Goal: Communication & Community: Answer question/provide support

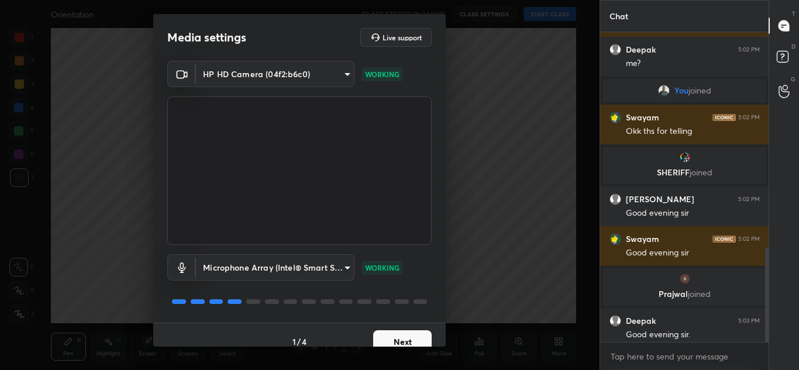
scroll to position [702, 0]
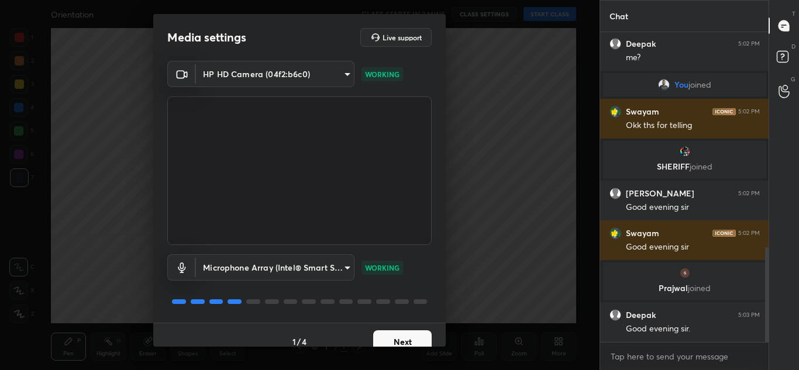
click at [388, 335] on button "Next" at bounding box center [402, 341] width 58 height 23
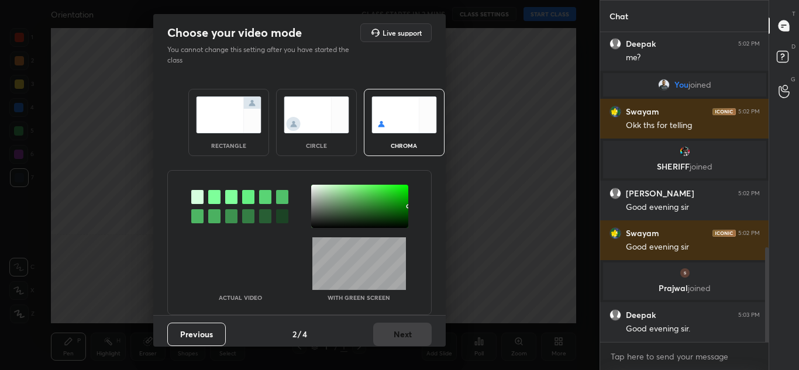
click at [198, 194] on div at bounding box center [197, 197] width 12 height 14
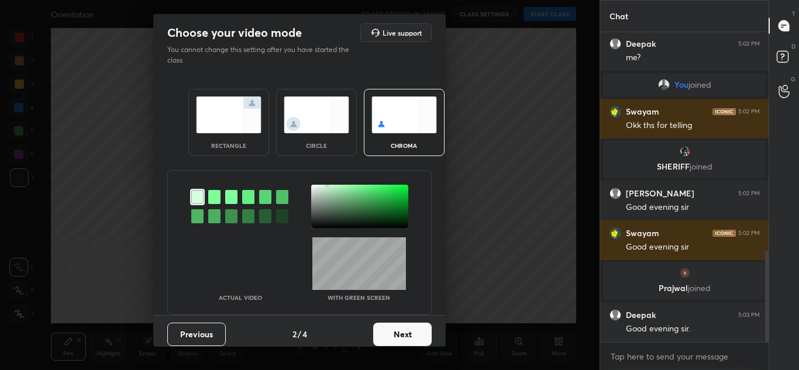
click at [209, 197] on div at bounding box center [214, 197] width 12 height 14
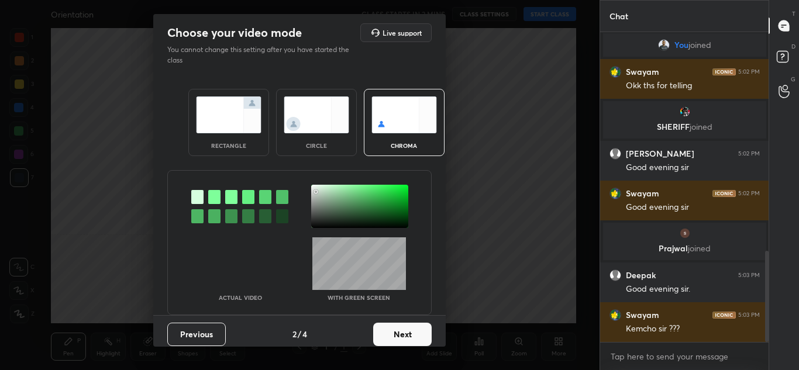
click at [314, 192] on div at bounding box center [359, 206] width 97 height 43
click at [387, 199] on div at bounding box center [359, 206] width 97 height 43
click at [311, 190] on div at bounding box center [359, 206] width 97 height 43
click at [333, 190] on div at bounding box center [359, 206] width 97 height 43
click at [331, 202] on div at bounding box center [359, 206] width 97 height 43
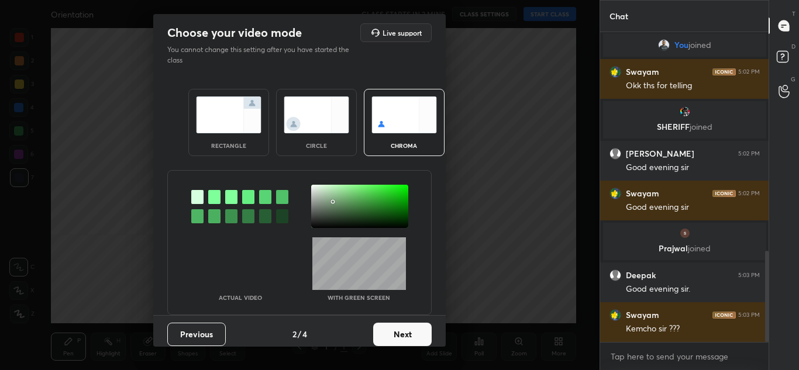
click at [305, 126] on img at bounding box center [317, 115] width 66 height 37
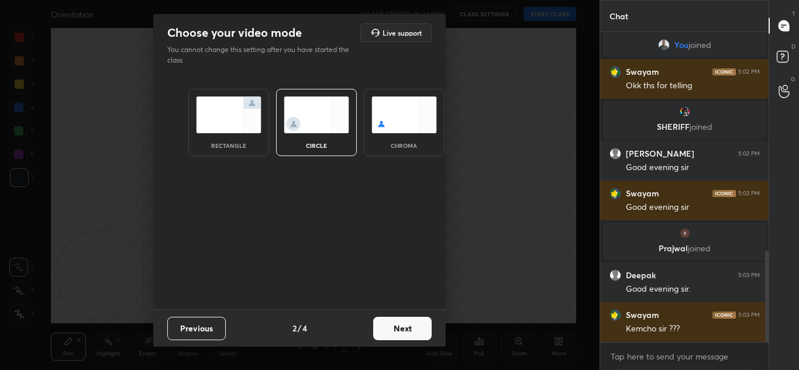
click at [415, 326] on button "Next" at bounding box center [402, 328] width 58 height 23
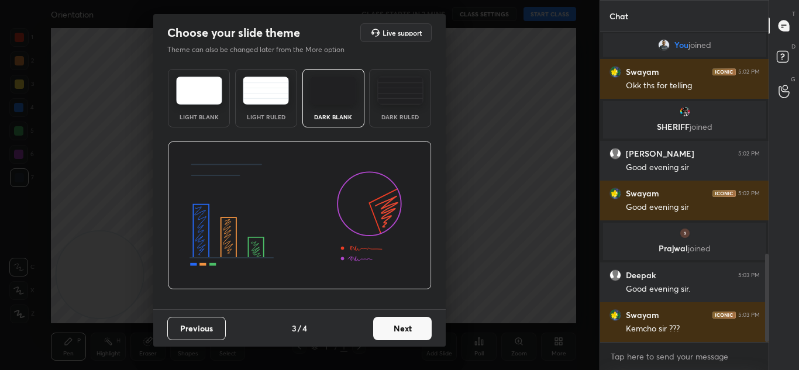
scroll to position [781, 0]
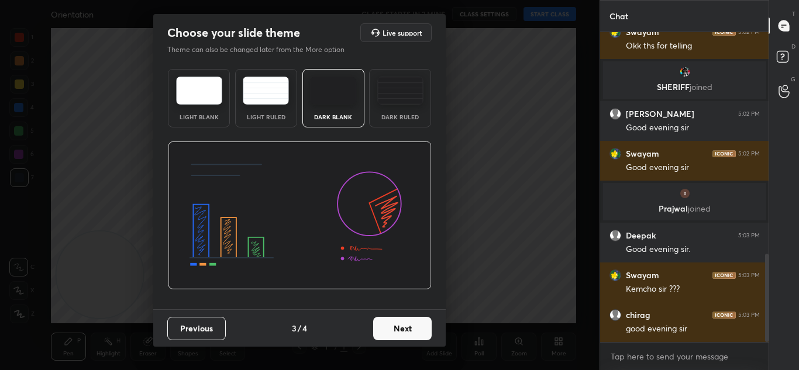
click at [400, 92] on img at bounding box center [400, 91] width 46 height 28
click at [402, 323] on button "Next" at bounding box center [402, 328] width 58 height 23
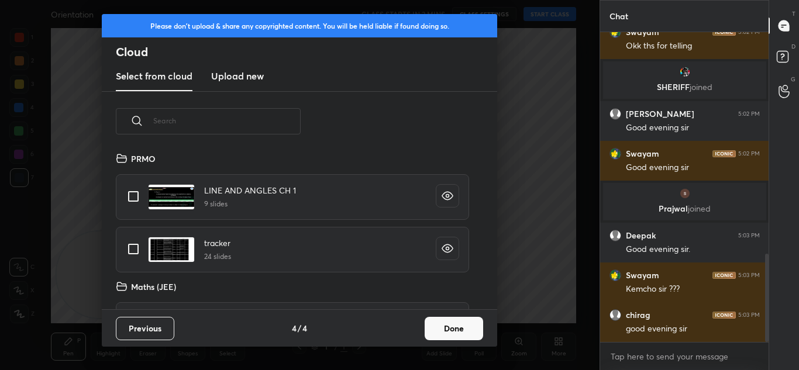
scroll to position [158, 376]
click at [137, 247] on input "grid" at bounding box center [133, 249] width 25 height 25
checkbox input "true"
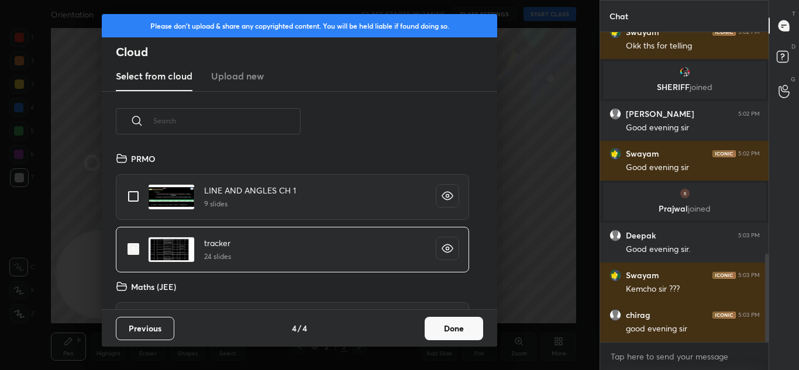
click at [456, 321] on button "Done" at bounding box center [454, 328] width 58 height 23
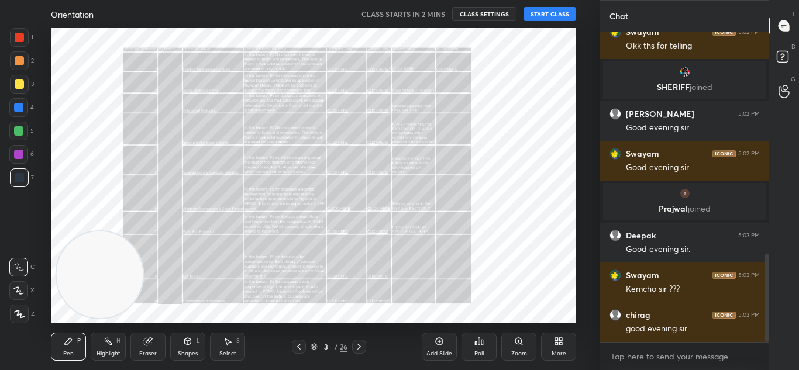
click at [297, 350] on icon at bounding box center [298, 346] width 9 height 9
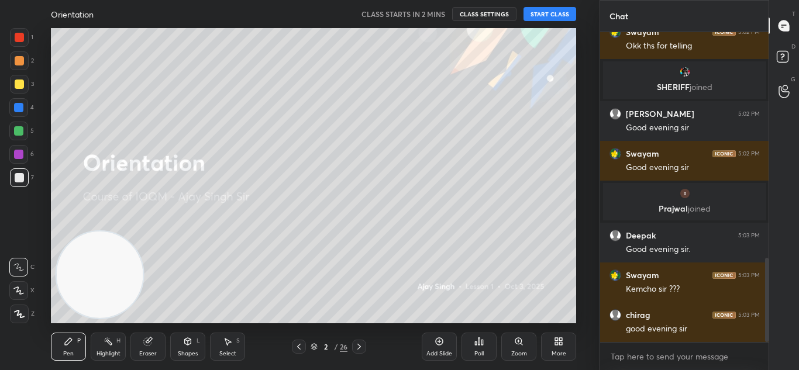
scroll to position [832, 0]
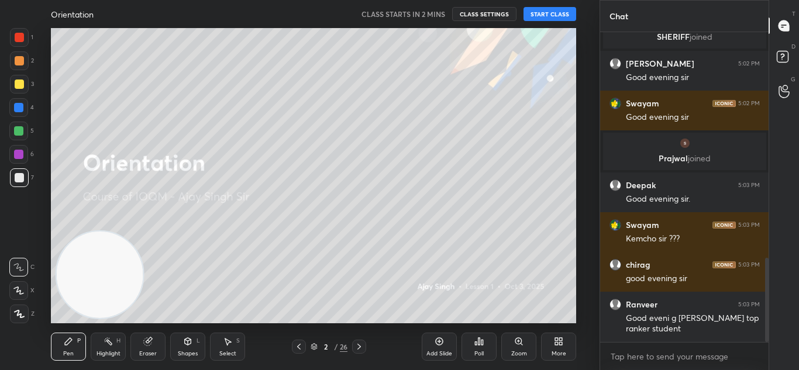
click at [555, 14] on button "START CLASS" at bounding box center [550, 14] width 53 height 14
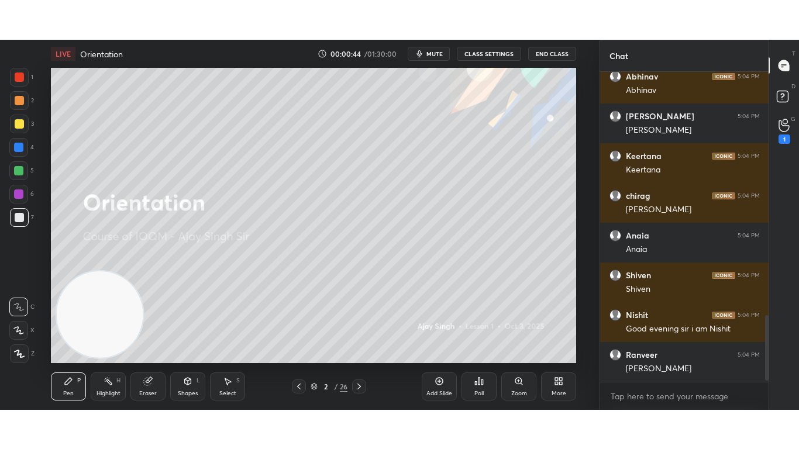
scroll to position [1175, 0]
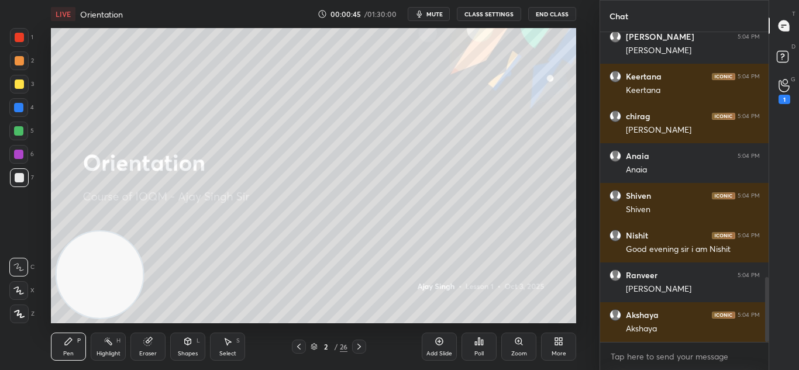
click at [555, 341] on icon at bounding box center [558, 341] width 9 height 9
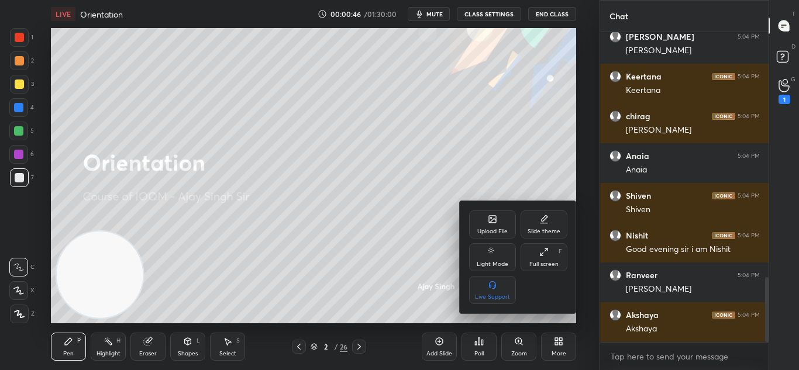
click at [550, 264] on div "Full screen" at bounding box center [543, 264] width 29 height 6
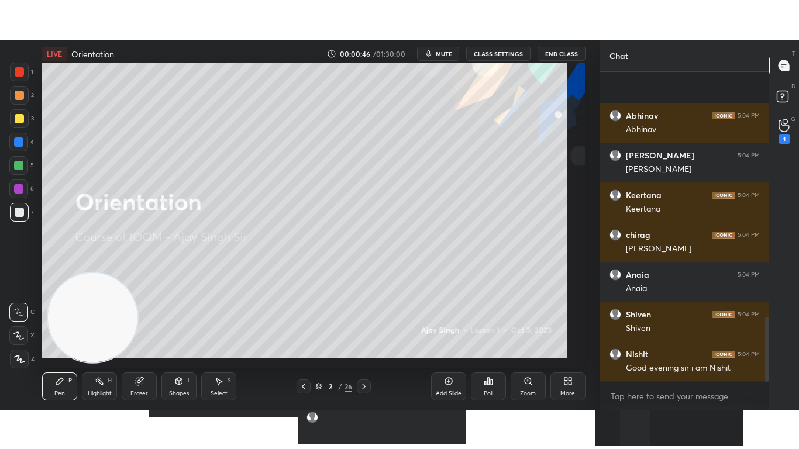
scroll to position [1096, 0]
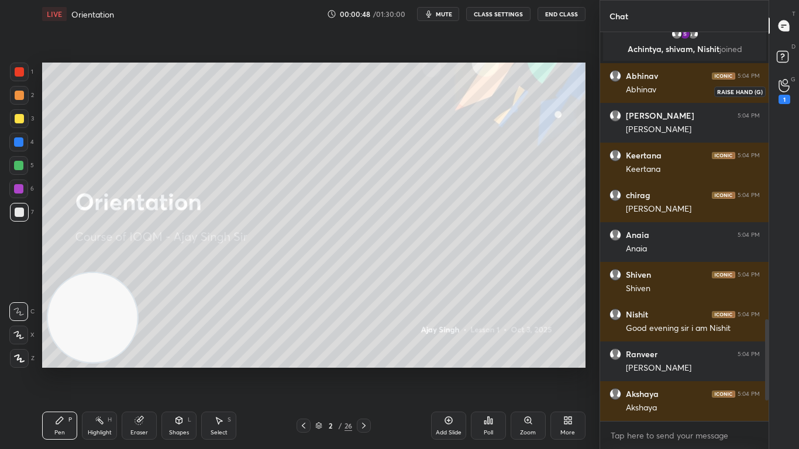
click at [790, 94] on div "1" at bounding box center [784, 91] width 23 height 21
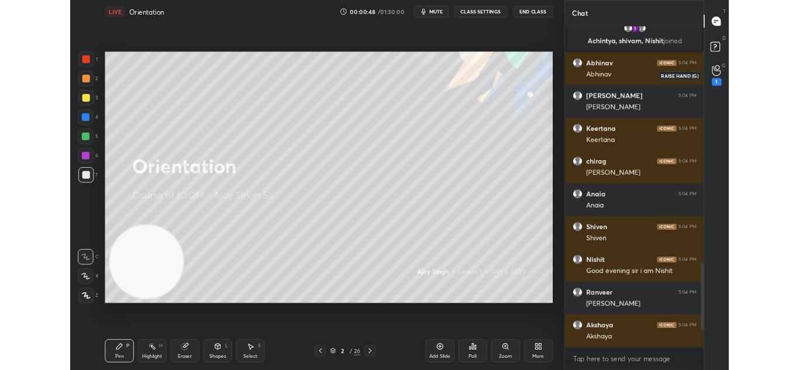
scroll to position [4, 4]
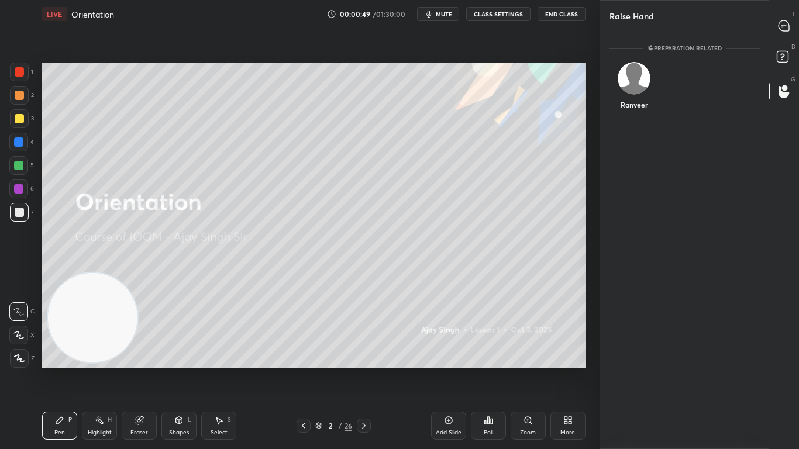
click at [572, 370] on icon at bounding box center [567, 420] width 9 height 9
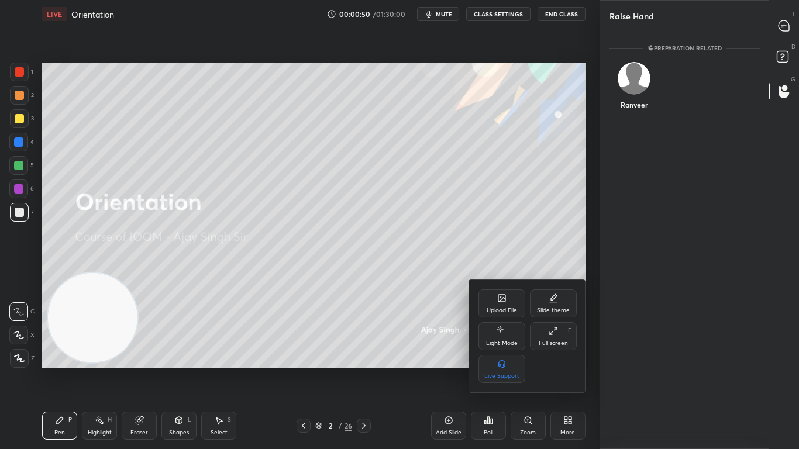
click at [550, 343] on div "Full screen" at bounding box center [553, 343] width 29 height 6
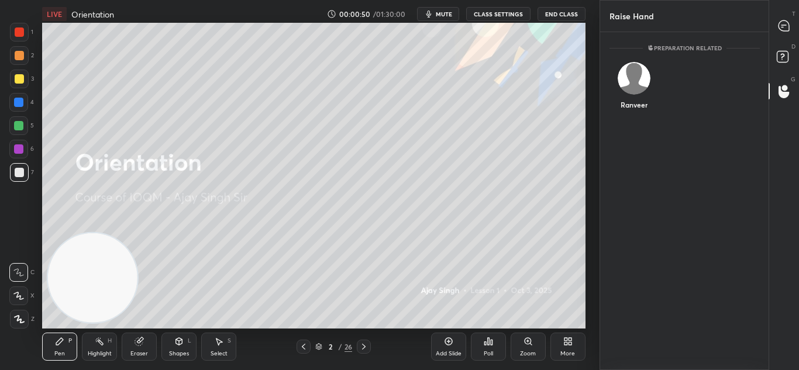
scroll to position [58196, 57939]
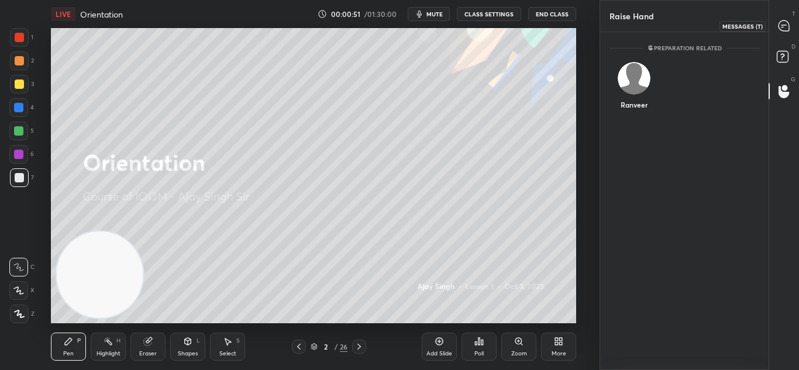
click at [787, 25] on icon at bounding box center [784, 25] width 11 height 11
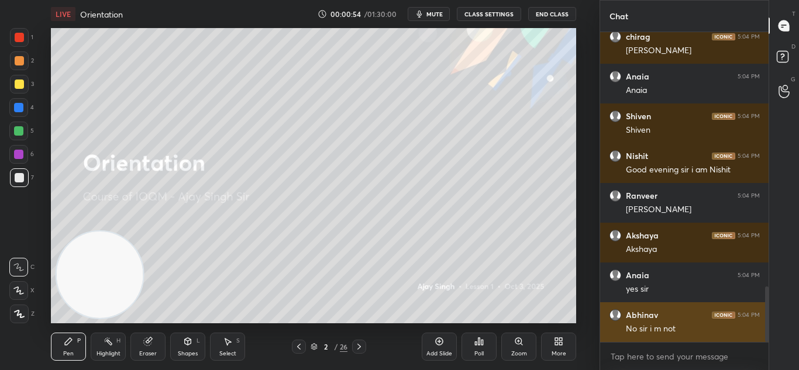
scroll to position [1418, 0]
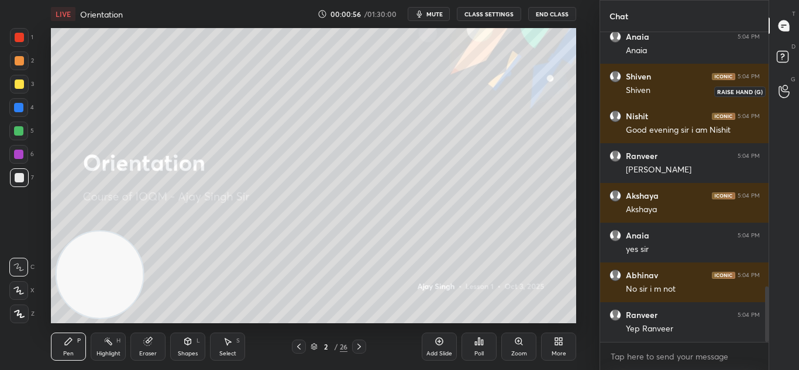
click at [785, 89] on icon at bounding box center [784, 91] width 11 height 13
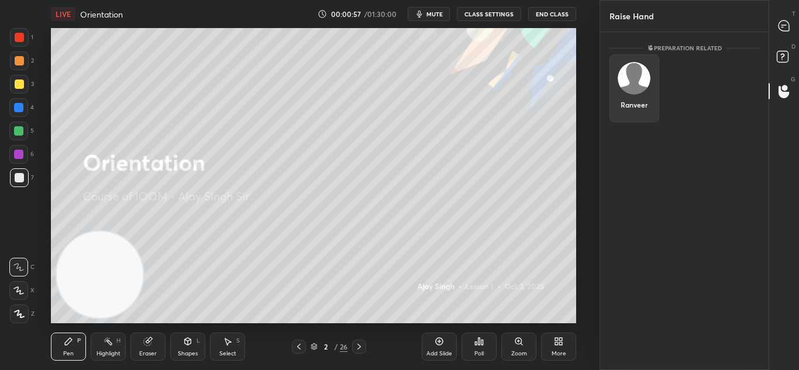
click at [635, 111] on div "Ranveer" at bounding box center [634, 88] width 50 height 68
click at [640, 115] on button "INVITE" at bounding box center [634, 112] width 39 height 15
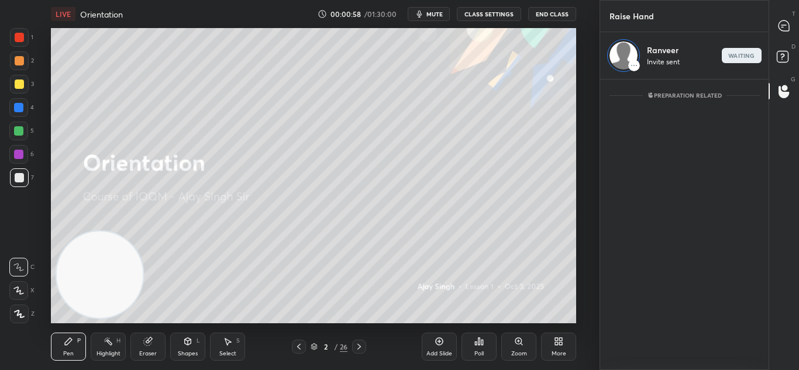
scroll to position [287, 165]
click at [783, 32] on div at bounding box center [784, 25] width 23 height 21
type textarea "x"
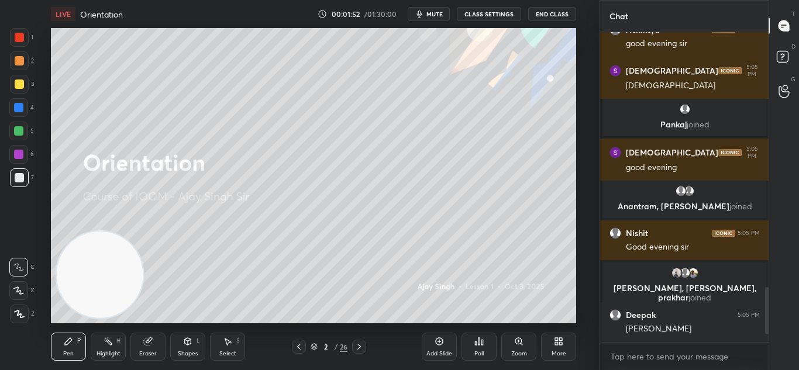
scroll to position [1447, 0]
click at [476, 343] on icon at bounding box center [476, 343] width 2 height 3
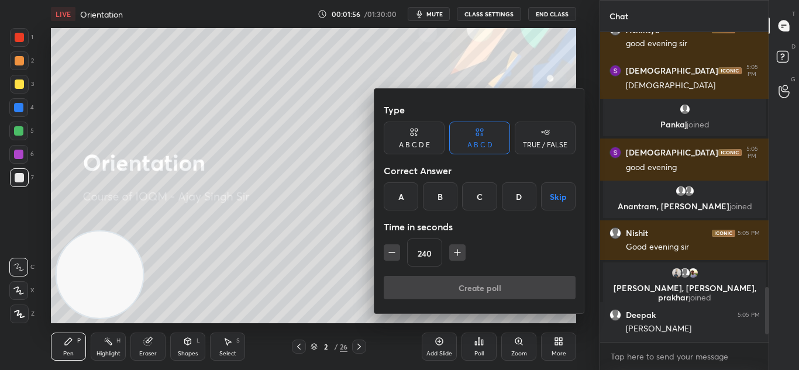
click at [473, 142] on div "A B C D" at bounding box center [479, 145] width 25 height 7
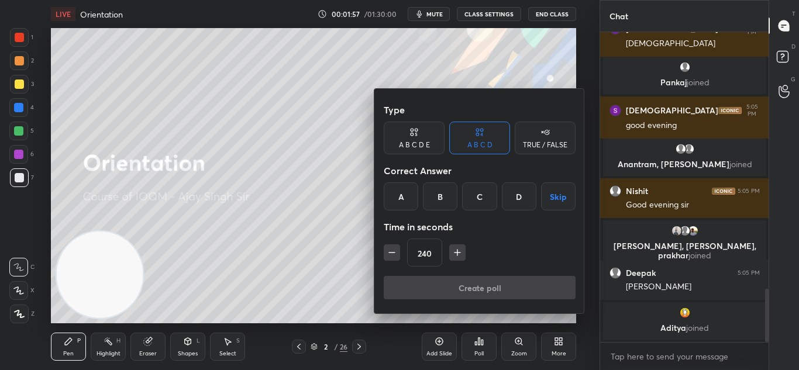
click at [391, 248] on icon "button" at bounding box center [392, 253] width 12 height 12
click at [392, 252] on icon "button" at bounding box center [392, 253] width 12 height 12
click at [393, 251] on icon "button" at bounding box center [392, 253] width 12 height 12
click at [392, 250] on icon "button" at bounding box center [392, 253] width 12 height 12
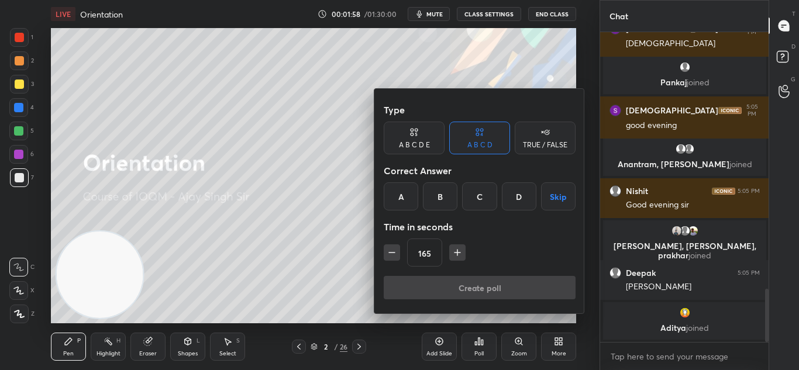
scroll to position [1518, 0]
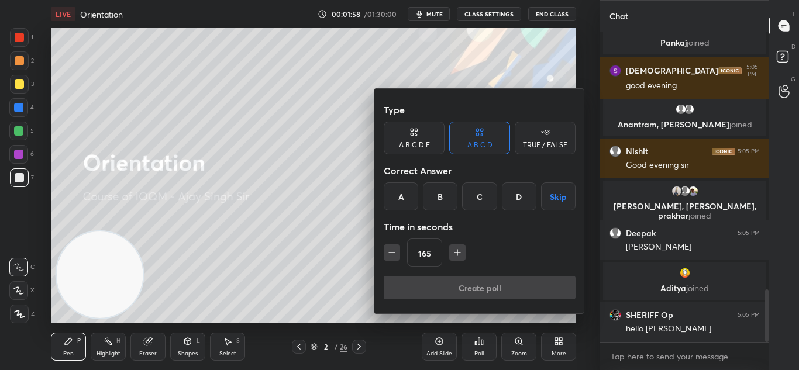
click at [394, 250] on icon "button" at bounding box center [392, 253] width 12 height 12
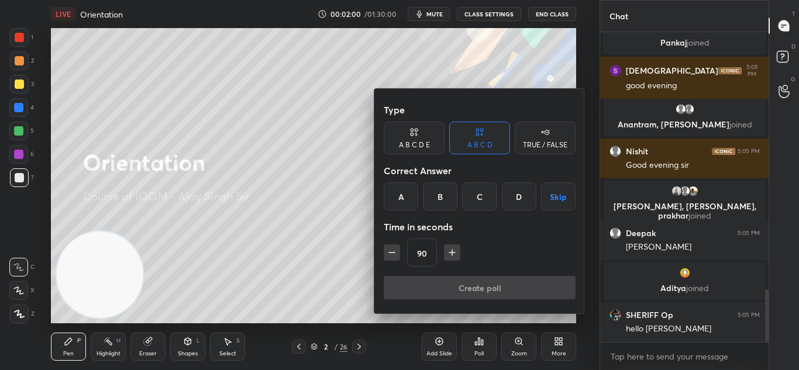
click at [394, 250] on icon "button" at bounding box center [392, 253] width 12 height 12
click at [392, 253] on icon "button" at bounding box center [392, 253] width 6 height 0
type input "60"
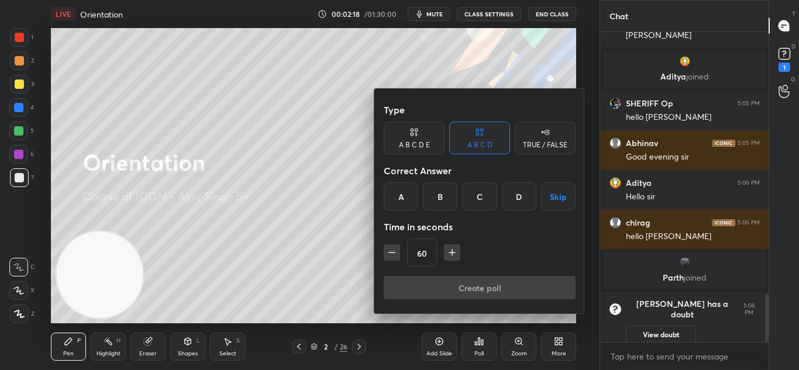
scroll to position [1678, 0]
click at [401, 200] on div "A" at bounding box center [401, 196] width 35 height 28
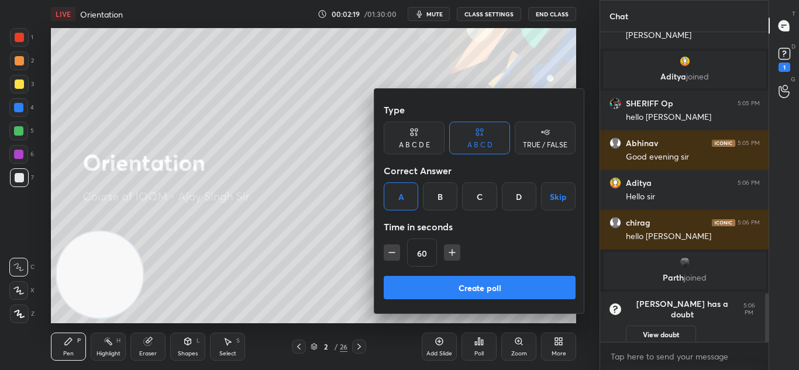
scroll to position [1717, 0]
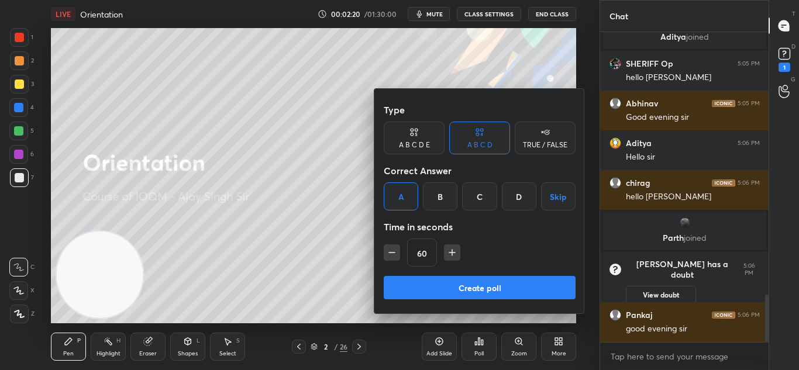
click at [423, 290] on button "Create poll" at bounding box center [480, 287] width 192 height 23
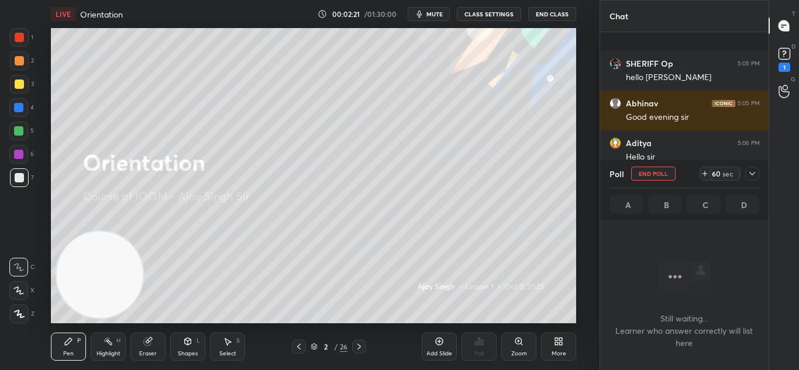
scroll to position [246, 165]
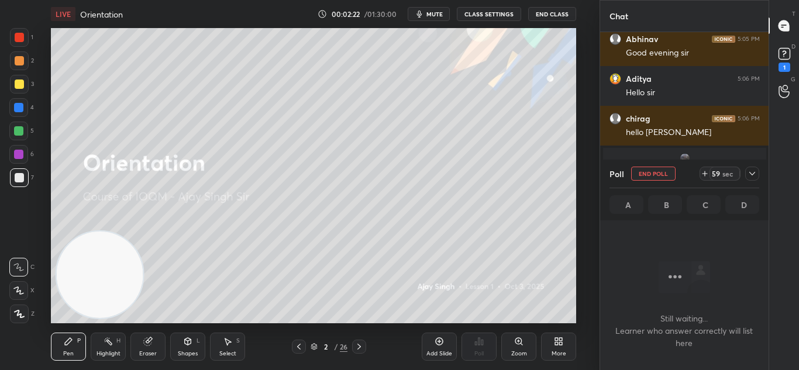
click at [755, 177] on icon at bounding box center [752, 173] width 9 height 9
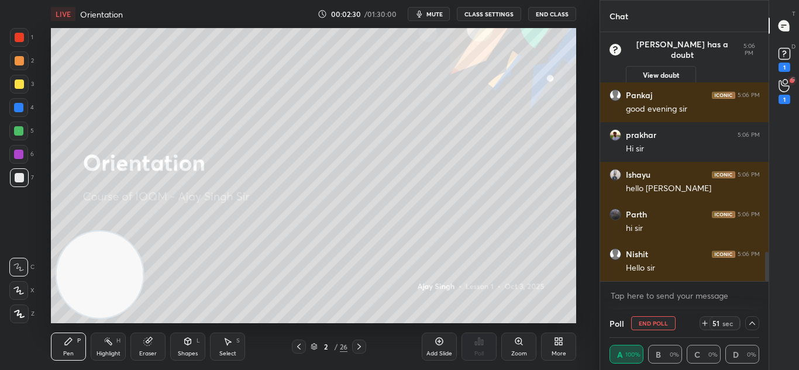
scroll to position [1914, 0]
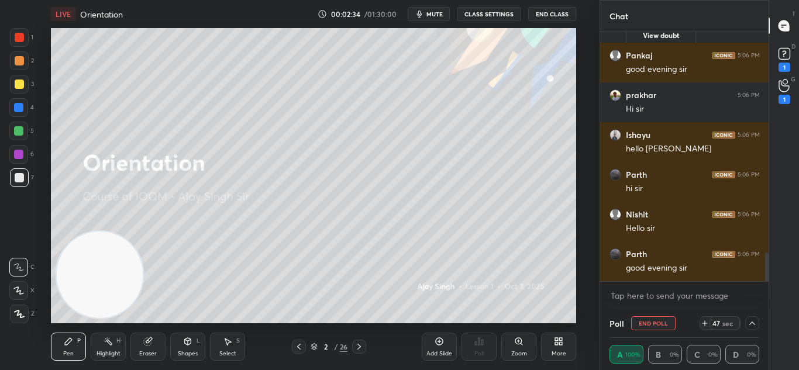
click at [753, 321] on icon at bounding box center [752, 323] width 9 height 9
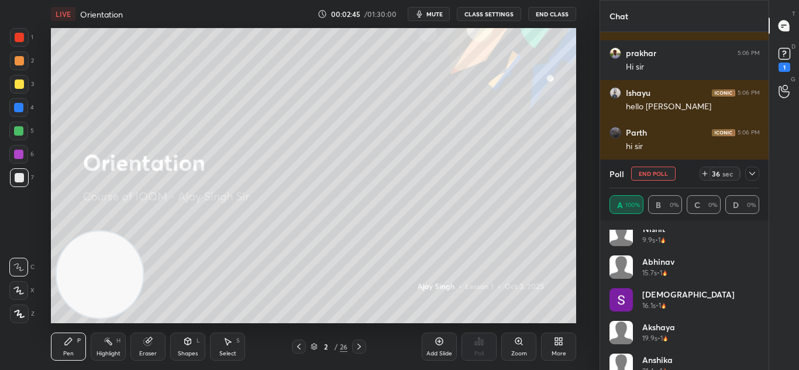
scroll to position [515, 0]
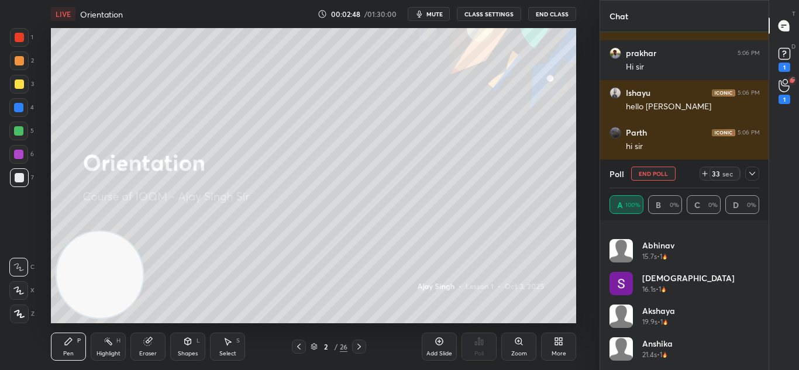
click at [753, 174] on icon at bounding box center [752, 173] width 9 height 9
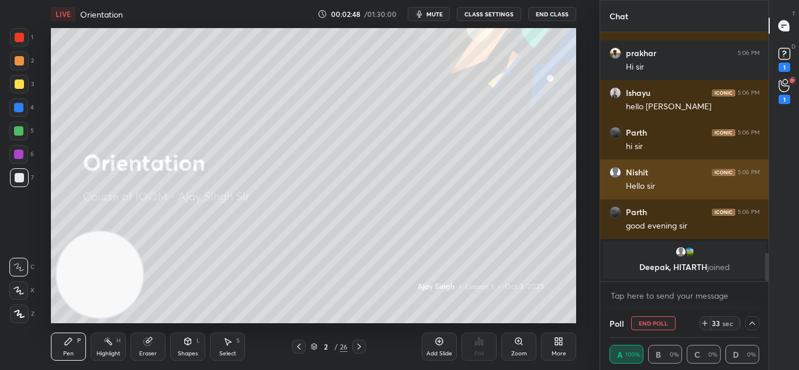
scroll to position [0, 0]
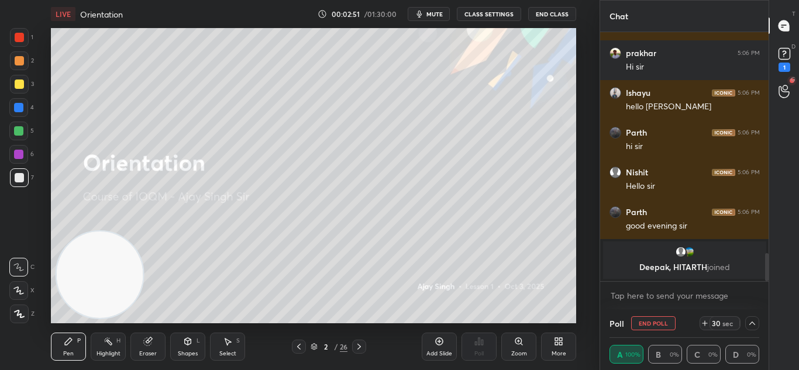
click at [670, 280] on div "Deepak, [PERSON_NAME] joined" at bounding box center [684, 260] width 169 height 42
click at [671, 279] on div "Deepak, [PERSON_NAME] joined" at bounding box center [684, 260] width 169 height 42
click at [751, 325] on icon at bounding box center [752, 323] width 9 height 9
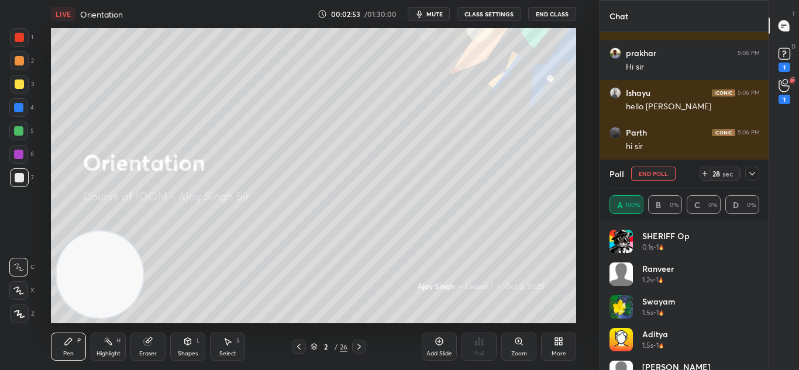
scroll to position [515, 0]
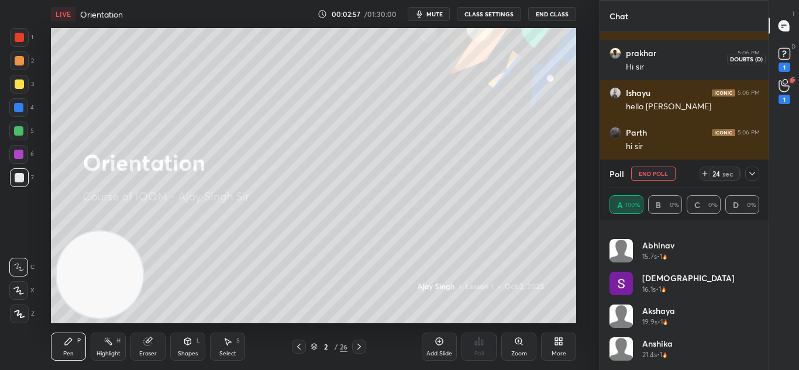
click at [785, 53] on icon at bounding box center [784, 53] width 4 height 5
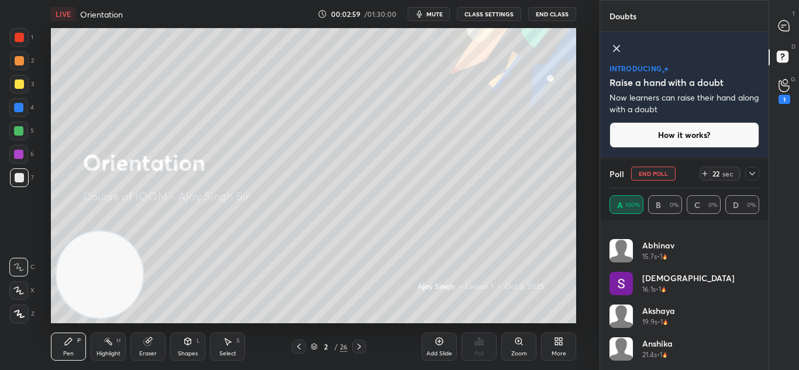
click at [619, 51] on icon at bounding box center [617, 49] width 6 height 6
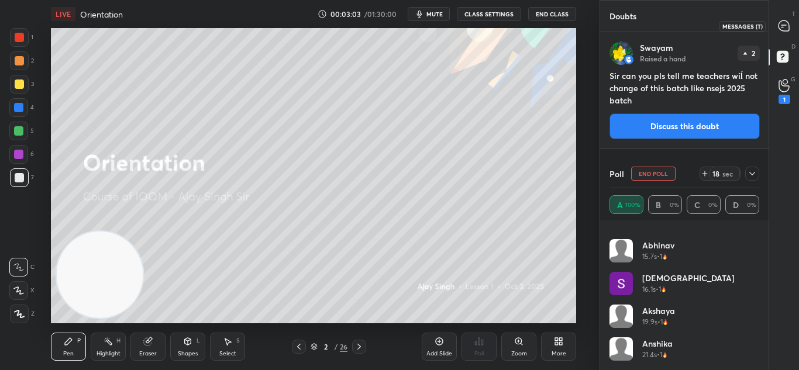
click at [783, 29] on icon at bounding box center [784, 25] width 11 height 11
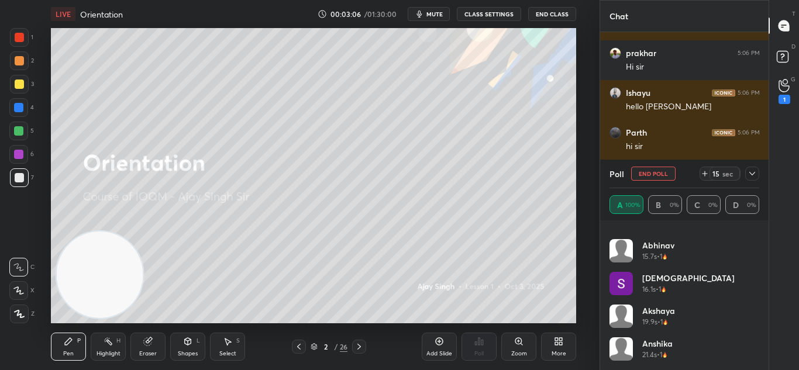
drag, startPoint x: 756, startPoint y: 350, endPoint x: 758, endPoint y: 363, distance: 13.0
click at [758, 364] on div "Keertana 8.4s • 1 Nishit 9.9s • 1 [PERSON_NAME] 15.7s • 1 shivam 16.1s • 1 Aksh…" at bounding box center [684, 300] width 150 height 140
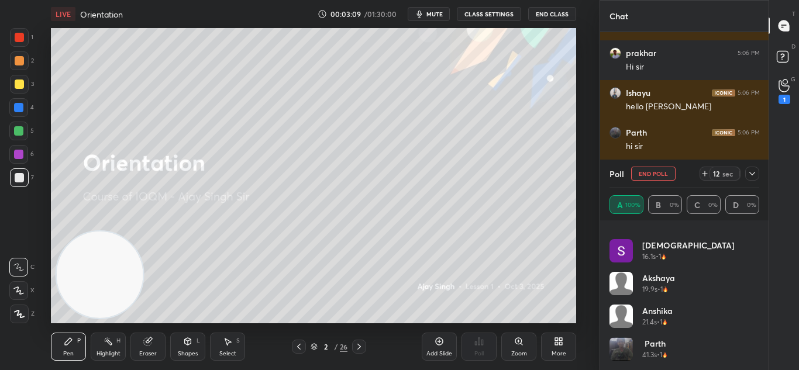
click at [752, 174] on icon at bounding box center [752, 173] width 9 height 9
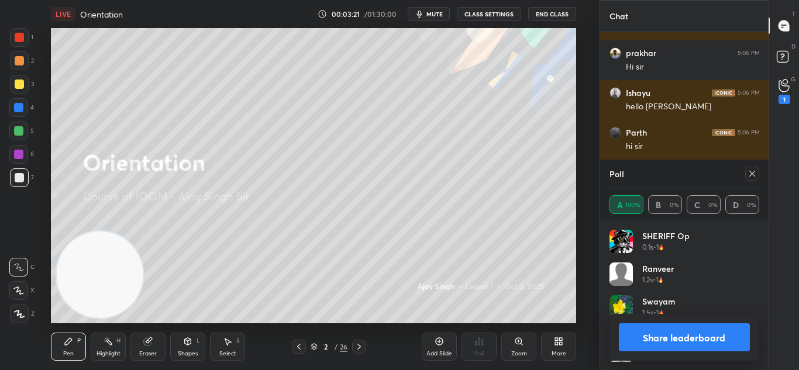
scroll to position [137, 146]
click at [754, 174] on icon at bounding box center [752, 173] width 9 height 9
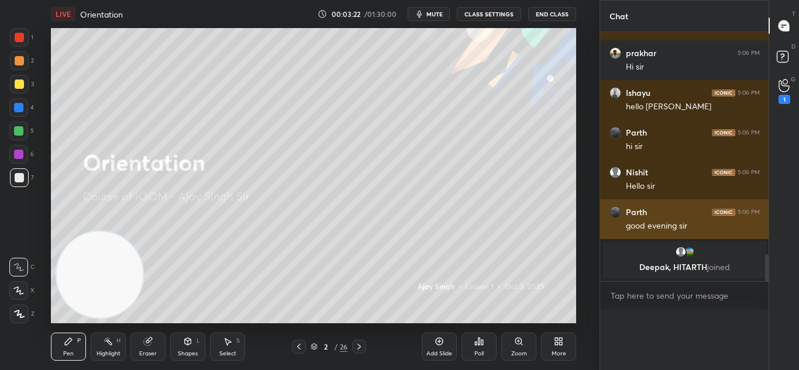
scroll to position [0, 0]
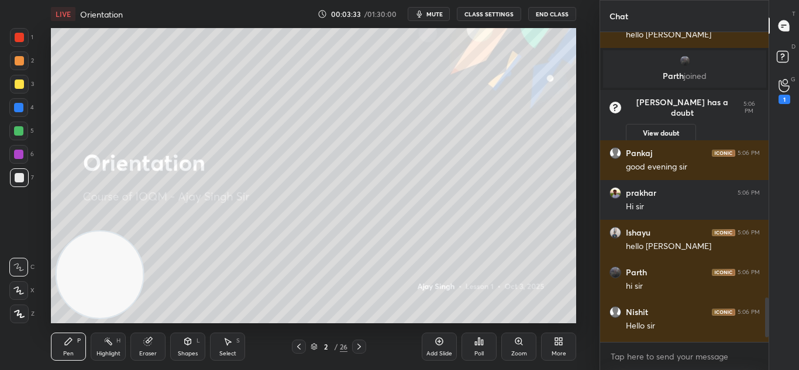
click at [19, 291] on icon at bounding box center [18, 291] width 11 height 8
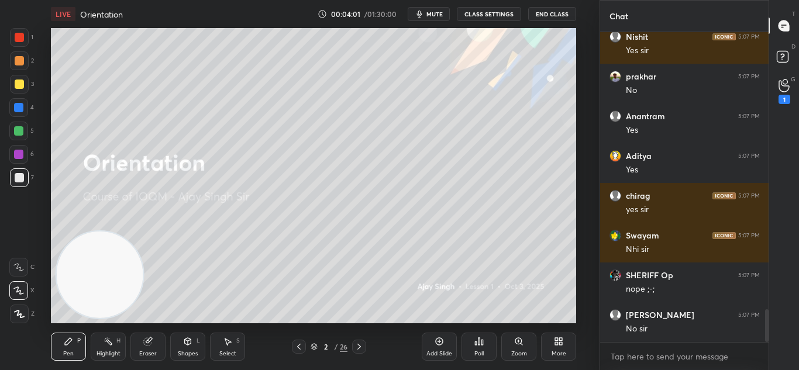
scroll to position [2613, 0]
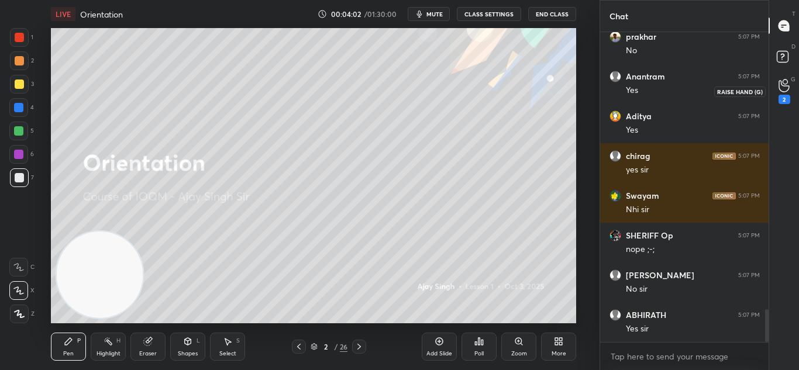
click at [791, 92] on div "2" at bounding box center [784, 91] width 23 height 21
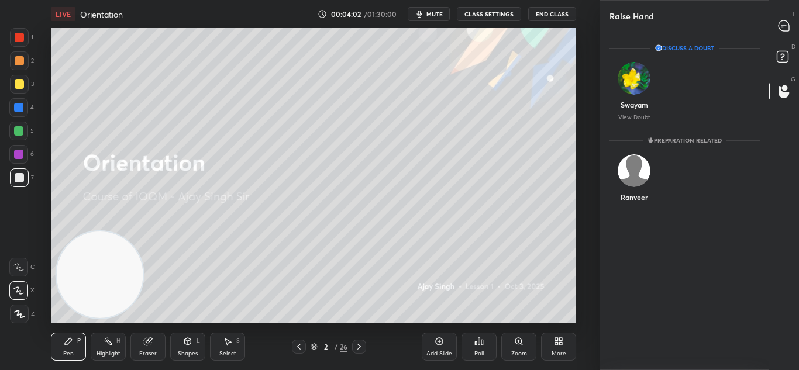
scroll to position [4, 4]
click at [640, 92] on img "grid" at bounding box center [634, 78] width 33 height 33
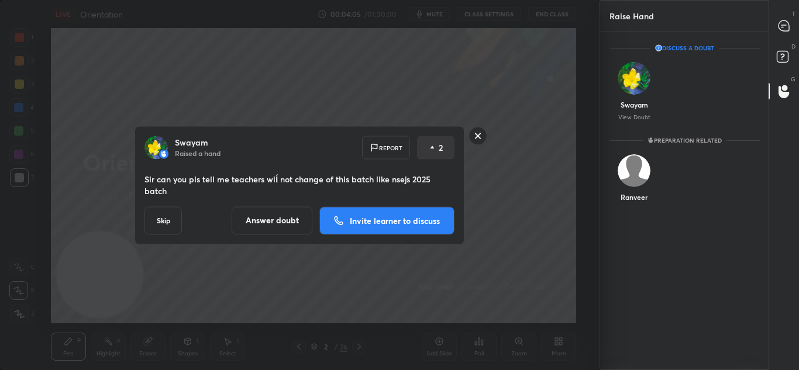
click at [480, 145] on rect at bounding box center [478, 136] width 18 height 18
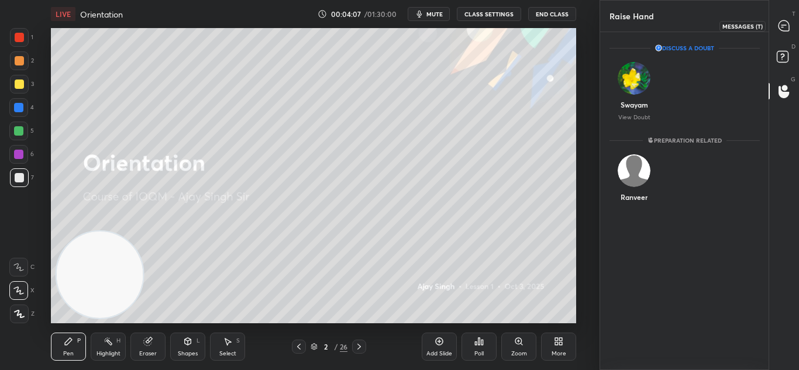
drag, startPoint x: 788, startPoint y: 27, endPoint x: 780, endPoint y: 35, distance: 10.8
click at [785, 28] on icon at bounding box center [784, 25] width 11 height 11
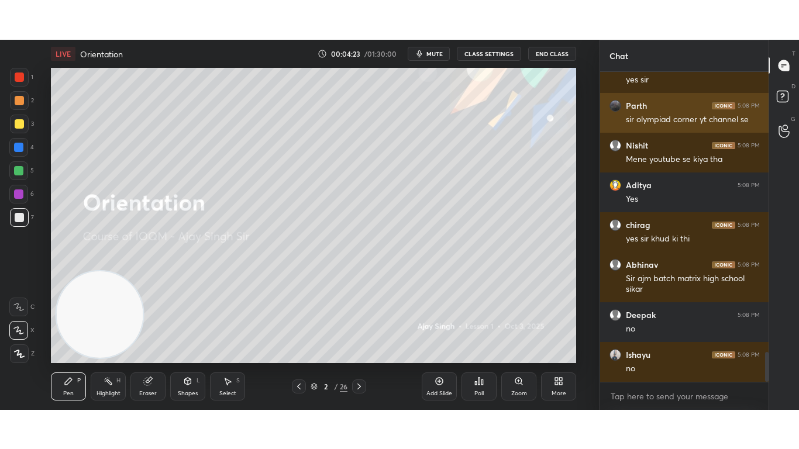
scroll to position [2982, 0]
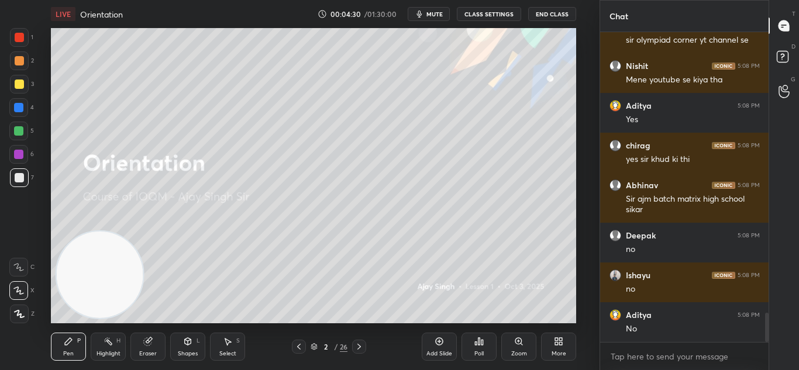
click at [565, 346] on div "More" at bounding box center [558, 347] width 35 height 28
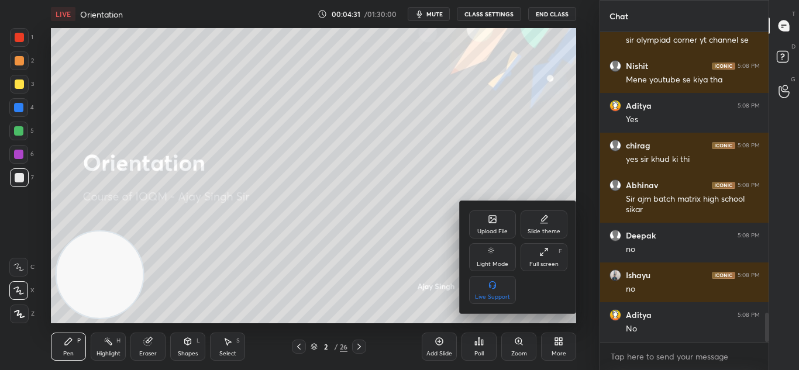
click at [535, 261] on div "Full screen" at bounding box center [543, 264] width 29 height 6
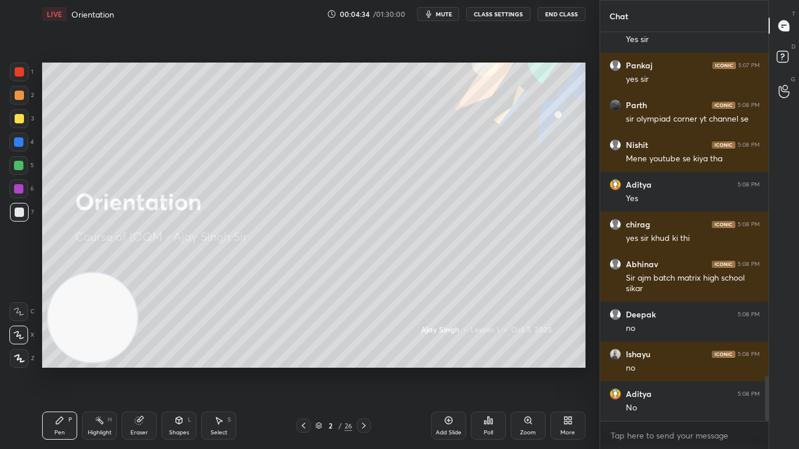
scroll to position [2953, 0]
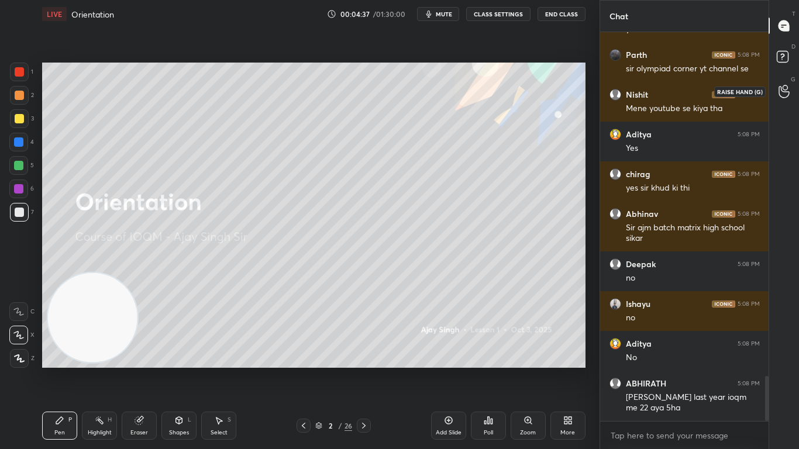
click at [785, 95] on icon at bounding box center [784, 91] width 11 height 13
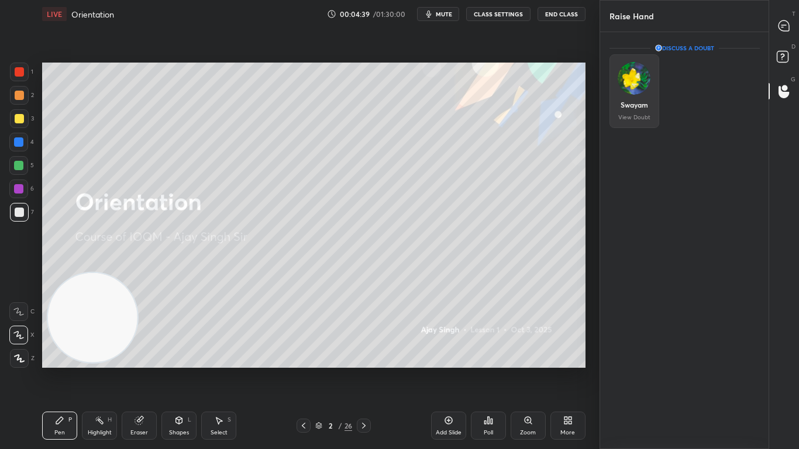
click at [636, 86] on img "grid" at bounding box center [634, 78] width 33 height 33
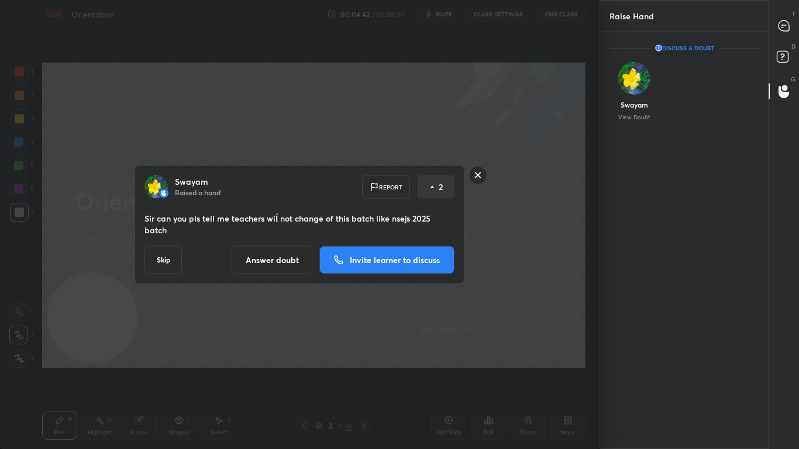
click at [281, 256] on button "Answer doubt" at bounding box center [272, 260] width 81 height 28
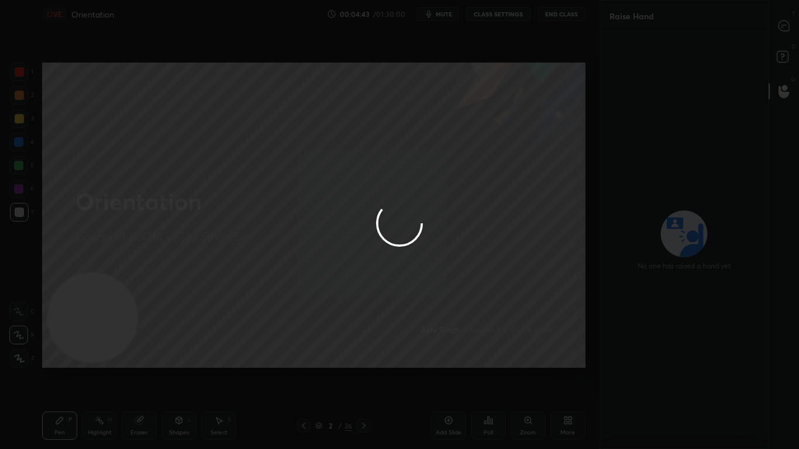
click at [790, 28] on div at bounding box center [399, 224] width 799 height 449
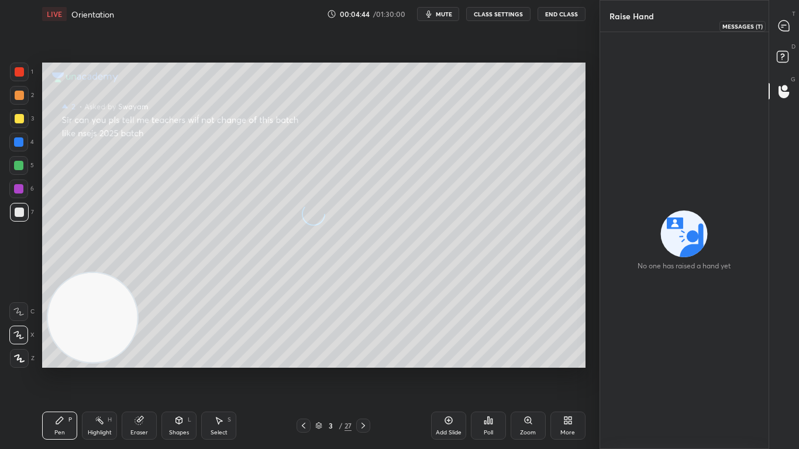
click at [787, 27] on icon at bounding box center [784, 25] width 11 height 11
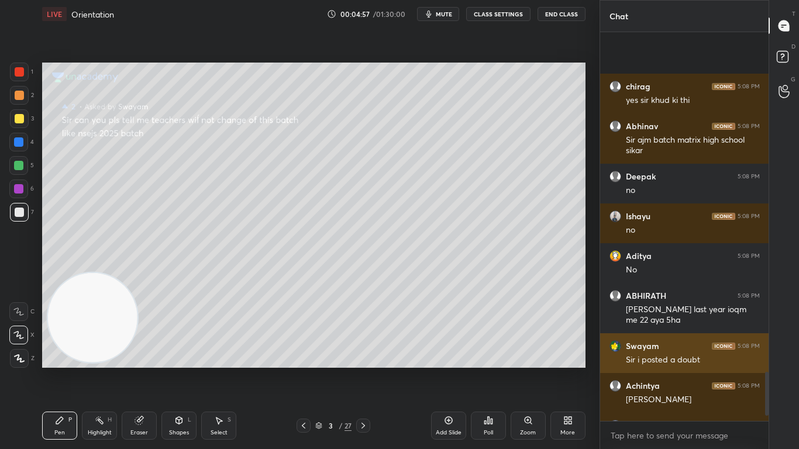
scroll to position [3061, 0]
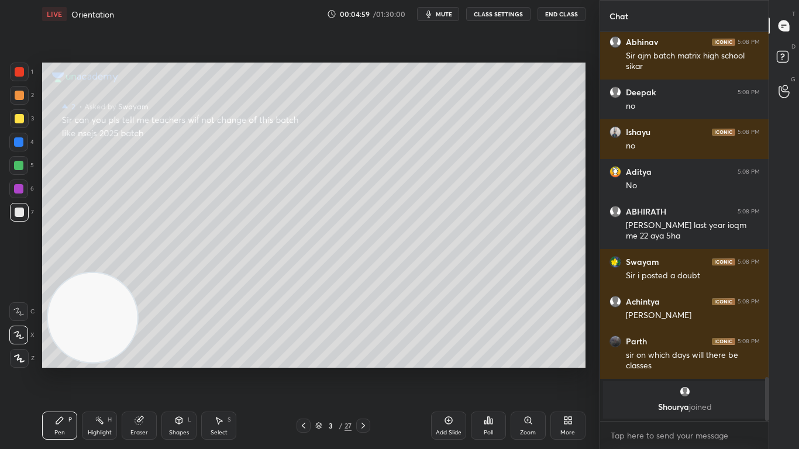
drag, startPoint x: 769, startPoint y: 399, endPoint x: 767, endPoint y: 407, distance: 7.7
click at [767, 370] on div "Chat chirag 5:08 PM yes sir khud ki thi Abhinav 5:08 PM Sir ajm batch matrix hi…" at bounding box center [700, 224] width 200 height 449
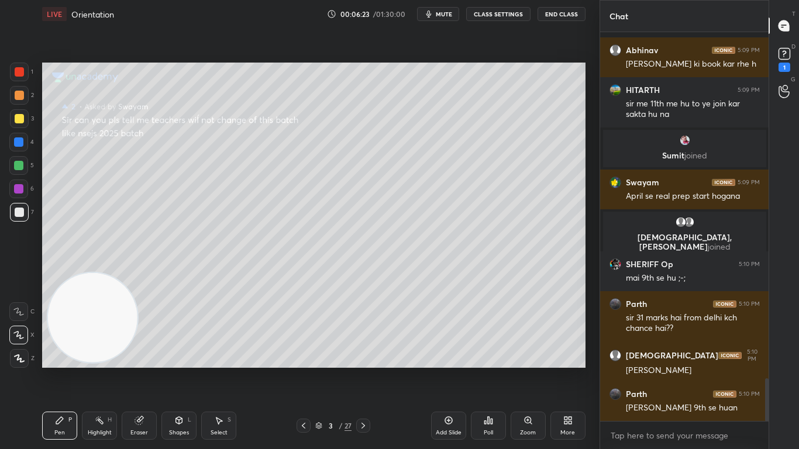
scroll to position [3174, 0]
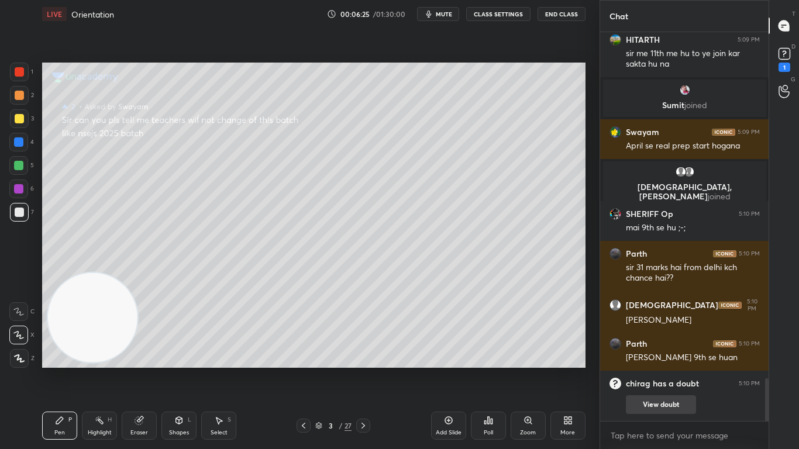
click at [688, 370] on button "View doubt" at bounding box center [661, 404] width 70 height 19
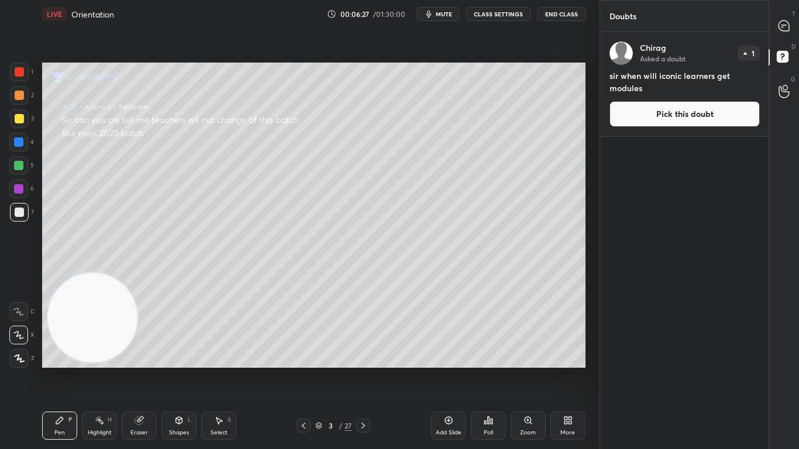
click at [729, 119] on button "Pick this doubt" at bounding box center [684, 114] width 150 height 26
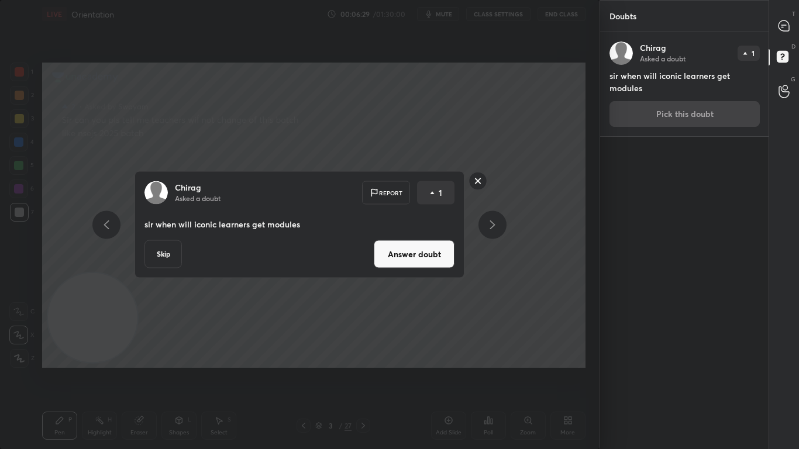
click at [423, 258] on button "Answer doubt" at bounding box center [414, 254] width 81 height 28
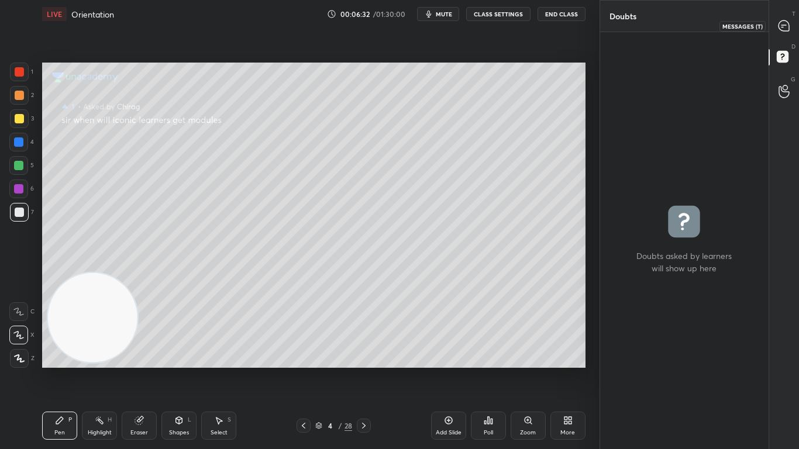
click at [782, 27] on icon at bounding box center [784, 26] width 12 height 12
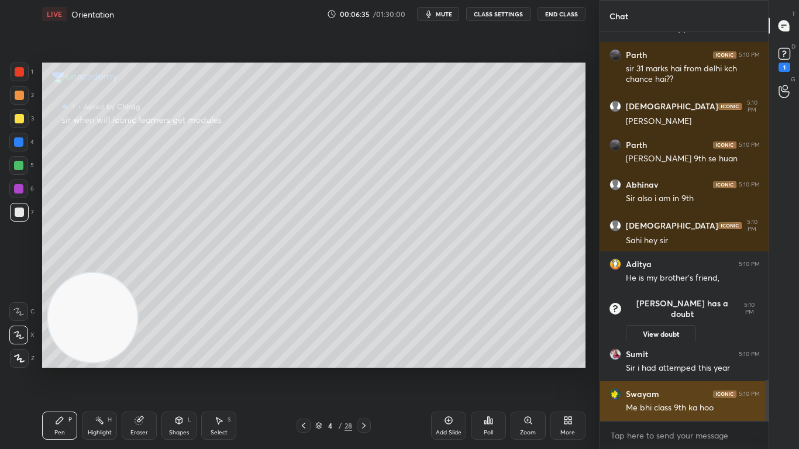
scroll to position [3287, 0]
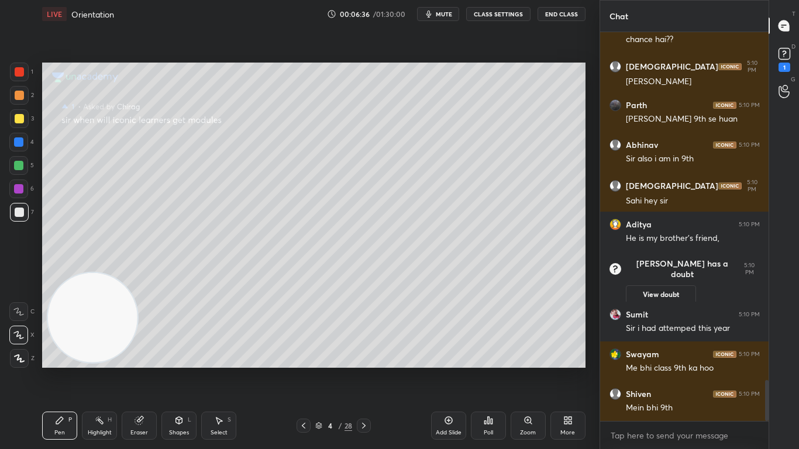
click at [683, 285] on button "View doubt" at bounding box center [661, 294] width 70 height 19
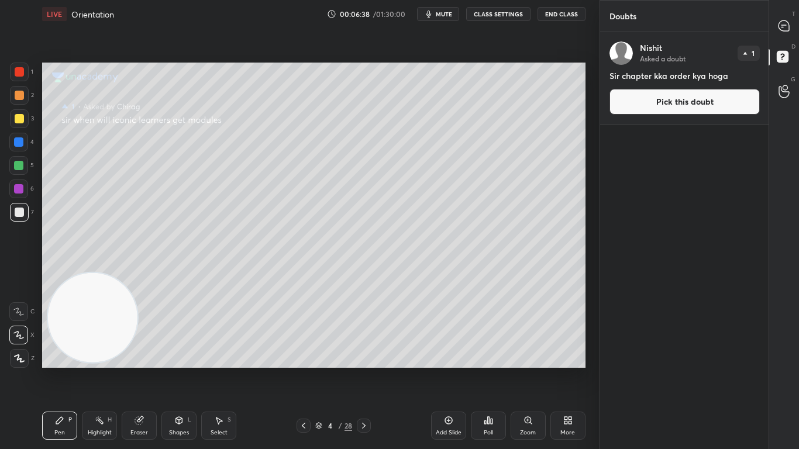
click at [716, 96] on button "Pick this doubt" at bounding box center [684, 102] width 150 height 26
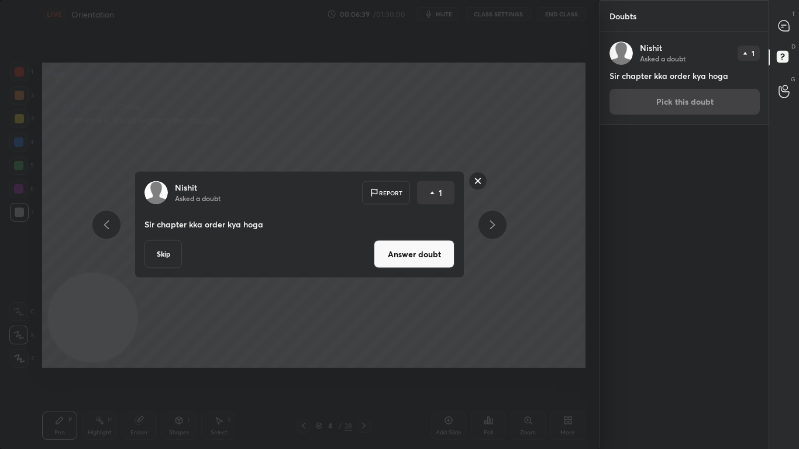
click at [418, 253] on button "Answer doubt" at bounding box center [414, 254] width 81 height 28
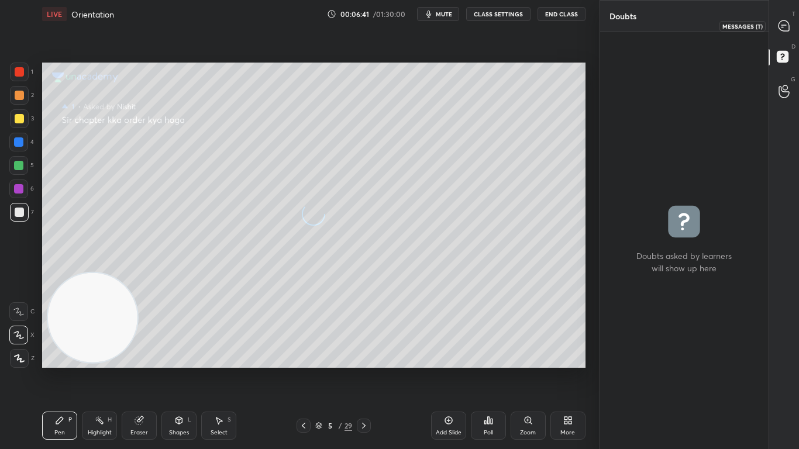
click at [781, 25] on icon at bounding box center [783, 25] width 5 height 0
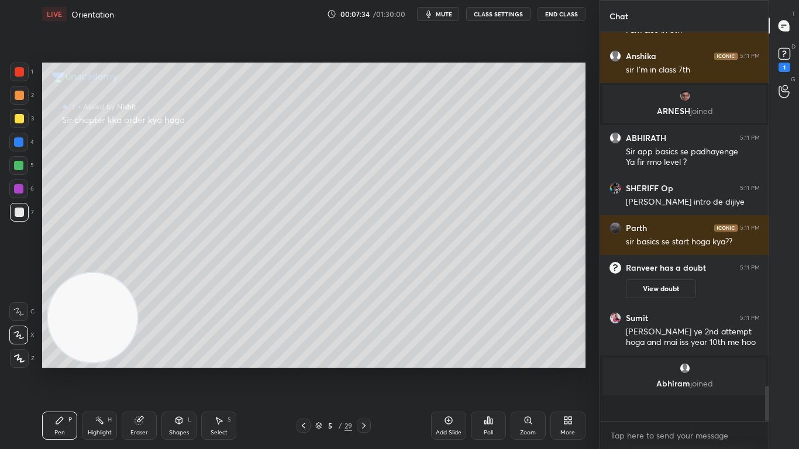
scroll to position [3652, 0]
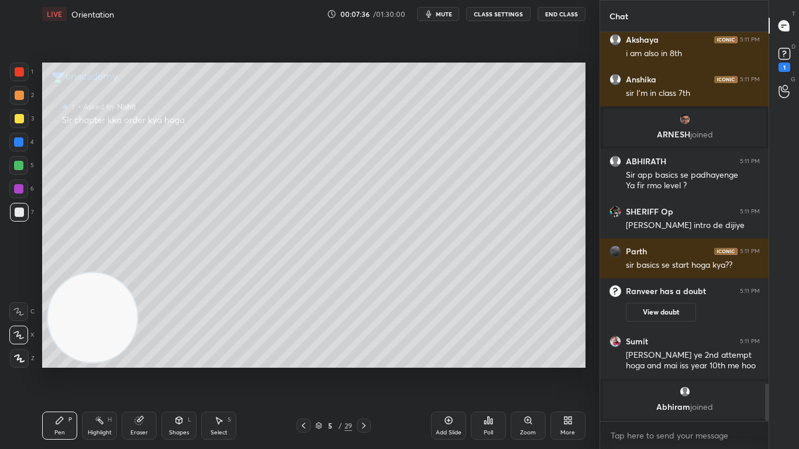
click at [673, 313] on button "View doubt" at bounding box center [661, 312] width 70 height 19
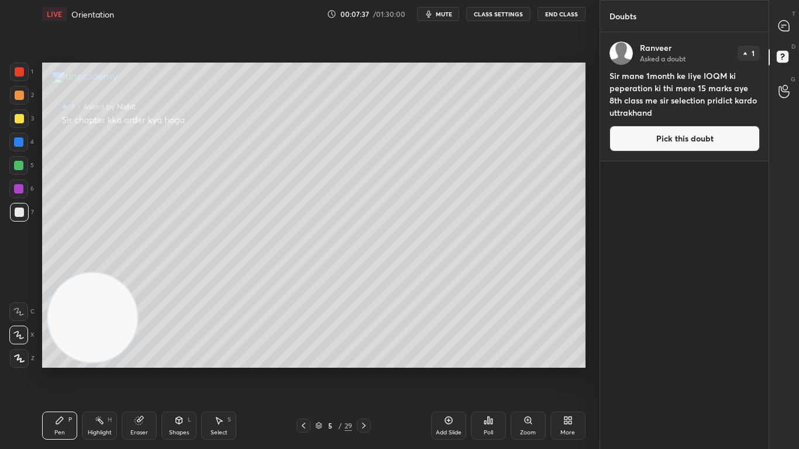
click at [687, 139] on button "Pick this doubt" at bounding box center [684, 139] width 150 height 26
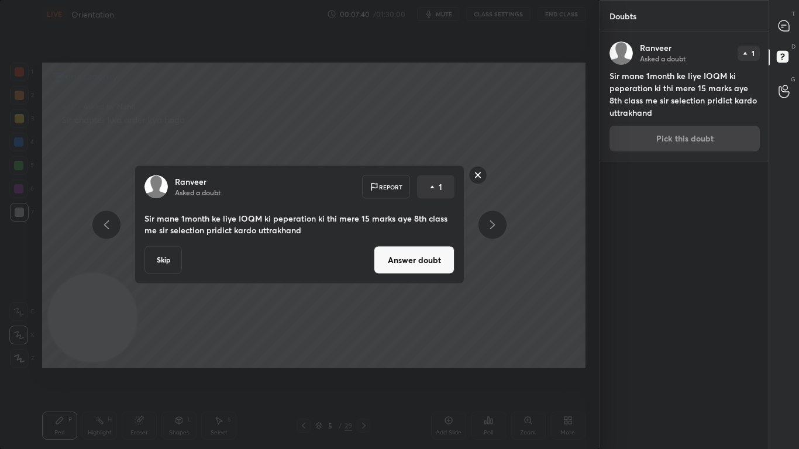
click at [426, 264] on button "Answer doubt" at bounding box center [414, 260] width 81 height 28
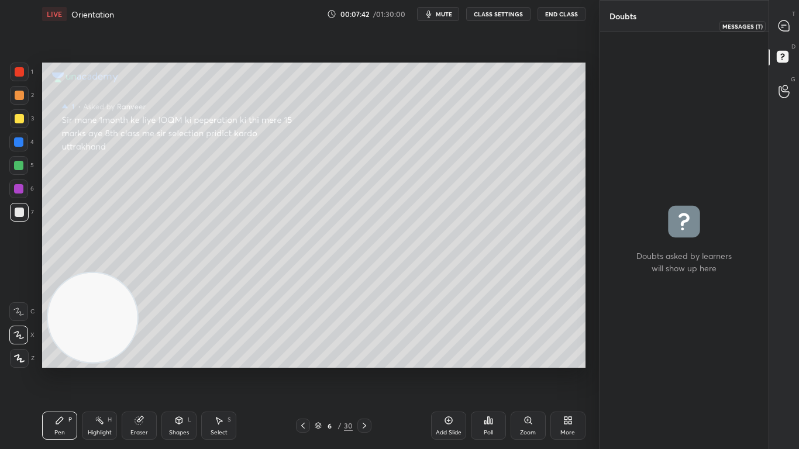
click at [786, 26] on icon at bounding box center [784, 25] width 11 height 11
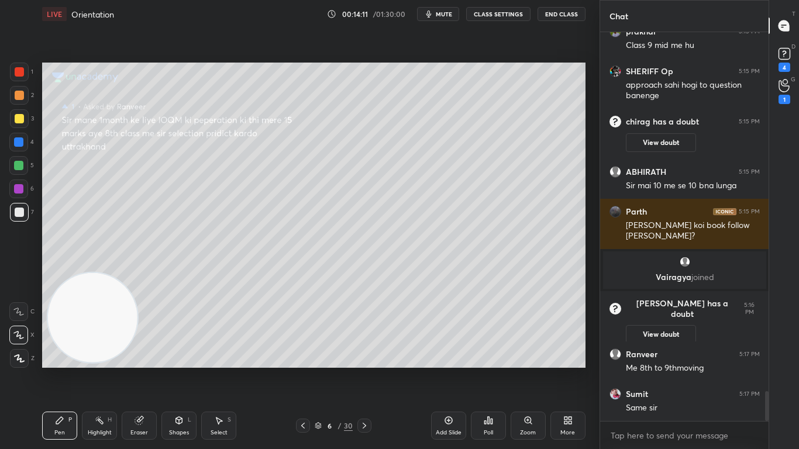
scroll to position [4647, 0]
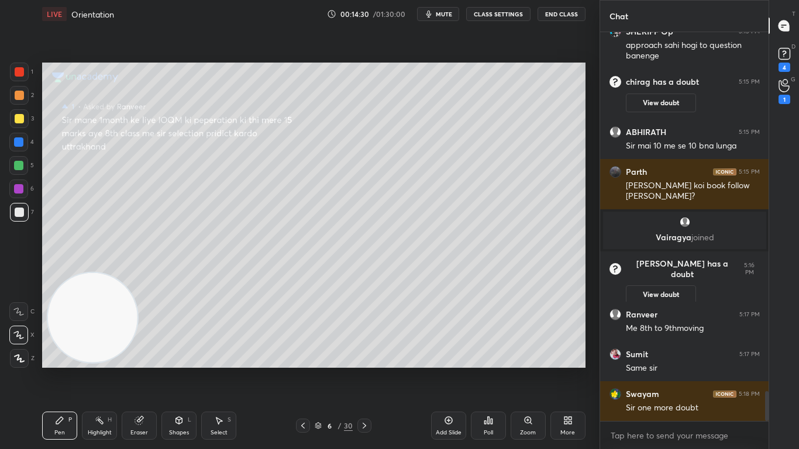
click at [136, 370] on icon at bounding box center [139, 421] width 8 height 8
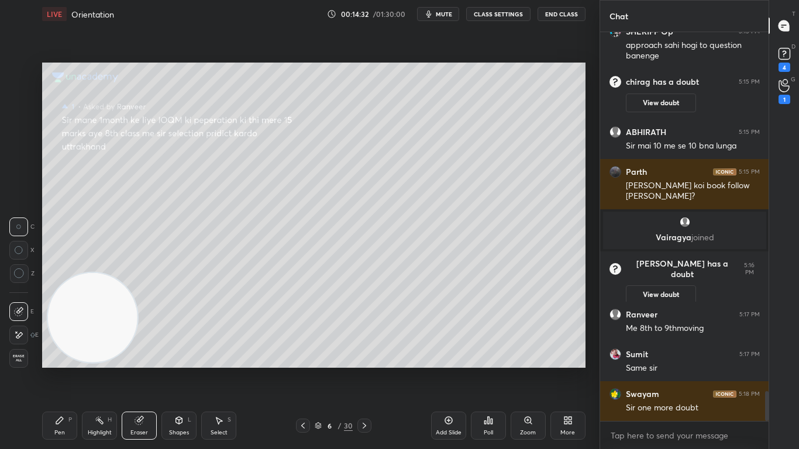
click at [63, 370] on div "Pen P" at bounding box center [59, 426] width 35 height 28
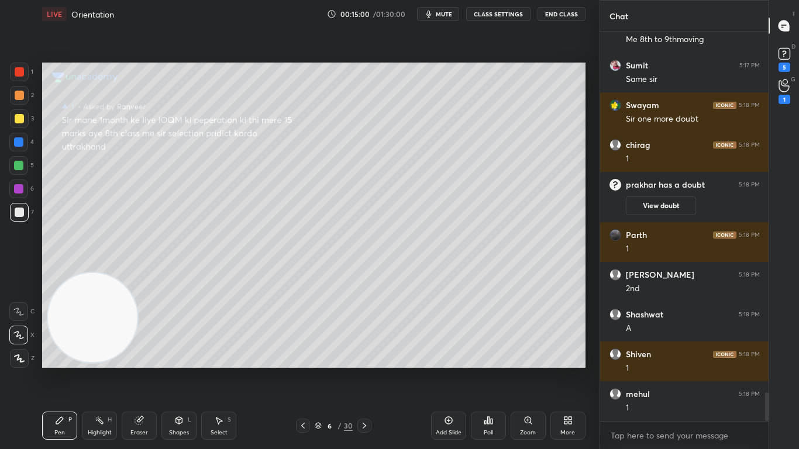
scroll to position [4858, 0]
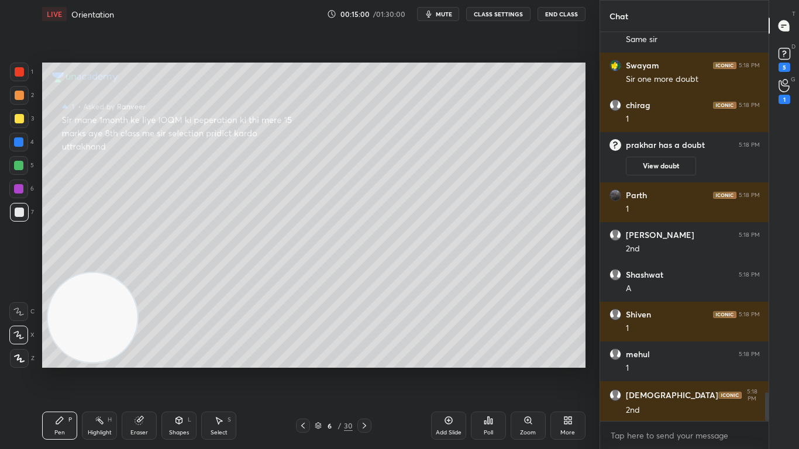
click at [21, 119] on div at bounding box center [19, 118] width 9 height 9
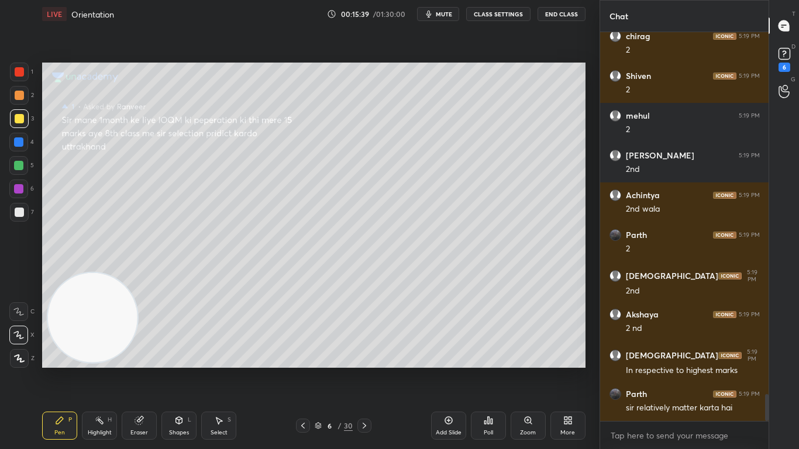
scroll to position [5333, 0]
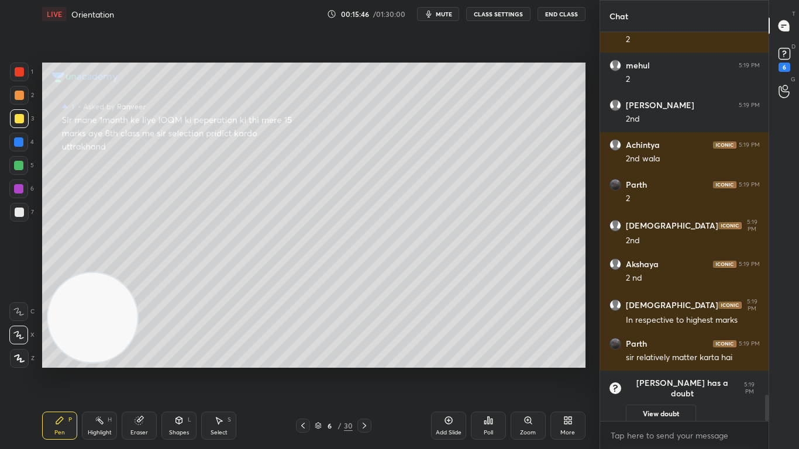
click at [140, 370] on div "Eraser" at bounding box center [139, 433] width 18 height 6
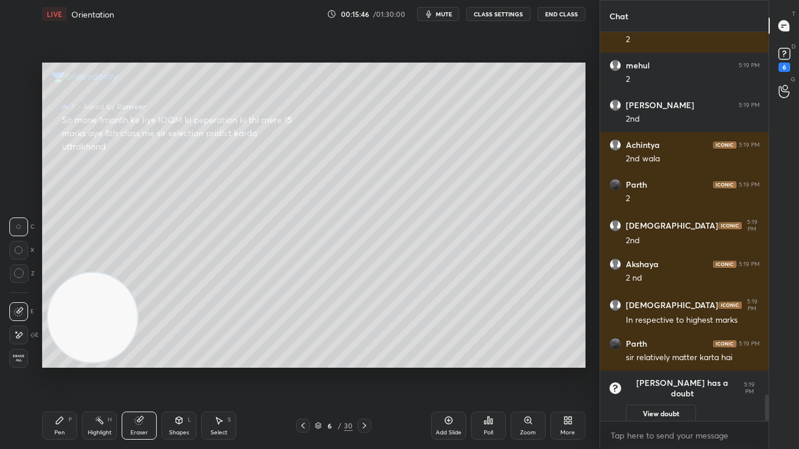
click at [20, 358] on span "Erase all" at bounding box center [19, 358] width 18 height 8
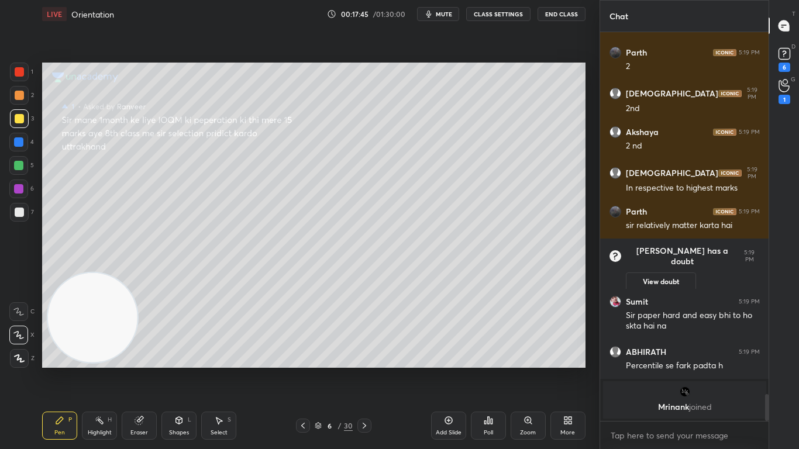
scroll to position [5258, 0]
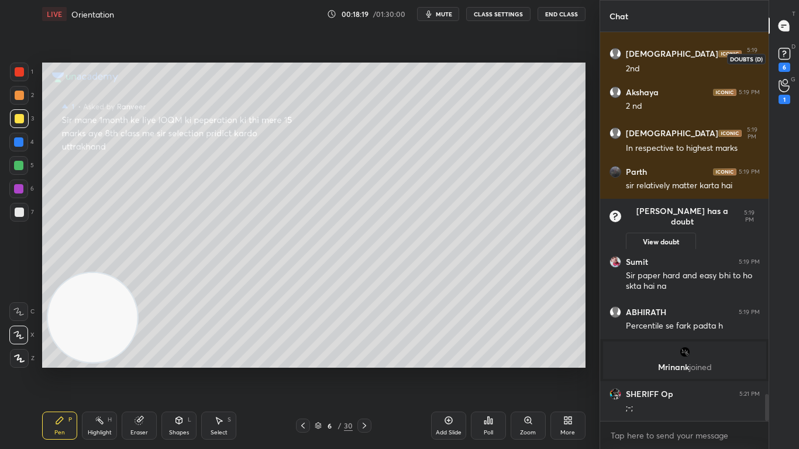
click at [786, 61] on icon at bounding box center [785, 54] width 18 height 18
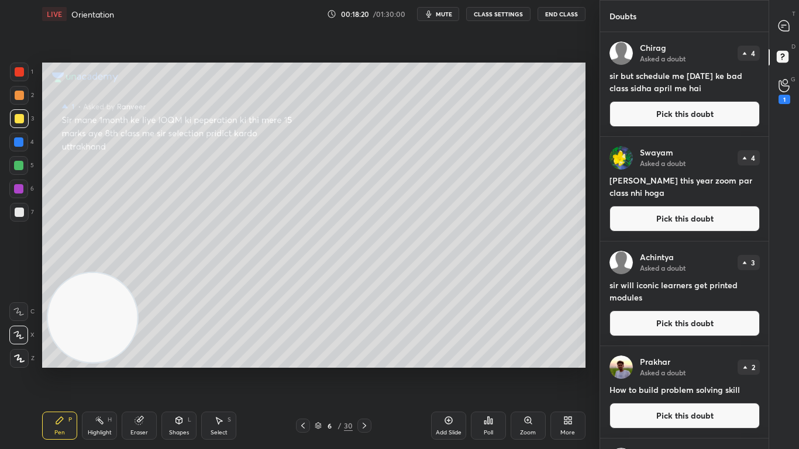
click at [709, 116] on button "Pick this doubt" at bounding box center [684, 114] width 150 height 26
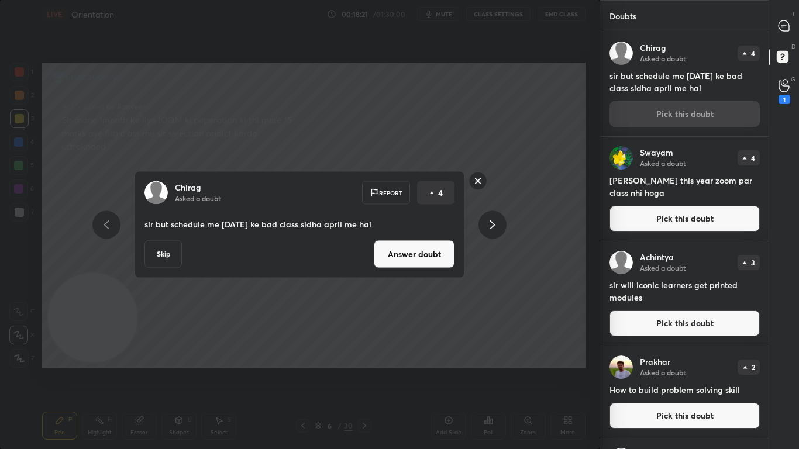
click at [416, 263] on button "Answer doubt" at bounding box center [414, 254] width 81 height 28
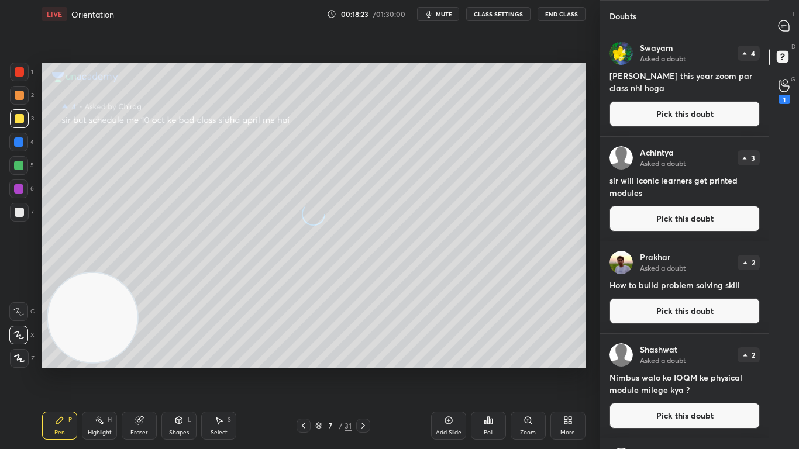
click at [698, 116] on button "Pick this doubt" at bounding box center [684, 114] width 150 height 26
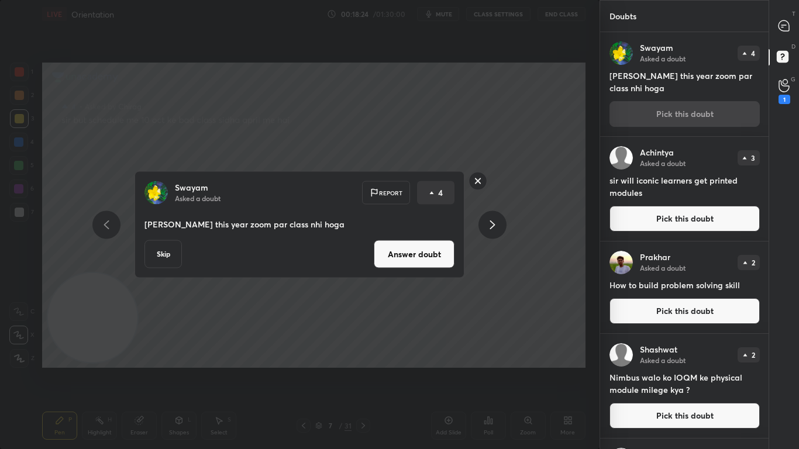
click at [433, 257] on button "Answer doubt" at bounding box center [414, 254] width 81 height 28
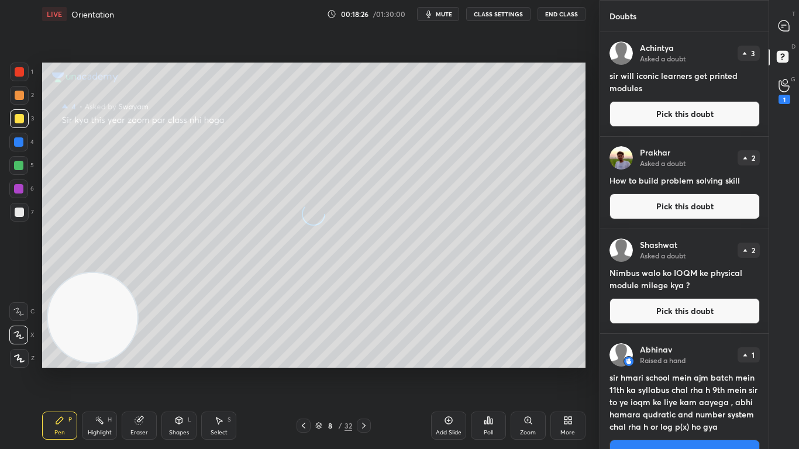
click at [688, 116] on button "Pick this doubt" at bounding box center [684, 114] width 150 height 26
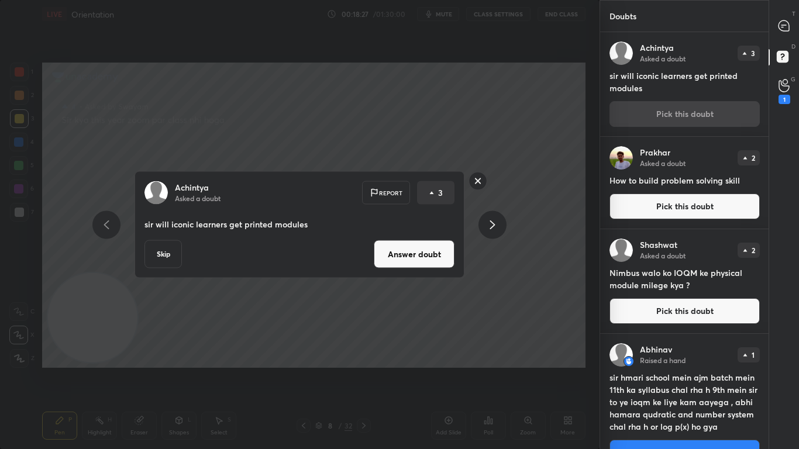
click at [418, 250] on button "Answer doubt" at bounding box center [414, 254] width 81 height 28
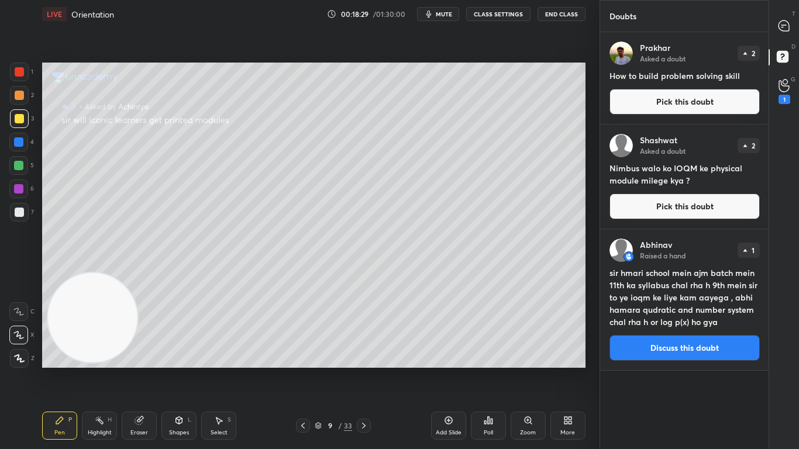
click at [673, 104] on button "Pick this doubt" at bounding box center [684, 102] width 150 height 26
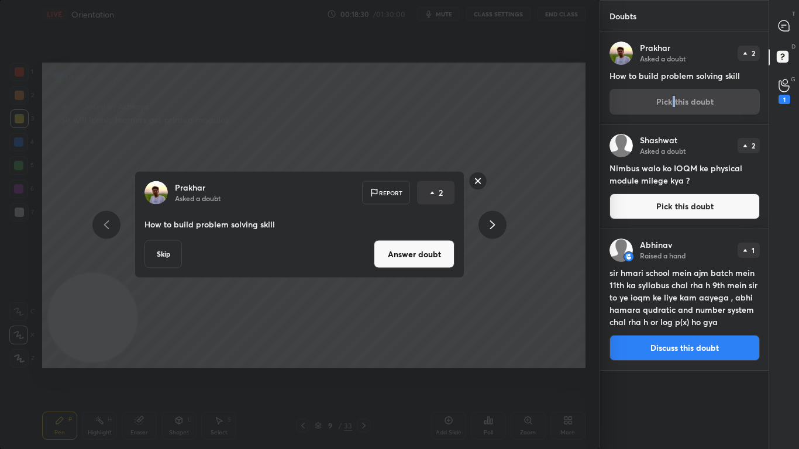
click at [401, 256] on button "Answer doubt" at bounding box center [414, 254] width 81 height 28
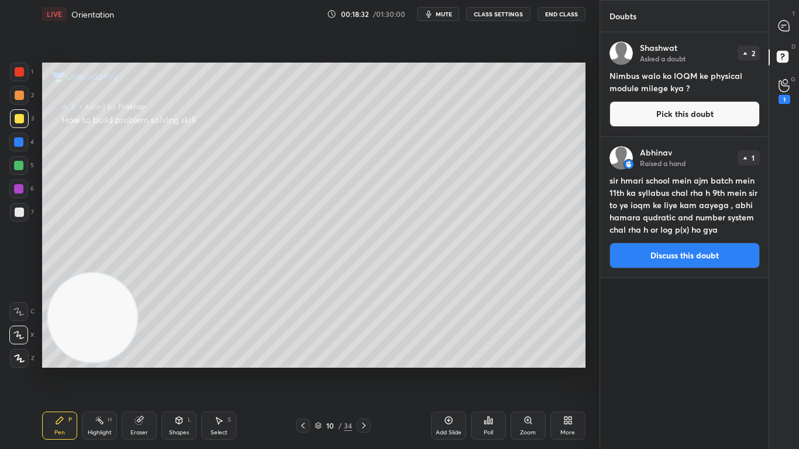
click at [687, 111] on button "Pick this doubt" at bounding box center [684, 114] width 150 height 26
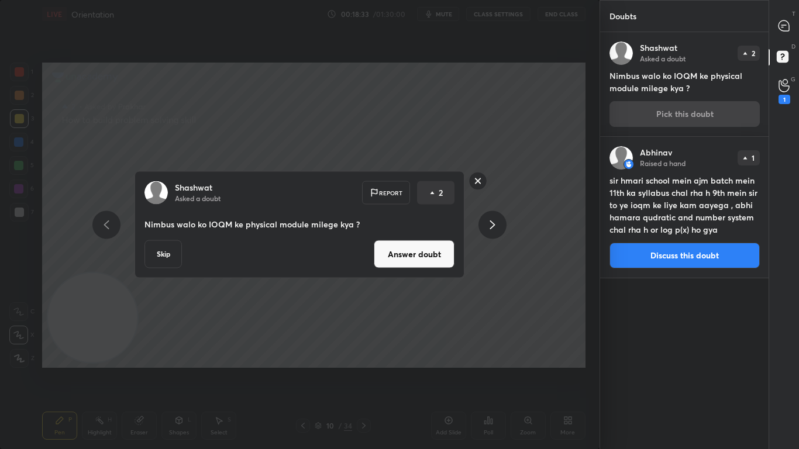
click at [419, 260] on button "Answer doubt" at bounding box center [414, 254] width 81 height 28
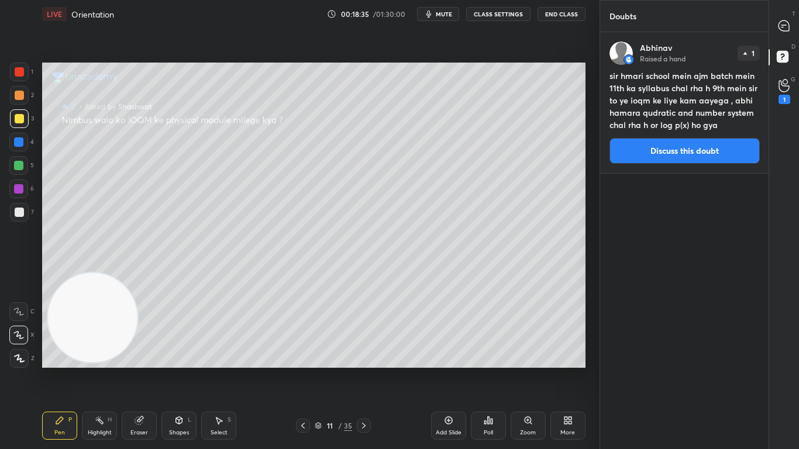
click at [689, 148] on button "Discuss this doubt" at bounding box center [684, 151] width 150 height 26
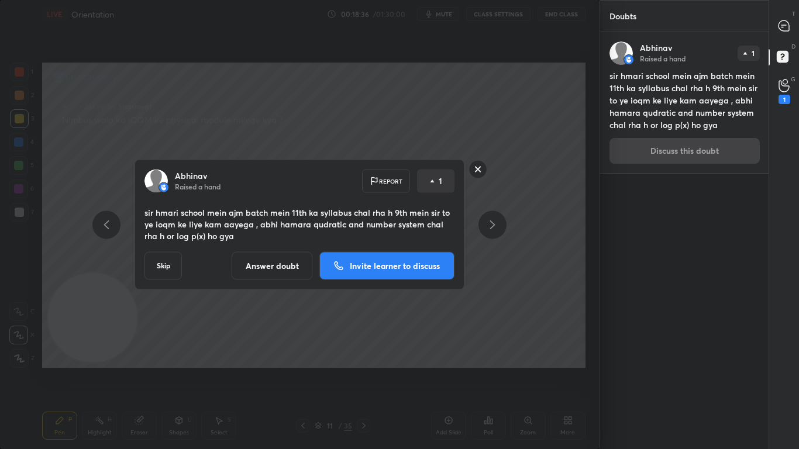
click at [425, 274] on button "Invite learner to discuss" at bounding box center [386, 266] width 135 height 28
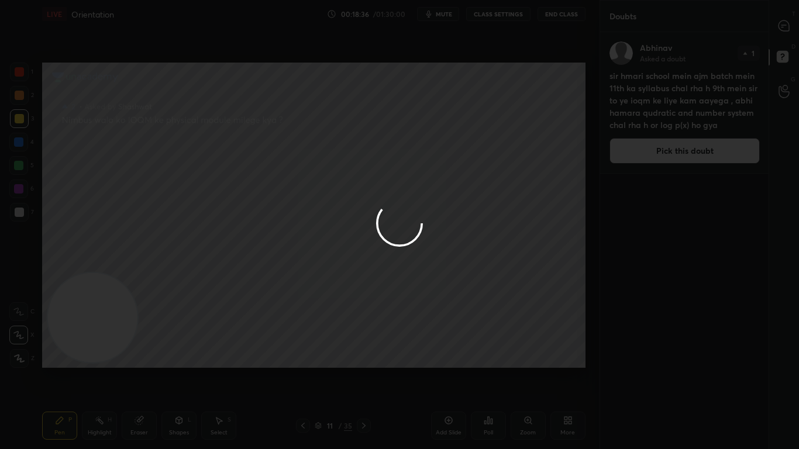
scroll to position [4, 4]
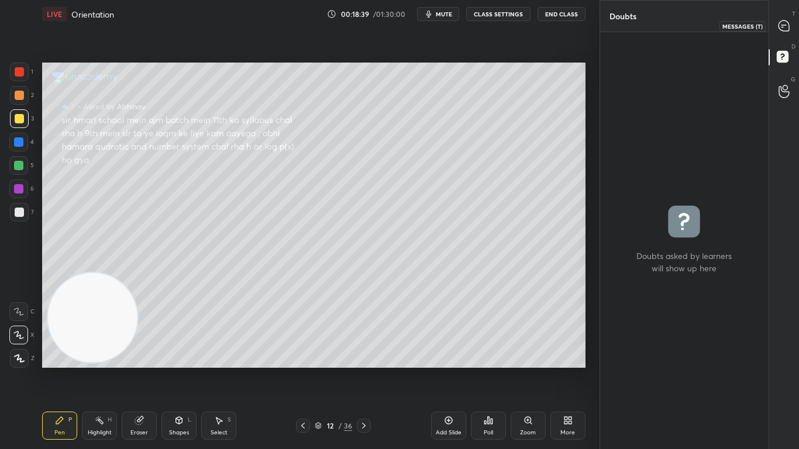
click at [781, 26] on icon at bounding box center [784, 25] width 11 height 11
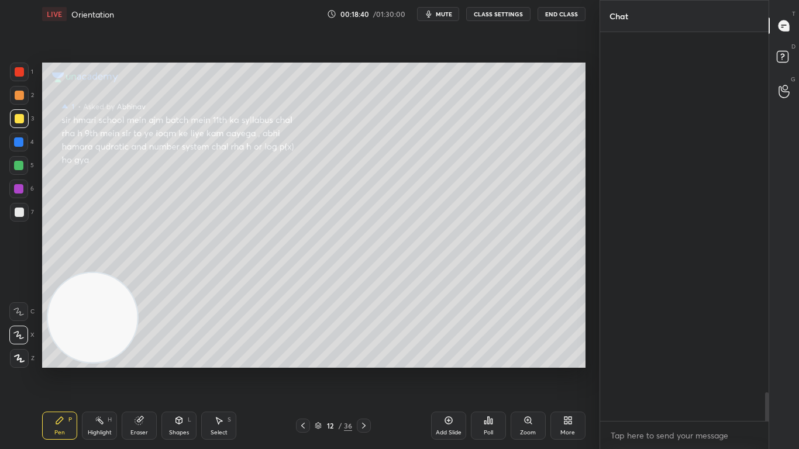
scroll to position [385, 165]
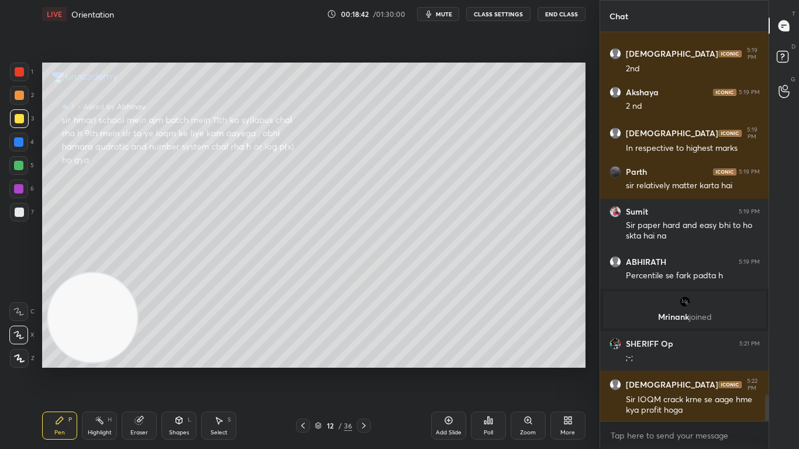
drag, startPoint x: 766, startPoint y: 398, endPoint x: 767, endPoint y: 408, distance: 10.0
click at [767, 370] on div at bounding box center [767, 408] width 4 height 26
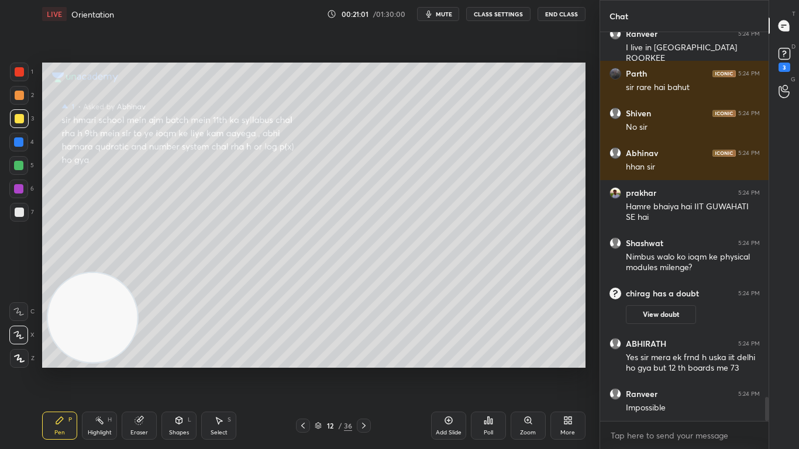
scroll to position [5895, 0]
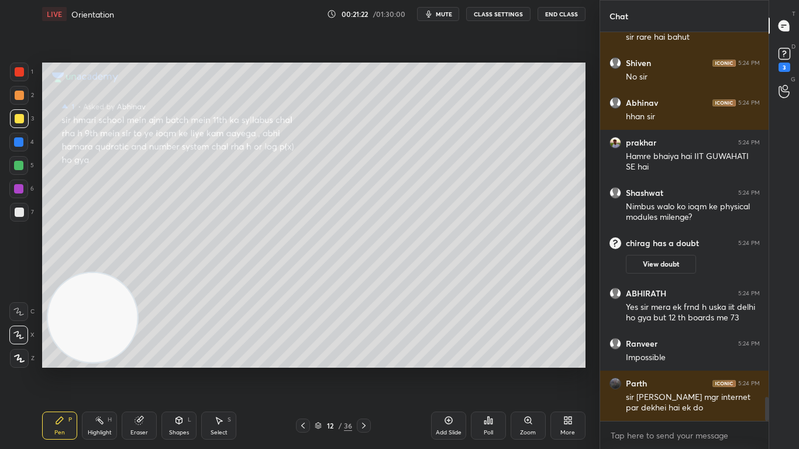
click at [299, 370] on icon at bounding box center [302, 425] width 9 height 9
click at [306, 370] on icon at bounding box center [302, 425] width 9 height 9
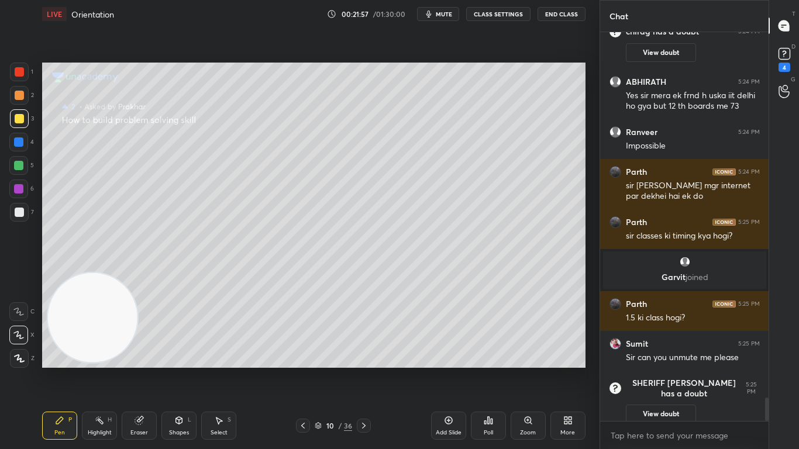
scroll to position [385, 165]
click at [784, 88] on icon at bounding box center [784, 91] width 11 height 13
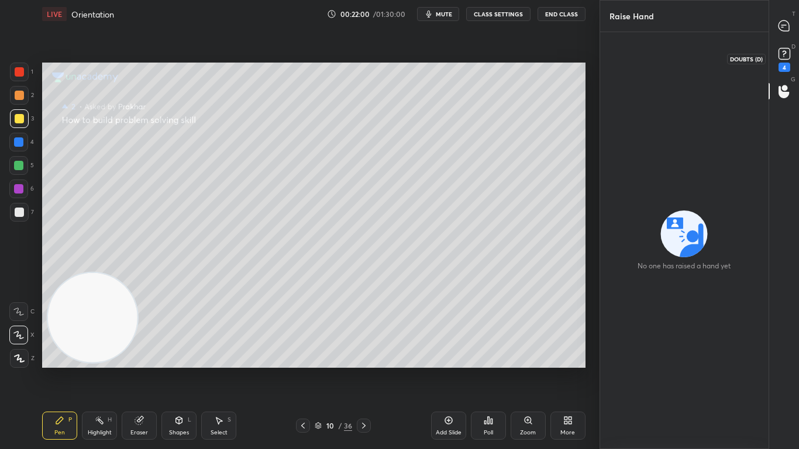
click at [783, 53] on rect at bounding box center [784, 54] width 11 height 11
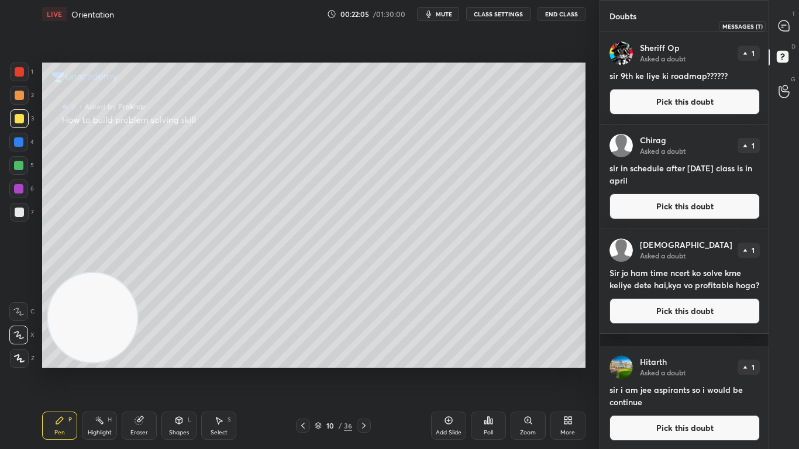
click at [783, 27] on icon at bounding box center [784, 25] width 11 height 11
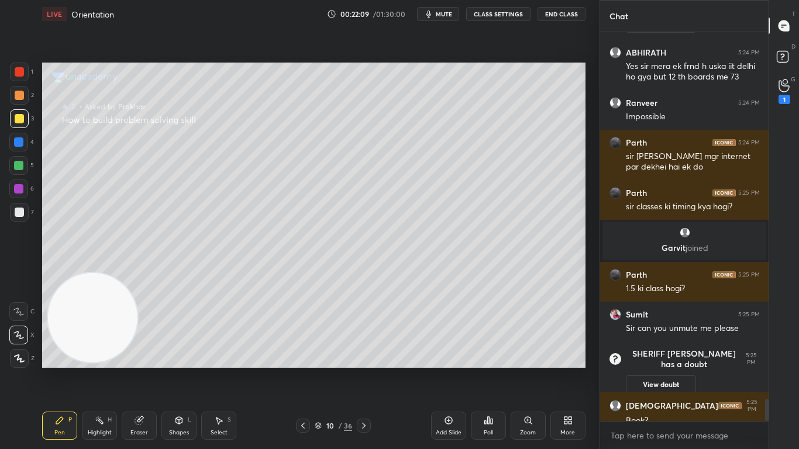
scroll to position [6345, 0]
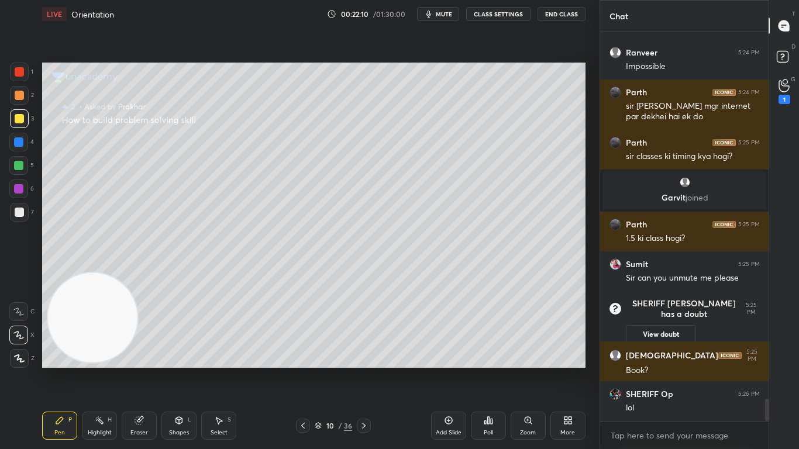
click at [305, 370] on icon at bounding box center [302, 425] width 9 height 9
click at [302, 370] on div at bounding box center [303, 426] width 14 height 14
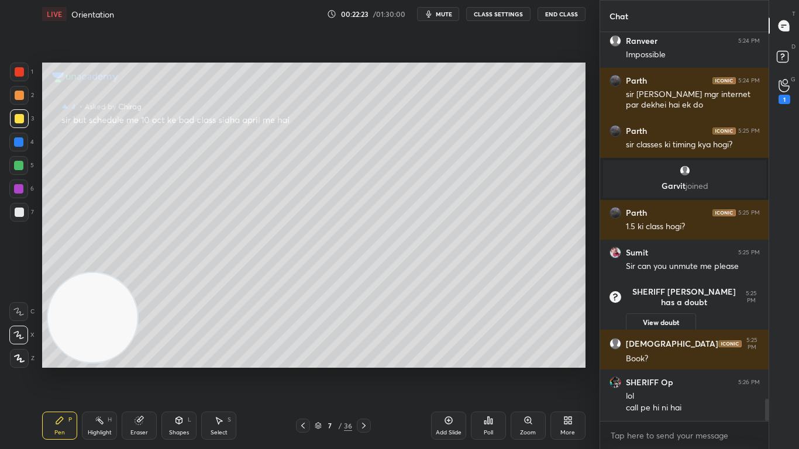
click at [303, 370] on icon at bounding box center [302, 425] width 9 height 9
click at [306, 370] on icon at bounding box center [302, 425] width 9 height 9
click at [305, 370] on icon at bounding box center [302, 425] width 9 height 9
click at [304, 370] on icon at bounding box center [303, 426] width 4 height 6
click at [363, 370] on icon at bounding box center [364, 426] width 4 height 6
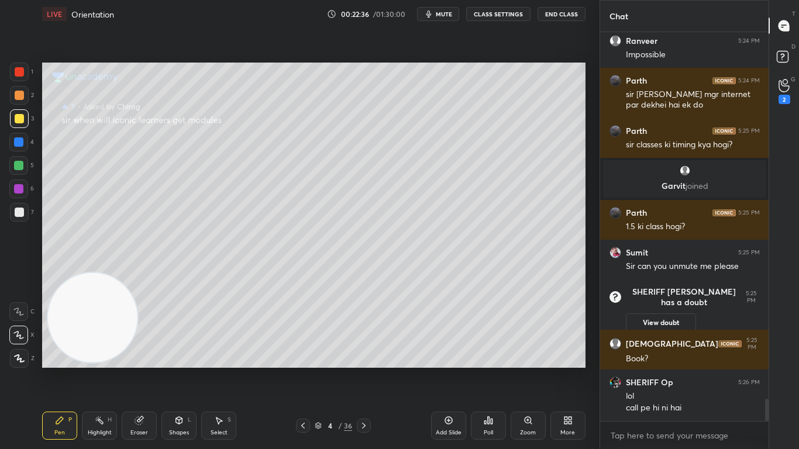
click at [363, 370] on icon at bounding box center [364, 426] width 4 height 6
click at [783, 88] on icon at bounding box center [784, 85] width 11 height 13
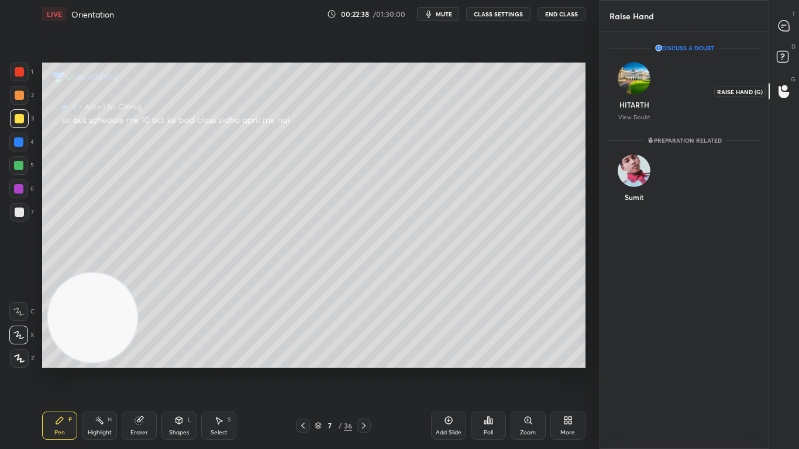
scroll to position [4, 4]
click at [636, 166] on img "grid" at bounding box center [634, 170] width 33 height 33
click at [642, 205] on button "INVITE" at bounding box center [634, 205] width 39 height 15
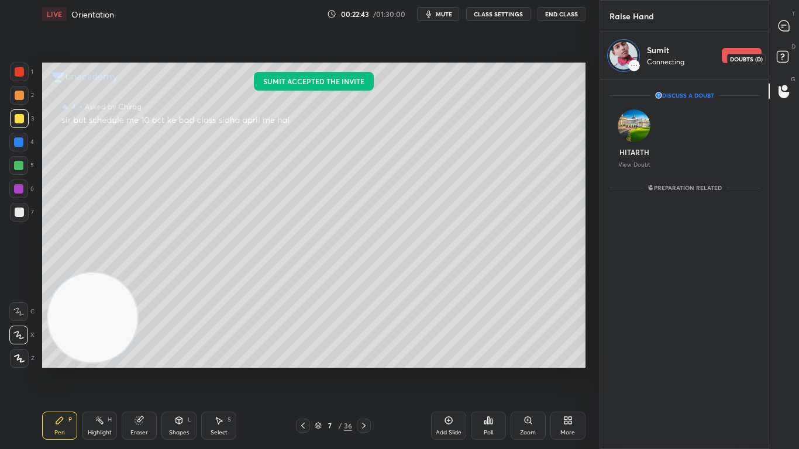
click at [783, 52] on rect at bounding box center [782, 56] width 11 height 11
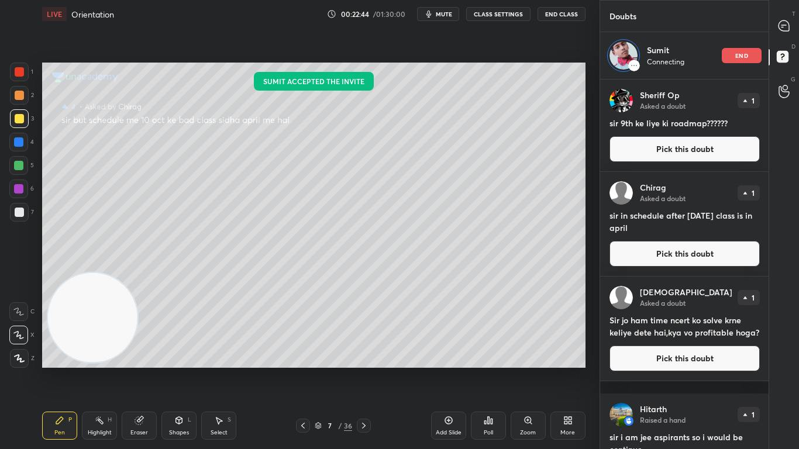
click at [700, 147] on button "Pick this doubt" at bounding box center [684, 149] width 150 height 26
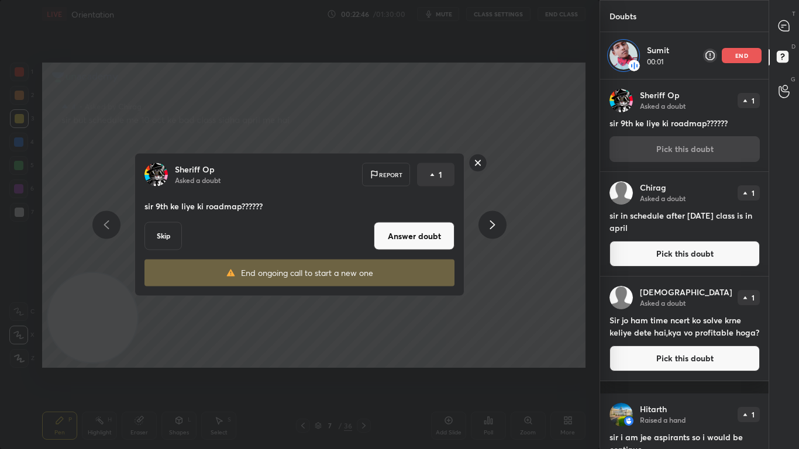
click at [397, 234] on button "Answer doubt" at bounding box center [414, 236] width 81 height 28
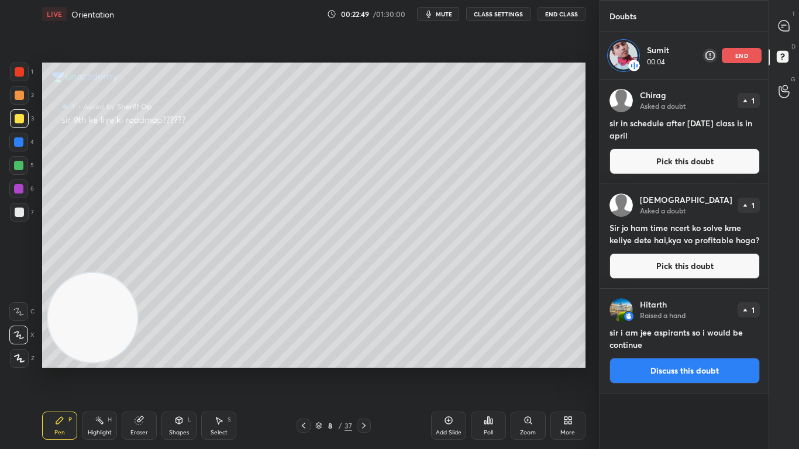
click at [666, 158] on button "Pick this doubt" at bounding box center [684, 162] width 150 height 26
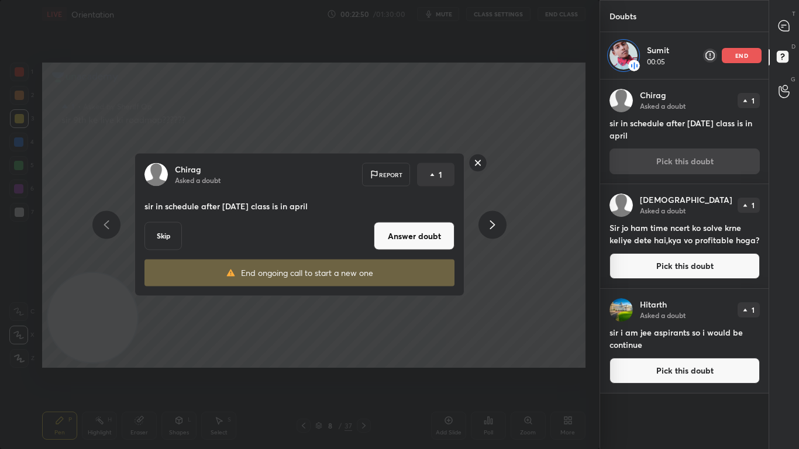
click at [404, 235] on button "Answer doubt" at bounding box center [414, 236] width 81 height 28
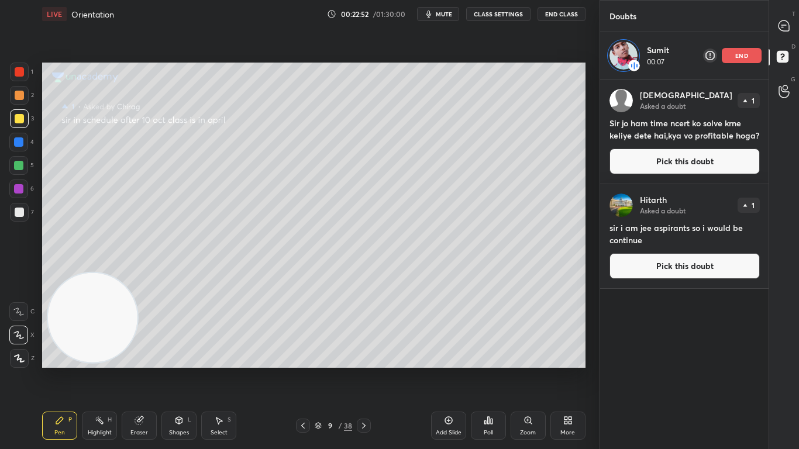
drag, startPoint x: 683, startPoint y: 161, endPoint x: 677, endPoint y: 170, distance: 11.4
click at [683, 162] on button "Pick this doubt" at bounding box center [684, 162] width 150 height 26
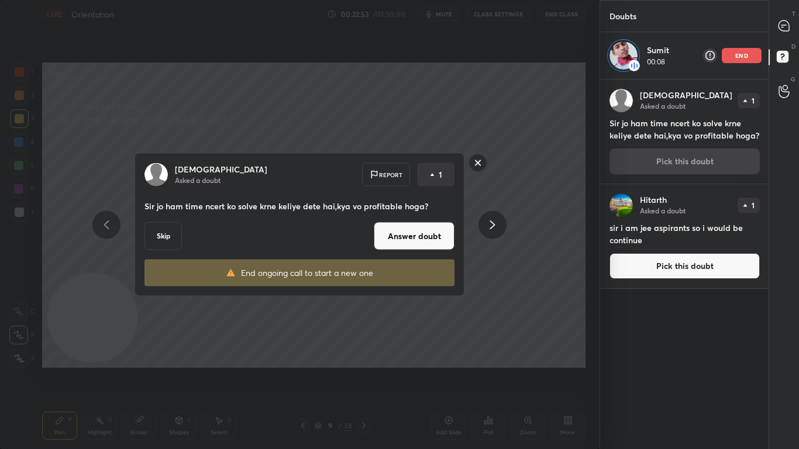
click at [402, 237] on button "Answer doubt" at bounding box center [414, 236] width 81 height 28
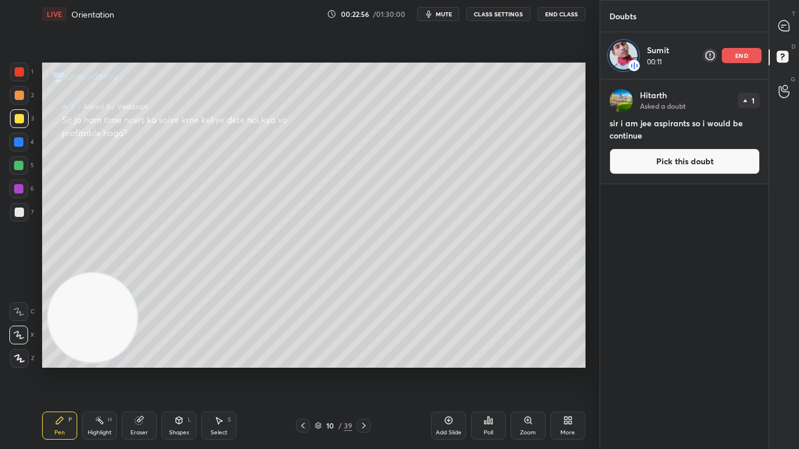
click at [678, 163] on button "Pick this doubt" at bounding box center [684, 162] width 150 height 26
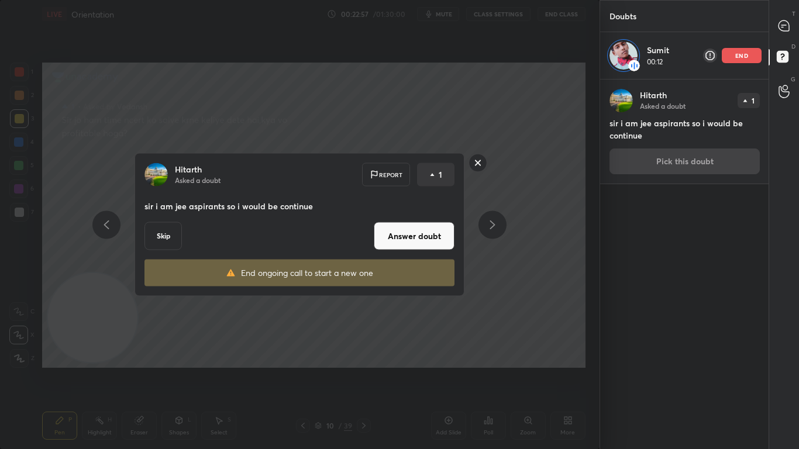
click at [426, 240] on button "Answer doubt" at bounding box center [414, 236] width 81 height 28
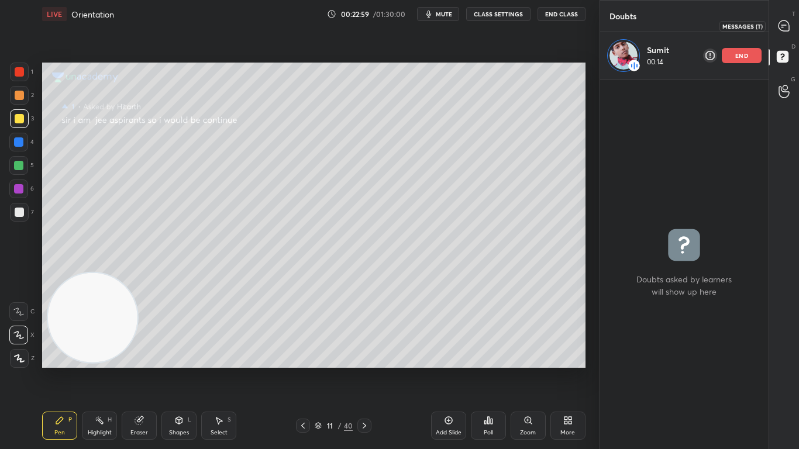
click at [783, 25] on icon at bounding box center [783, 25] width 5 height 0
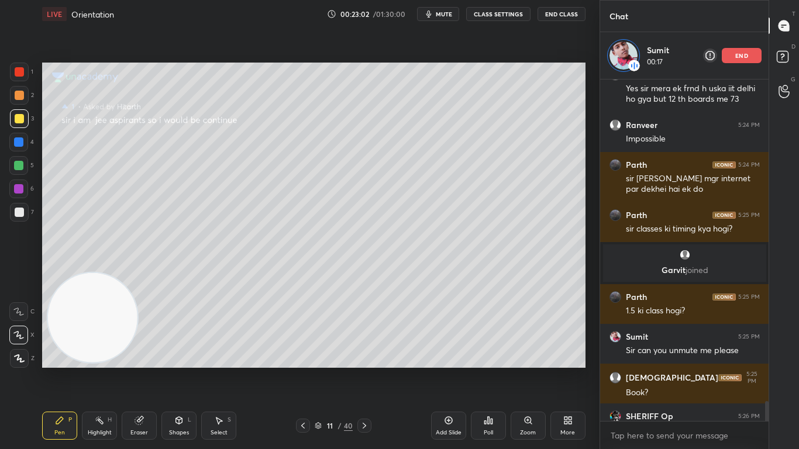
scroll to position [6108, 0]
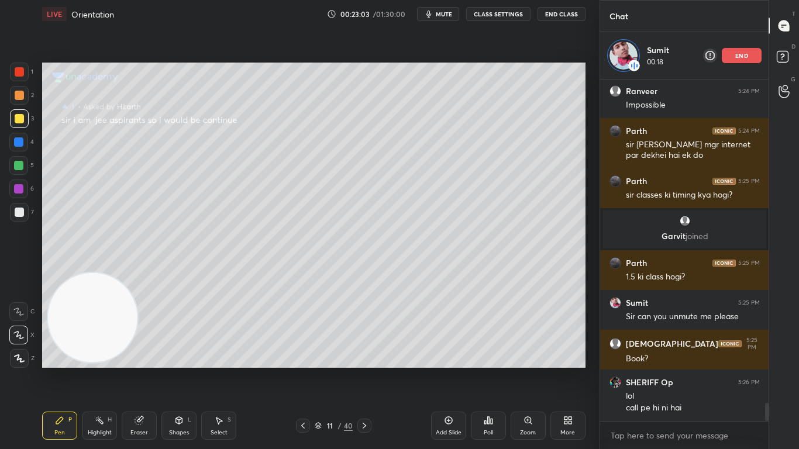
drag, startPoint x: 766, startPoint y: 410, endPoint x: 766, endPoint y: 418, distance: 8.2
click at [766, 370] on div at bounding box center [767, 412] width 4 height 18
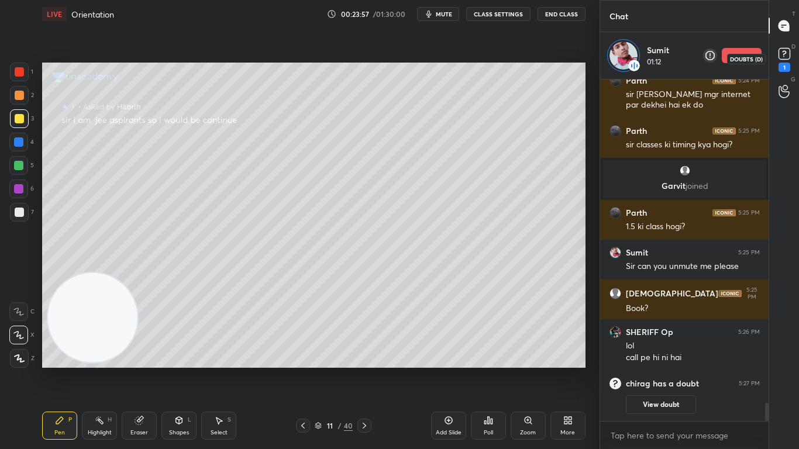
click at [787, 54] on rect at bounding box center [784, 54] width 11 height 11
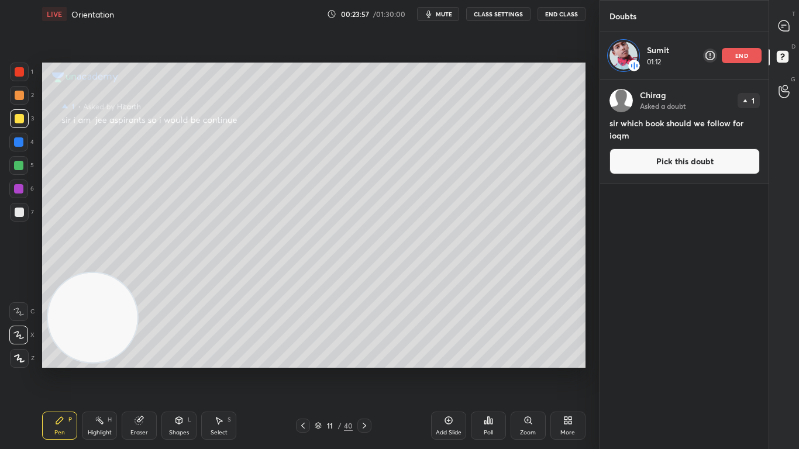
click at [661, 164] on button "Pick this doubt" at bounding box center [684, 162] width 150 height 26
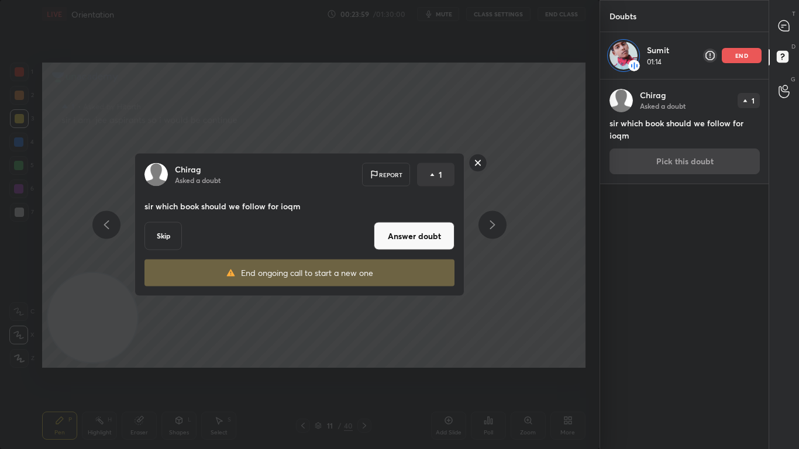
click at [415, 240] on button "Answer doubt" at bounding box center [414, 236] width 81 height 28
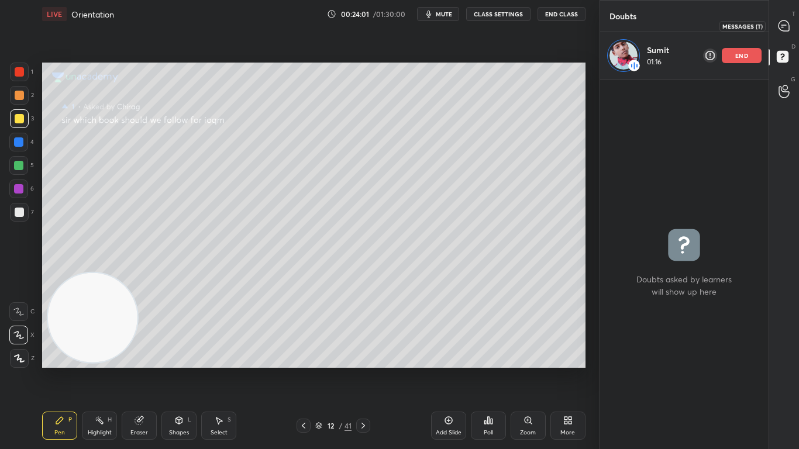
click at [787, 27] on icon at bounding box center [784, 25] width 11 height 11
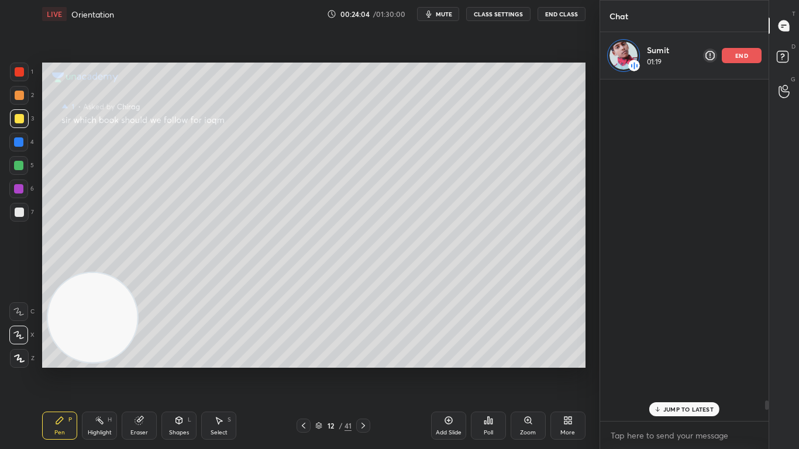
scroll to position [6108, 0]
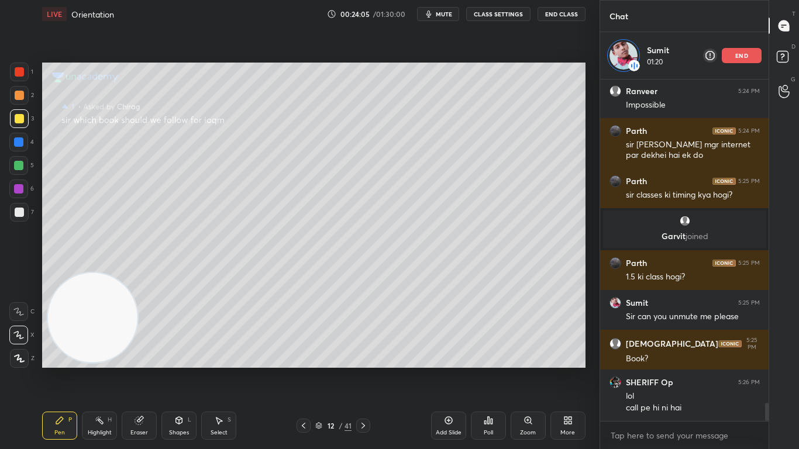
drag, startPoint x: 768, startPoint y: 405, endPoint x: 766, endPoint y: 415, distance: 10.2
click at [766, 370] on div at bounding box center [767, 412] width 4 height 18
click at [751, 57] on div "end" at bounding box center [742, 55] width 40 height 15
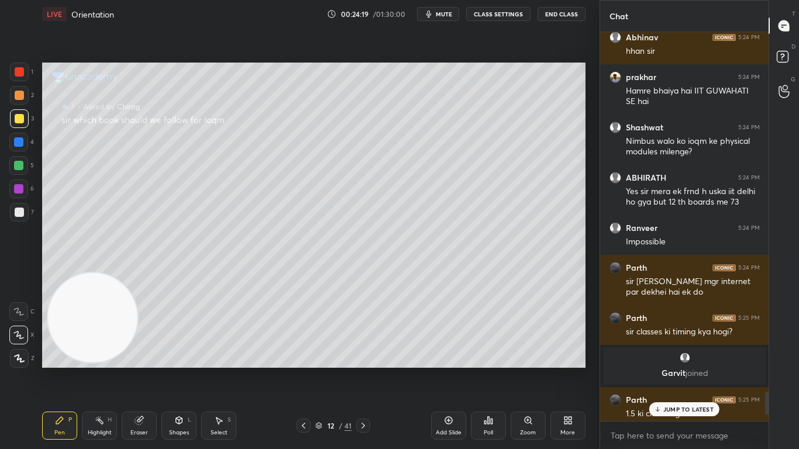
scroll to position [6197, 0]
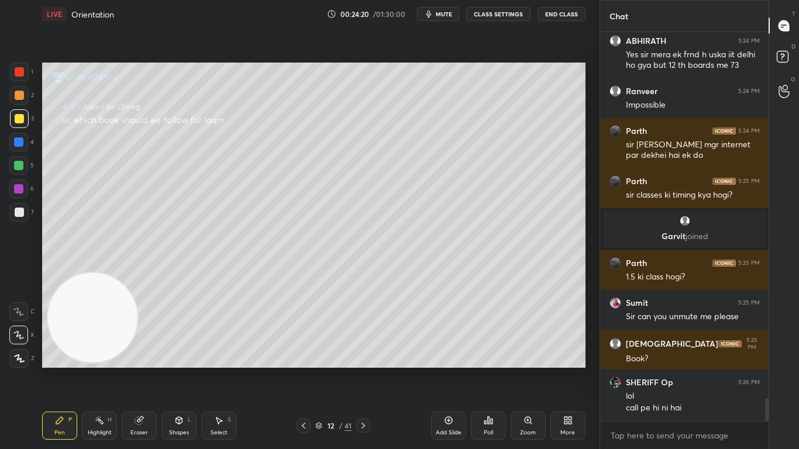
drag, startPoint x: 767, startPoint y: 403, endPoint x: 768, endPoint y: 424, distance: 21.1
click at [768, 370] on div "Shashwat 5:24 PM Nimbus walo ko ioqm ke physical modules milenge? ABHIRATH 5:24…" at bounding box center [684, 240] width 169 height 417
click at [306, 370] on icon at bounding box center [303, 425] width 9 height 9
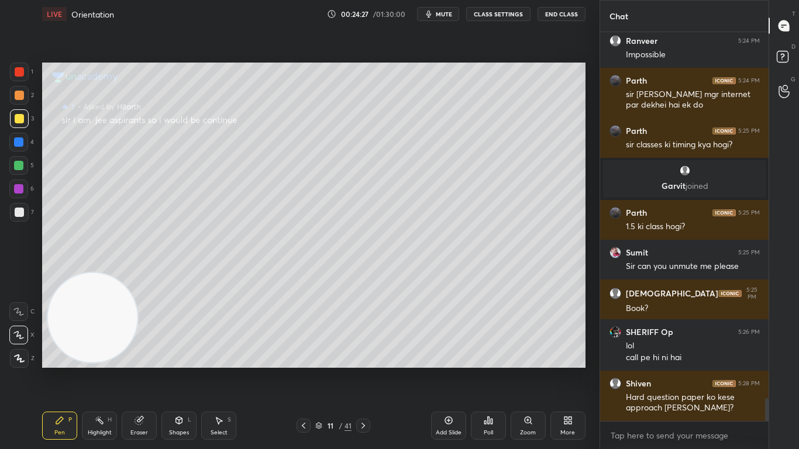
click at [306, 370] on icon at bounding box center [303, 425] width 9 height 9
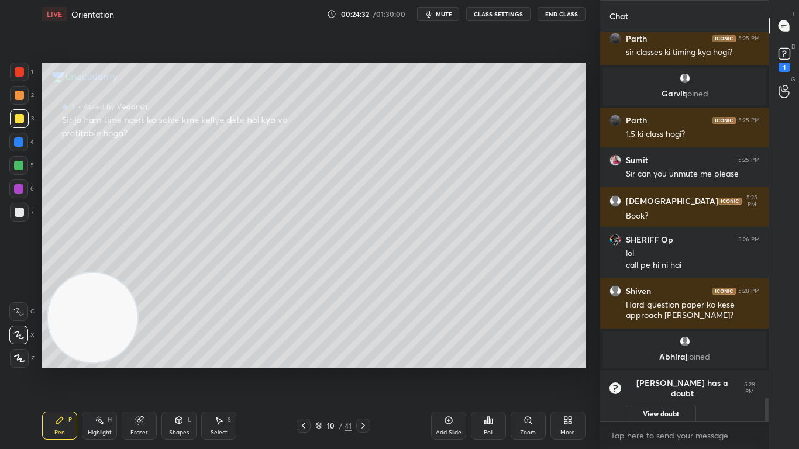
scroll to position [0, 0]
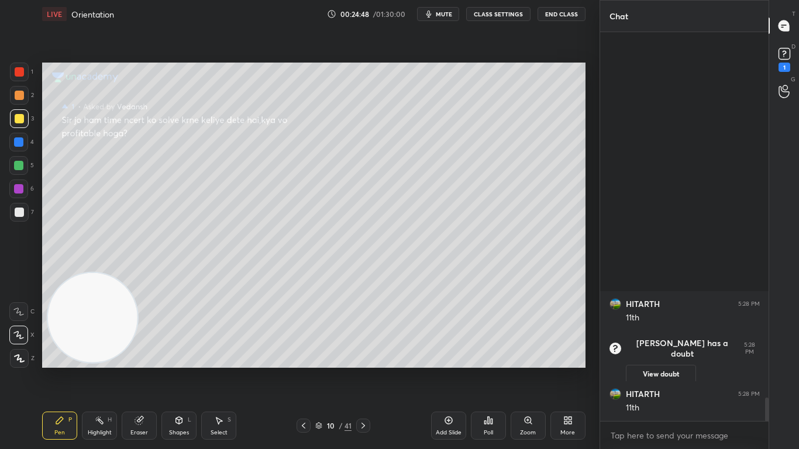
click at [304, 370] on icon at bounding box center [303, 425] width 9 height 9
click at [302, 370] on icon at bounding box center [304, 426] width 4 height 6
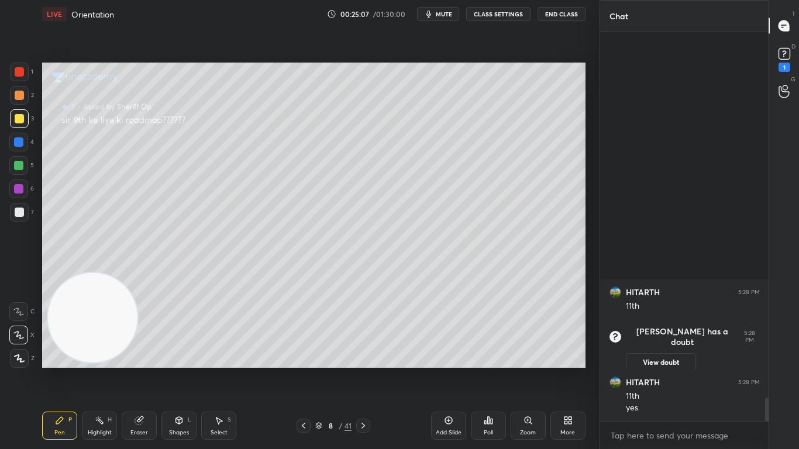
click at [304, 370] on icon at bounding box center [303, 425] width 9 height 9
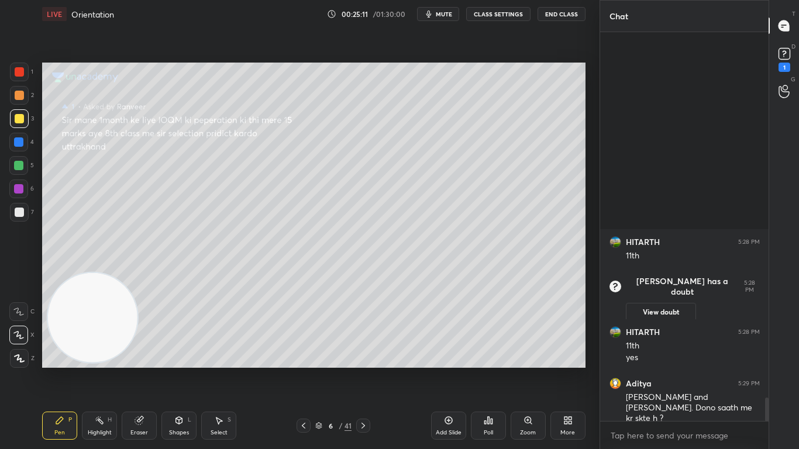
click at [361, 370] on icon at bounding box center [363, 425] width 9 height 9
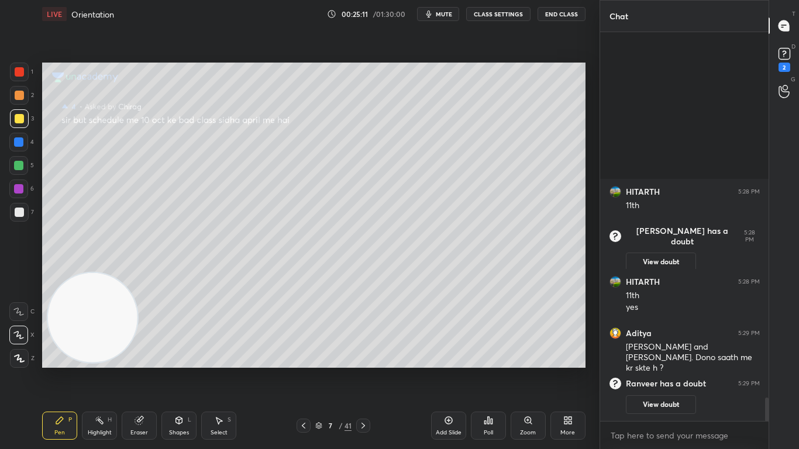
click at [361, 370] on icon at bounding box center [363, 425] width 9 height 9
click at [788, 55] on rect at bounding box center [784, 54] width 11 height 11
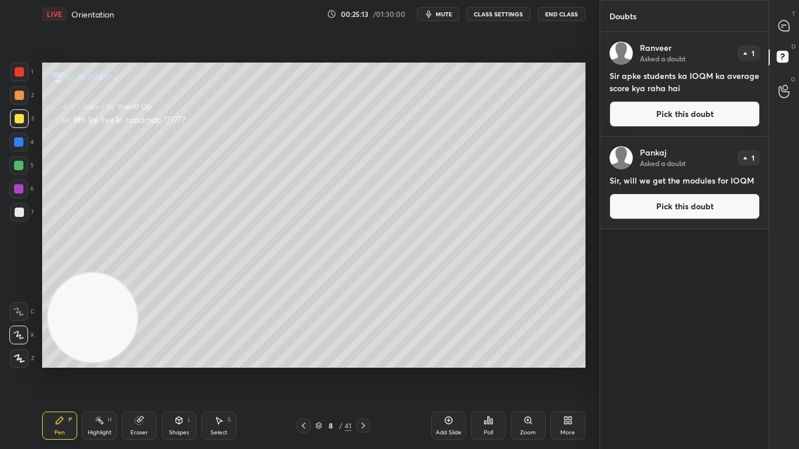
click at [696, 113] on button "Pick this doubt" at bounding box center [684, 114] width 150 height 26
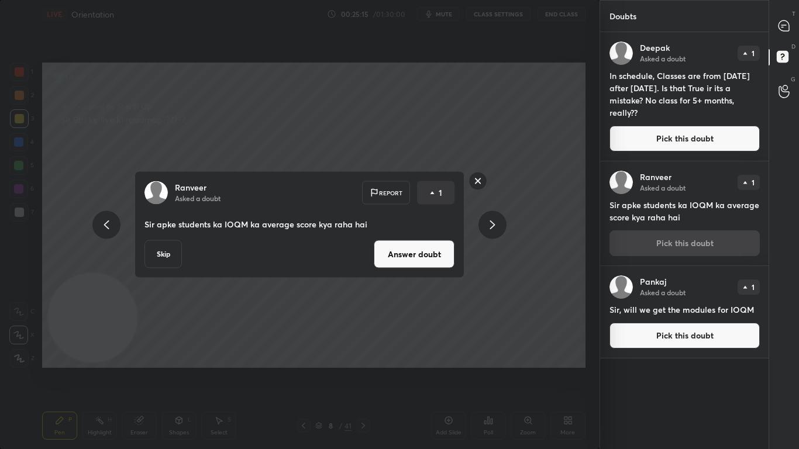
click at [412, 257] on button "Answer doubt" at bounding box center [414, 254] width 81 height 28
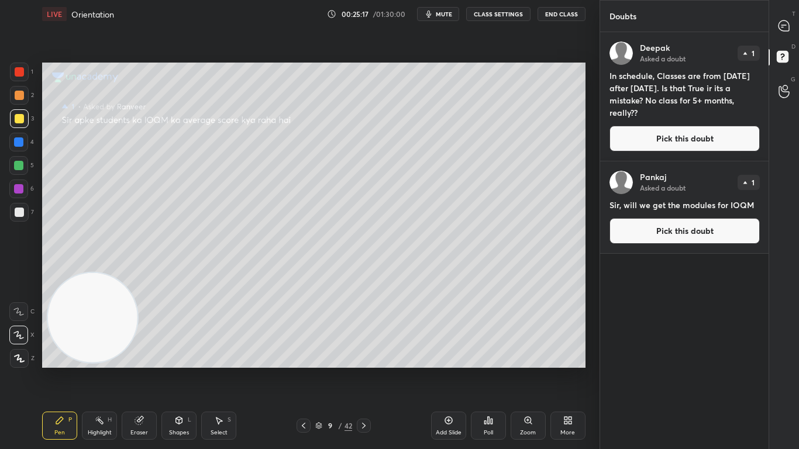
click at [687, 136] on button "Pick this doubt" at bounding box center [684, 139] width 150 height 26
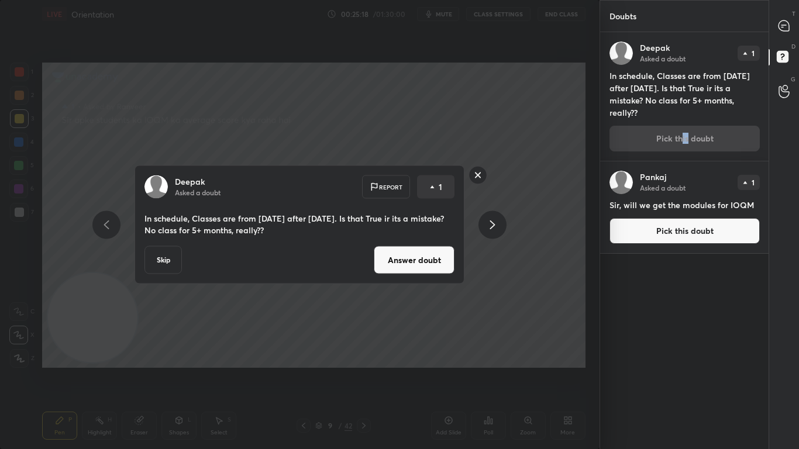
click at [415, 254] on button "Answer doubt" at bounding box center [414, 260] width 81 height 28
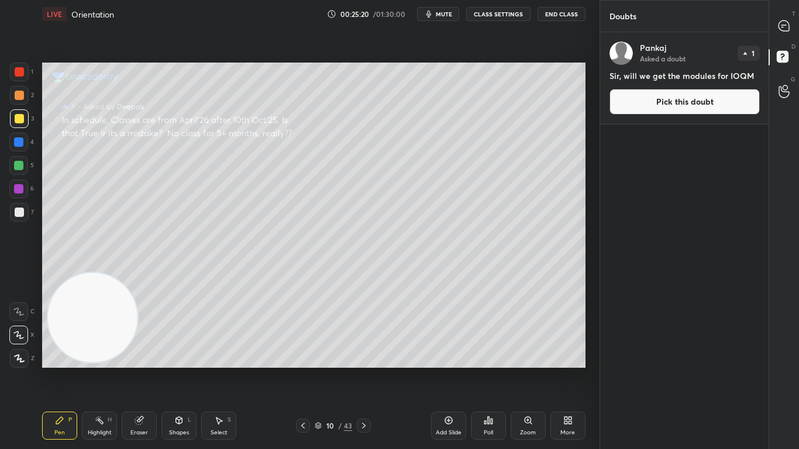
click at [691, 105] on button "Pick this doubt" at bounding box center [684, 102] width 150 height 26
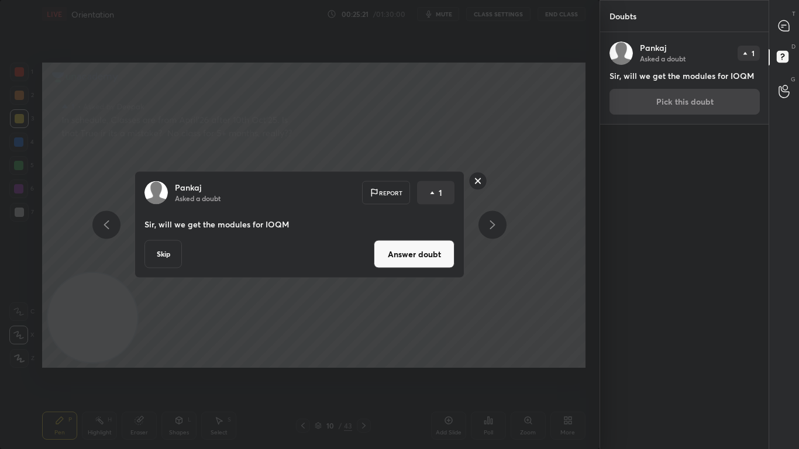
click at [422, 255] on button "Answer doubt" at bounding box center [414, 254] width 81 height 28
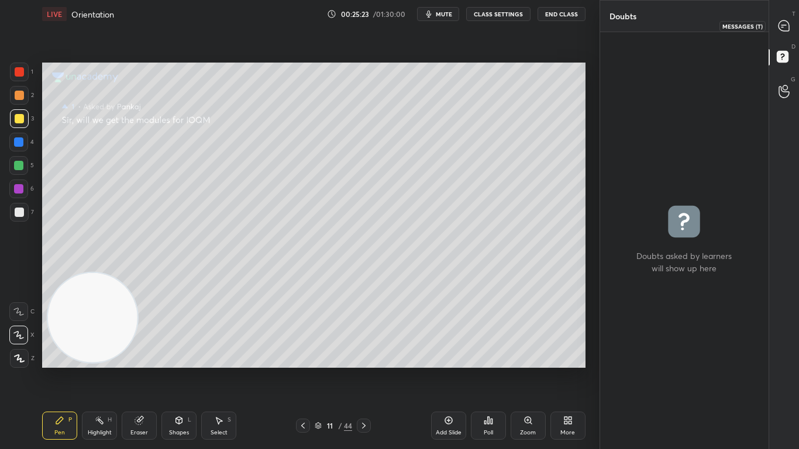
click at [782, 25] on icon at bounding box center [783, 25] width 5 height 0
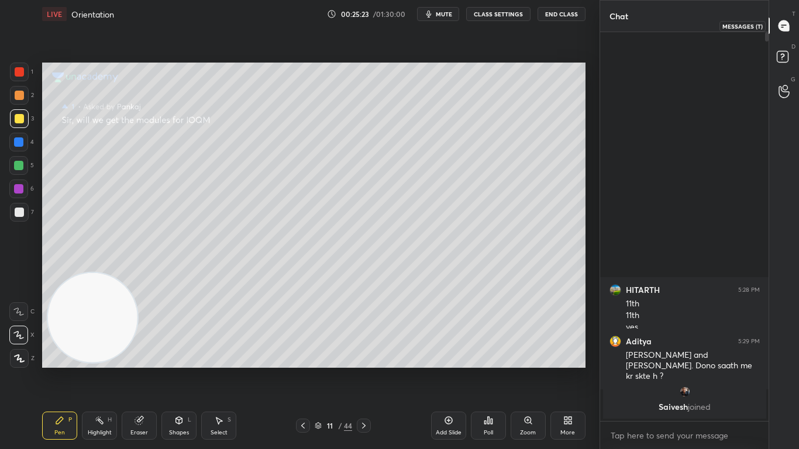
scroll to position [385, 165]
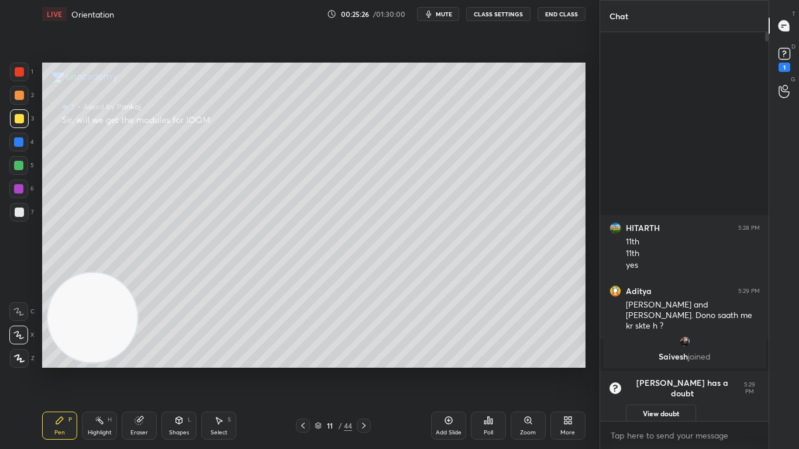
click at [303, 370] on icon at bounding box center [302, 425] width 9 height 9
click at [305, 370] on icon at bounding box center [302, 425] width 9 height 9
click at [305, 370] on div at bounding box center [303, 426] width 14 height 14
click at [363, 370] on icon at bounding box center [363, 425] width 9 height 9
click at [361, 370] on icon at bounding box center [363, 425] width 9 height 9
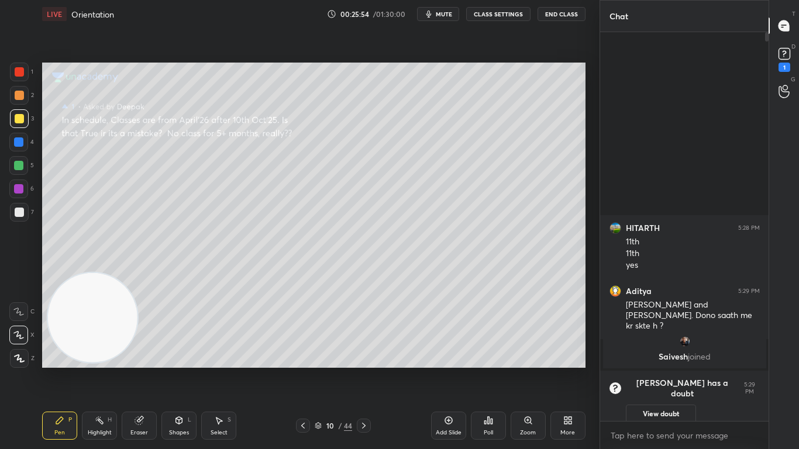
click at [361, 370] on icon at bounding box center [363, 425] width 9 height 9
click at [785, 58] on rect at bounding box center [784, 54] width 11 height 11
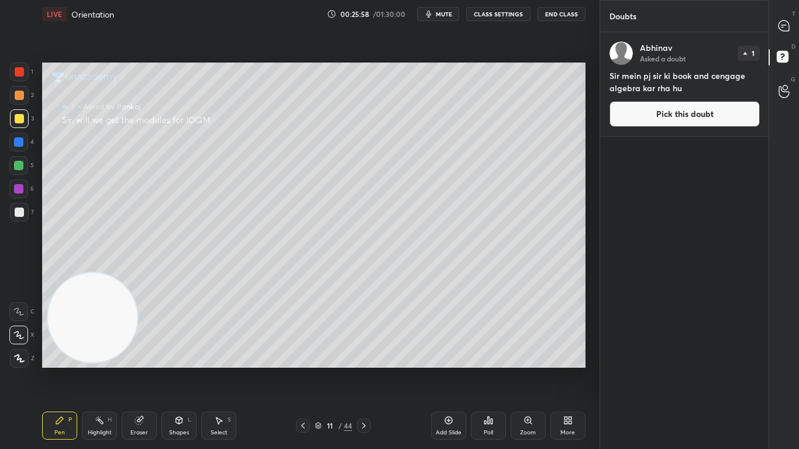
click at [680, 115] on button "Pick this doubt" at bounding box center [684, 114] width 150 height 26
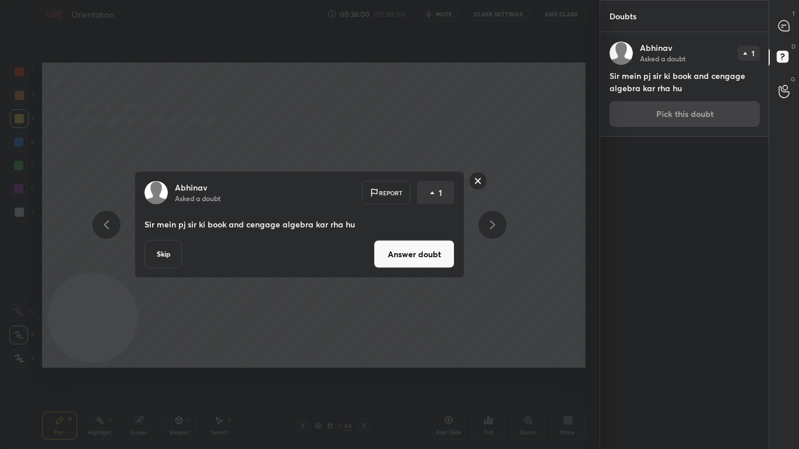
click at [428, 257] on button "Answer doubt" at bounding box center [414, 254] width 81 height 28
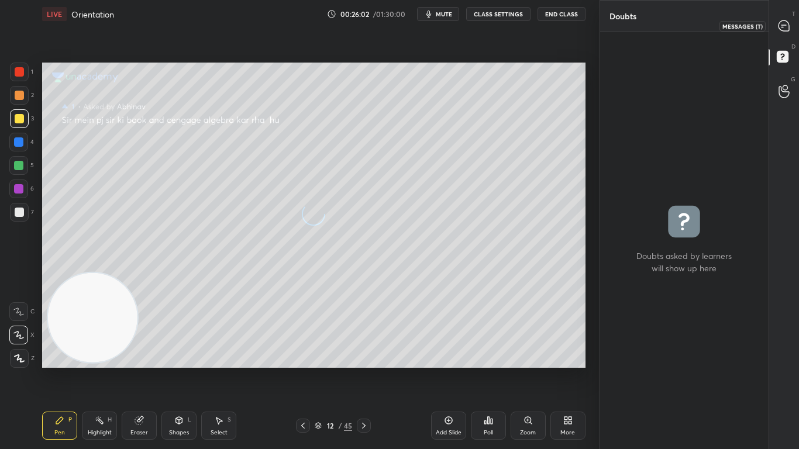
click at [788, 25] on icon at bounding box center [784, 25] width 11 height 11
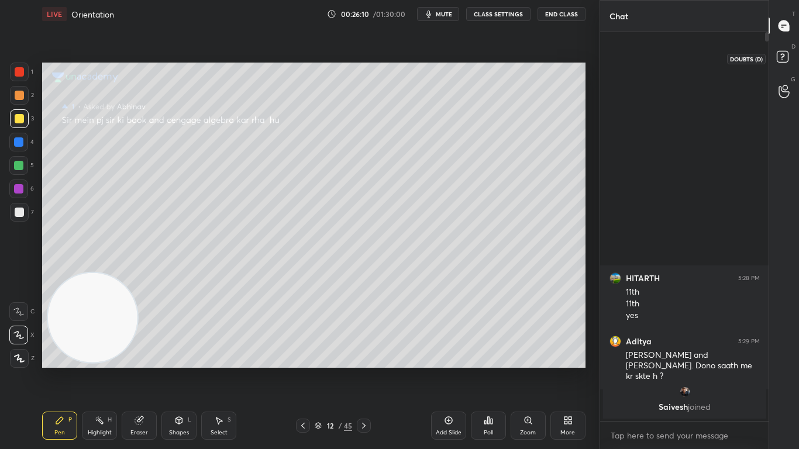
click at [787, 57] on rect at bounding box center [782, 56] width 11 height 11
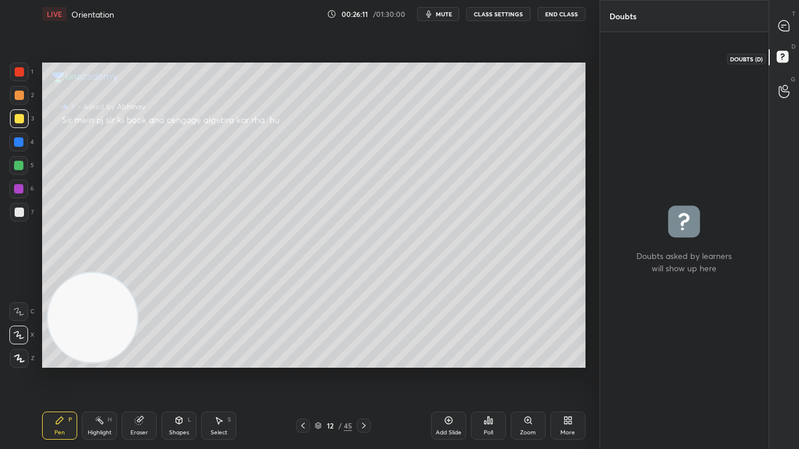
click at [783, 58] on rect at bounding box center [782, 56] width 11 height 11
click at [781, 25] on icon at bounding box center [784, 26] width 12 height 12
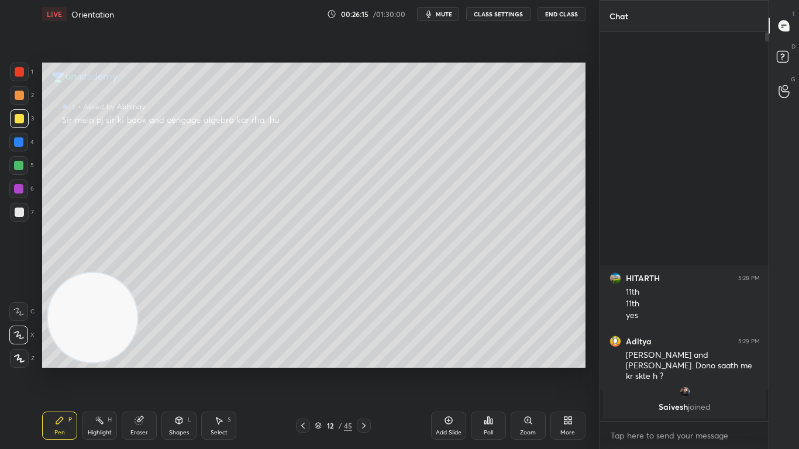
click at [504, 13] on button "CLASS SETTINGS" at bounding box center [498, 14] width 64 height 14
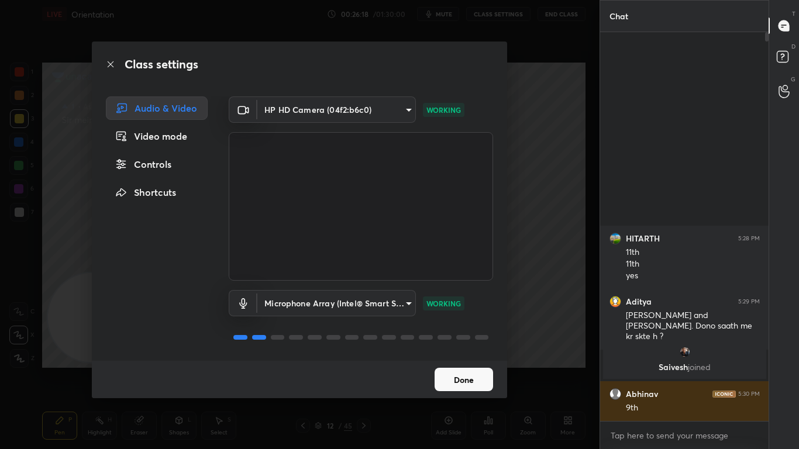
click at [467, 370] on button "Done" at bounding box center [464, 379] width 58 height 23
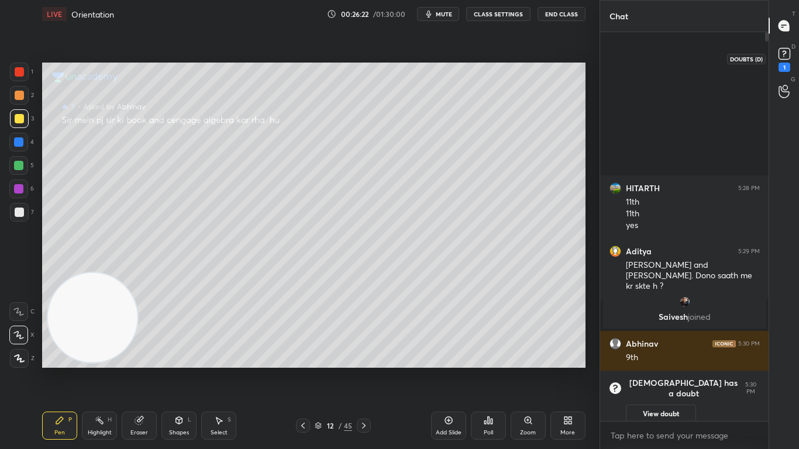
click at [790, 61] on icon at bounding box center [785, 54] width 18 height 18
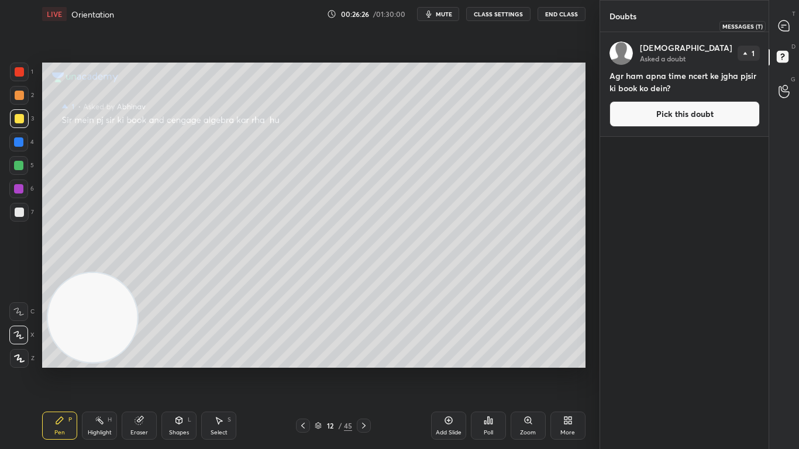
click at [787, 30] on icon at bounding box center [784, 25] width 11 height 11
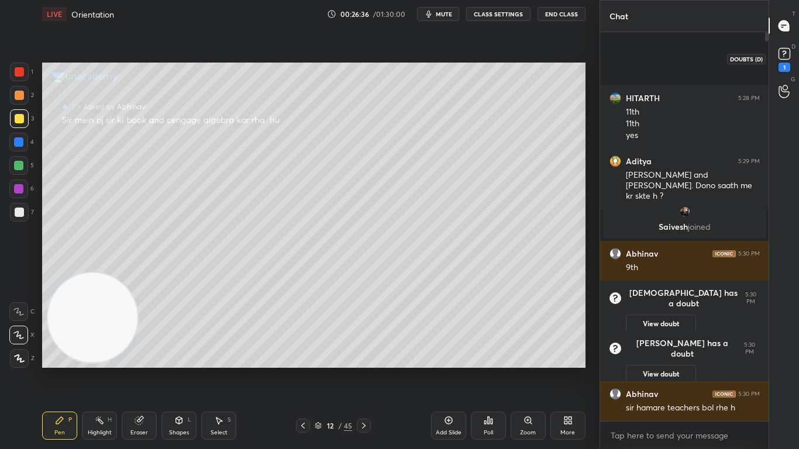
click at [787, 64] on div "1" at bounding box center [785, 67] width 12 height 9
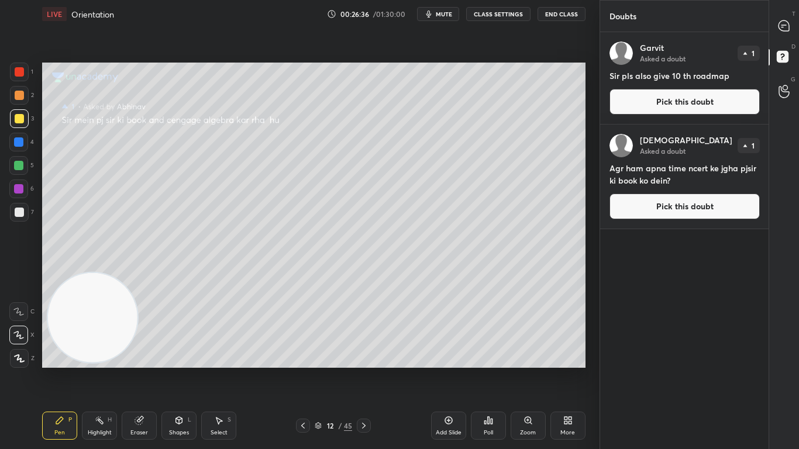
click at [710, 102] on button "Pick this doubt" at bounding box center [684, 102] width 150 height 26
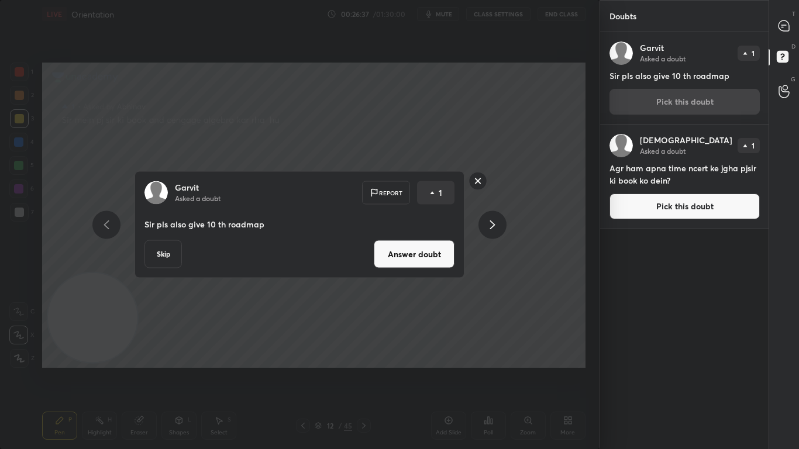
click at [387, 257] on button "Answer doubt" at bounding box center [414, 254] width 81 height 28
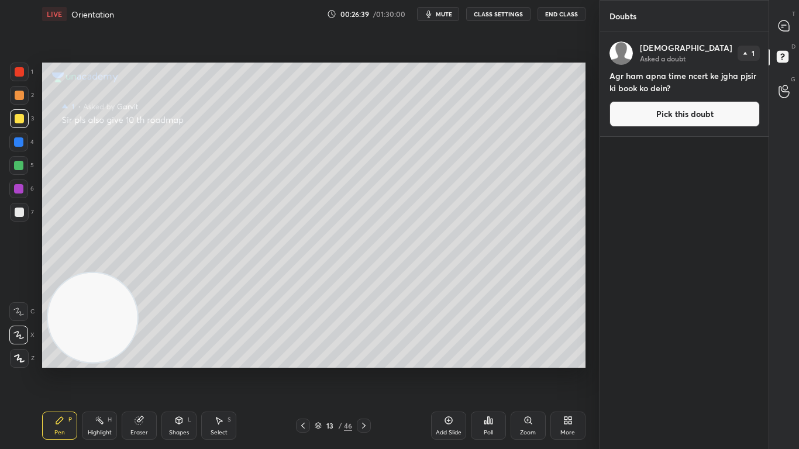
click at [668, 107] on button "Pick this doubt" at bounding box center [684, 114] width 150 height 26
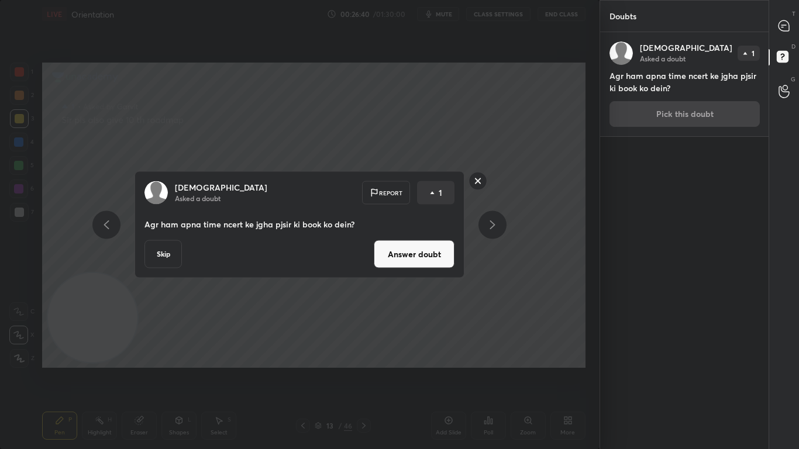
click at [406, 250] on button "Answer doubt" at bounding box center [414, 254] width 81 height 28
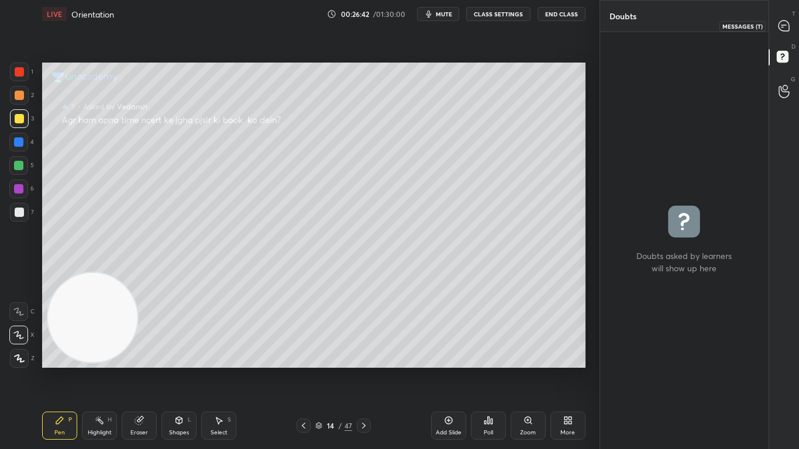
click at [783, 28] on icon at bounding box center [784, 26] width 12 height 12
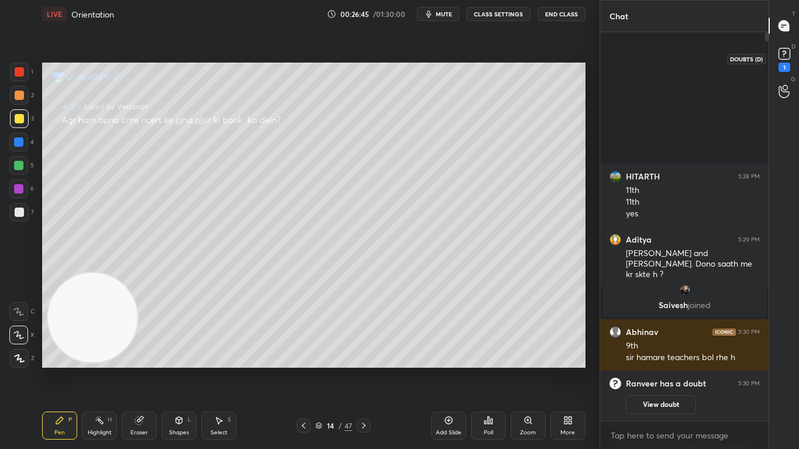
click at [785, 55] on rect at bounding box center [784, 54] width 11 height 11
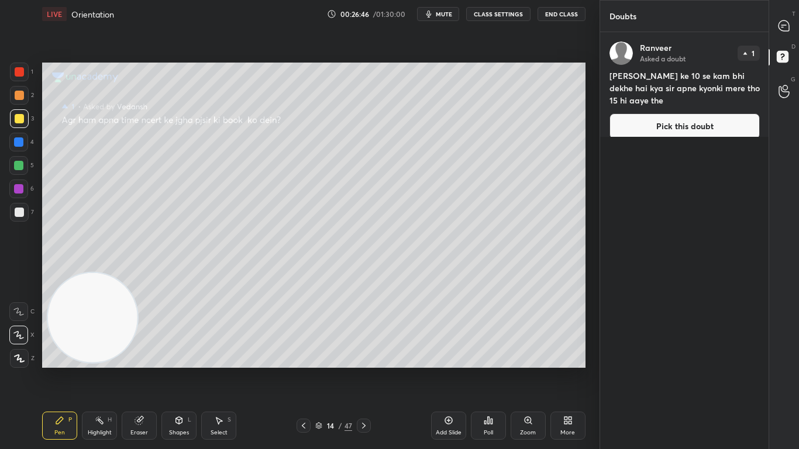
click at [653, 116] on button "Pick this doubt" at bounding box center [684, 126] width 150 height 26
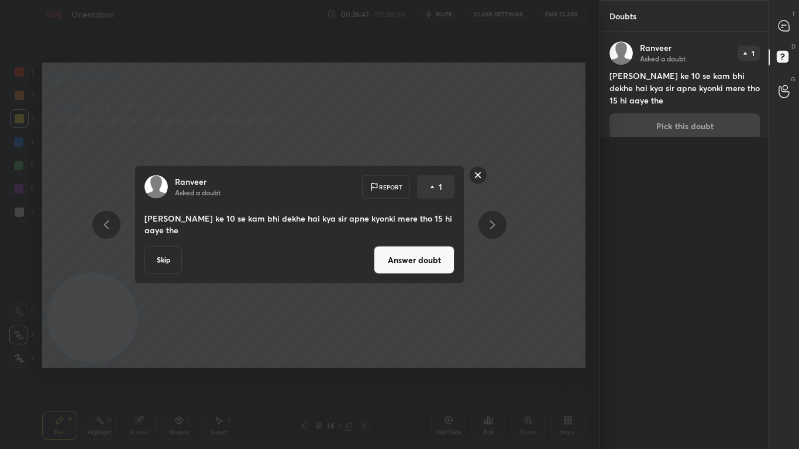
click at [412, 258] on button "Answer doubt" at bounding box center [414, 260] width 81 height 28
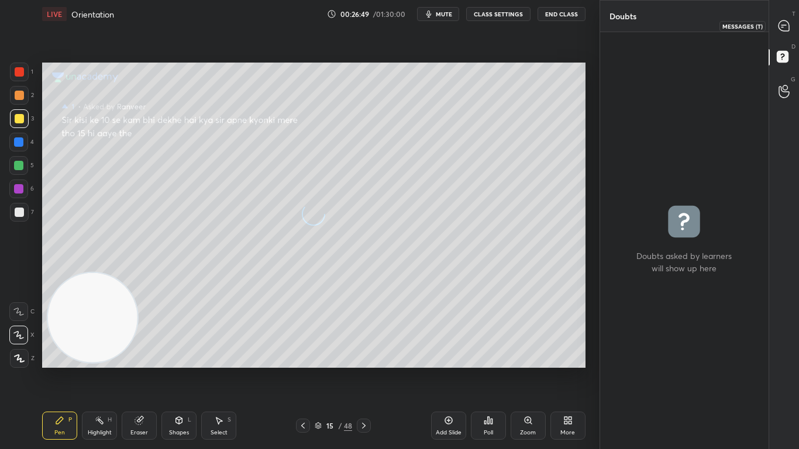
click at [787, 28] on icon at bounding box center [784, 25] width 11 height 11
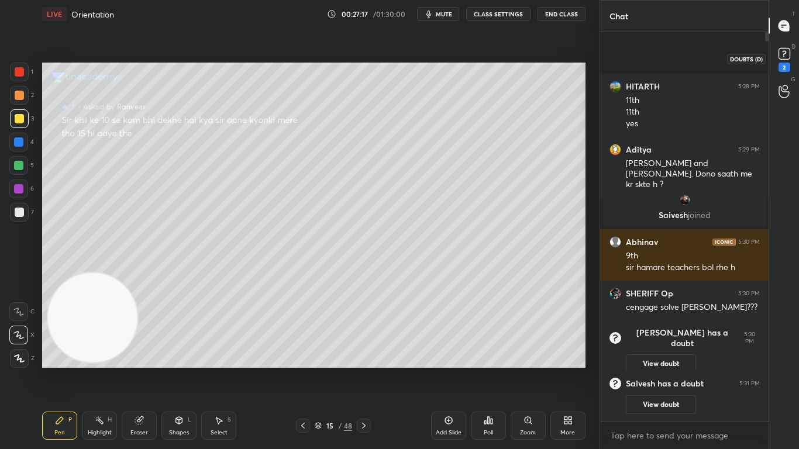
click at [783, 53] on rect at bounding box center [784, 54] width 11 height 11
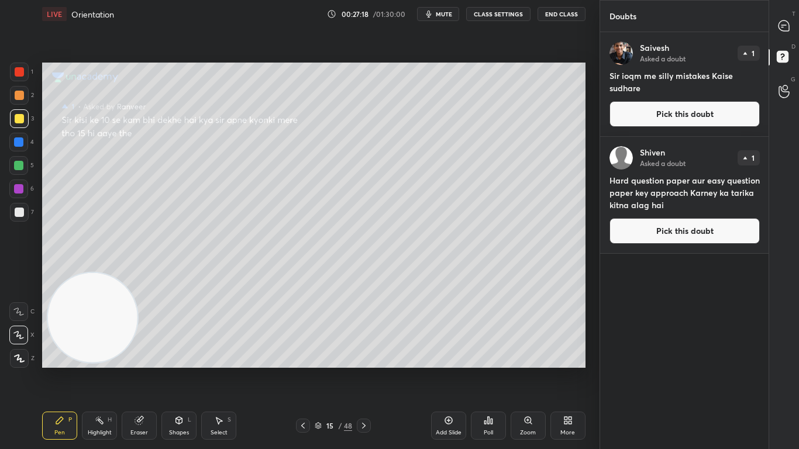
click at [698, 117] on button "Pick this doubt" at bounding box center [684, 114] width 150 height 26
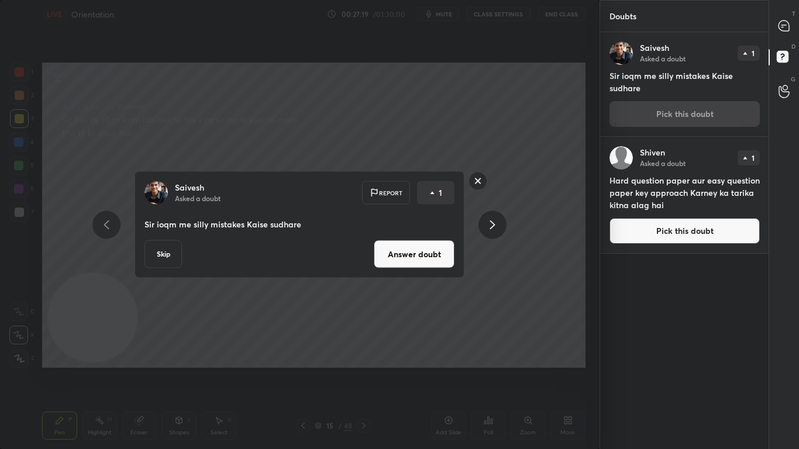
click at [387, 260] on button "Answer doubt" at bounding box center [414, 254] width 81 height 28
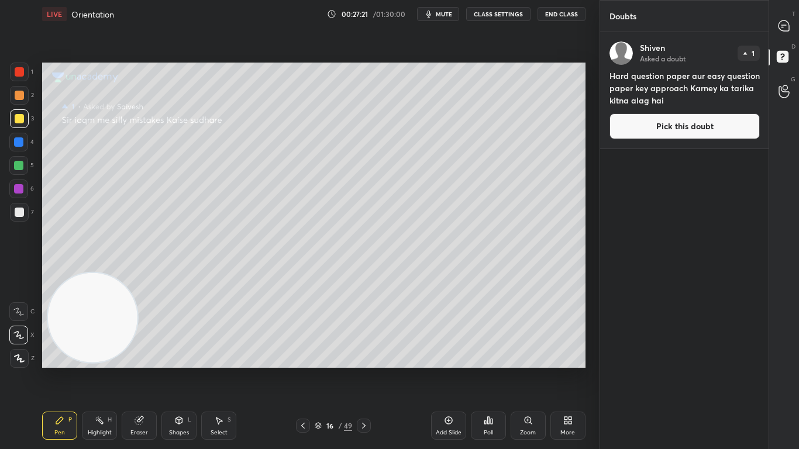
click at [664, 132] on button "Pick this doubt" at bounding box center [684, 126] width 150 height 26
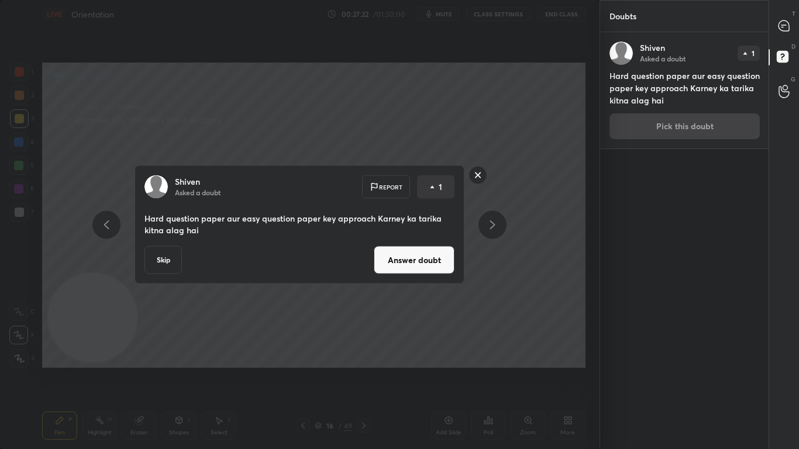
click at [412, 262] on button "Answer doubt" at bounding box center [414, 260] width 81 height 28
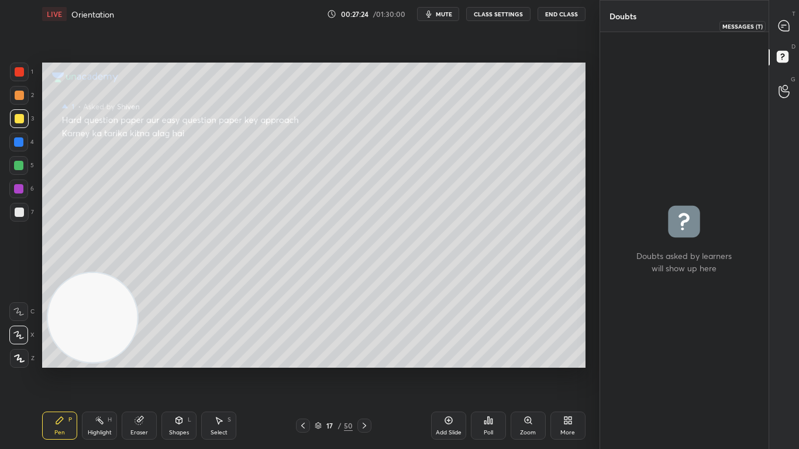
click at [781, 28] on icon at bounding box center [784, 25] width 11 height 11
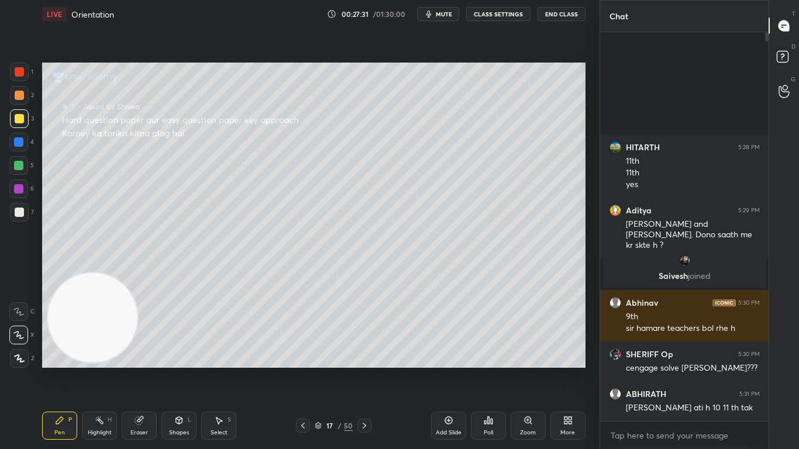
click at [305, 370] on icon at bounding box center [302, 425] width 9 height 9
click at [303, 370] on icon at bounding box center [303, 426] width 4 height 6
click at [305, 370] on icon at bounding box center [302, 425] width 9 height 9
click at [365, 370] on icon at bounding box center [364, 425] width 9 height 9
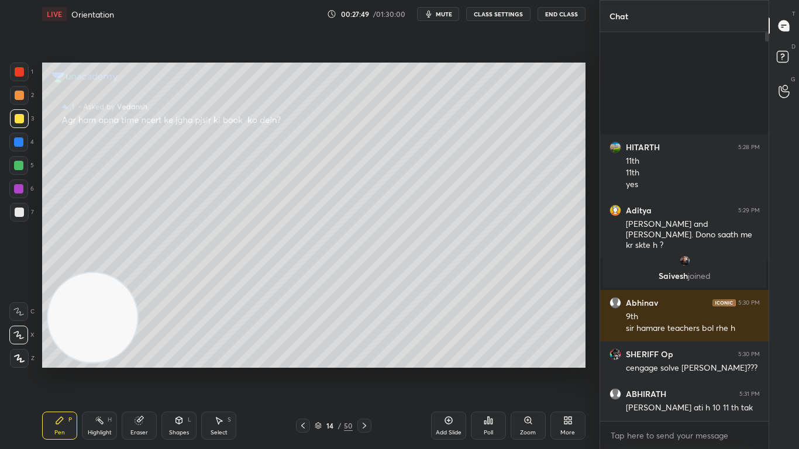
click at [366, 370] on icon at bounding box center [364, 425] width 9 height 9
click at [363, 370] on icon at bounding box center [365, 426] width 4 height 6
click at [360, 370] on icon at bounding box center [364, 425] width 9 height 9
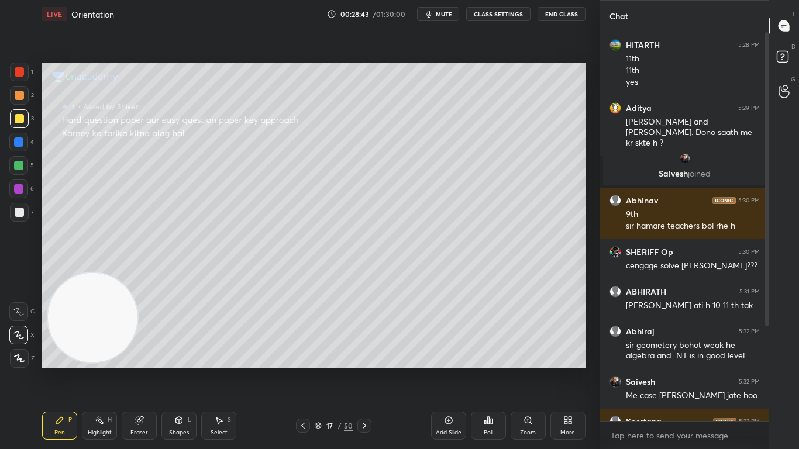
click at [770, 311] on div "T Messages (T) D Doubts (D) G Raise Hand (G)" at bounding box center [784, 224] width 30 height 449
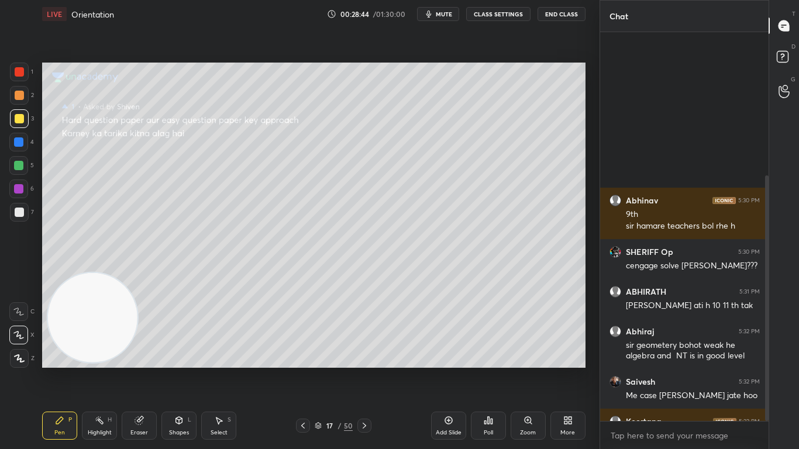
scroll to position [226, 0]
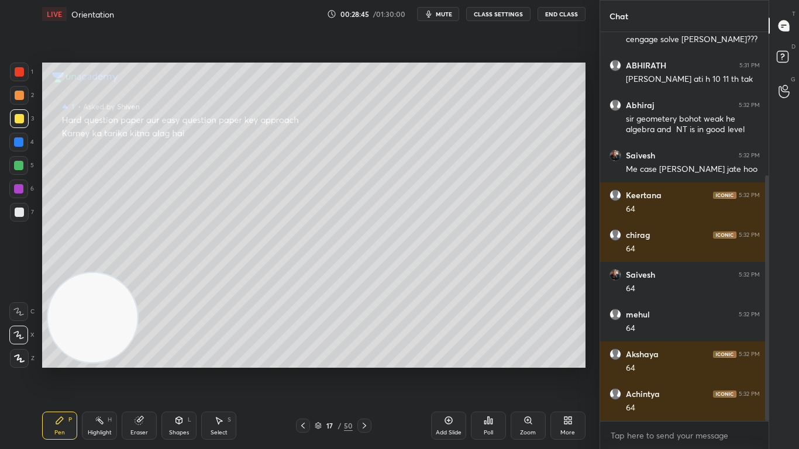
drag, startPoint x: 768, startPoint y: 289, endPoint x: 761, endPoint y: 337, distance: 49.1
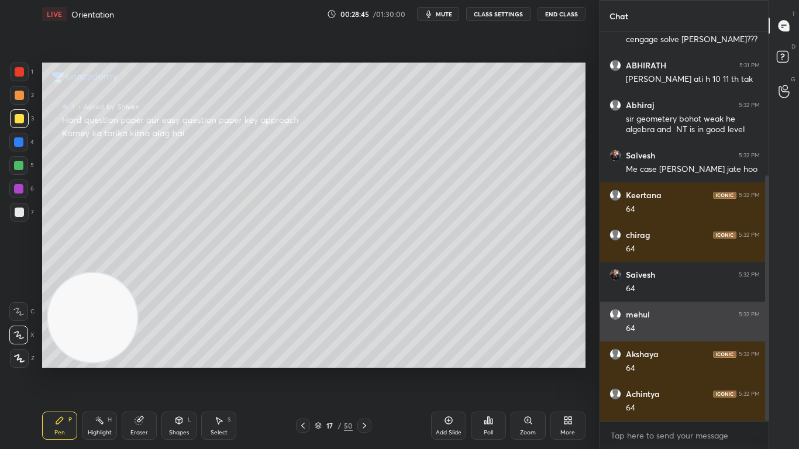
click at [764, 332] on div at bounding box center [765, 226] width 7 height 389
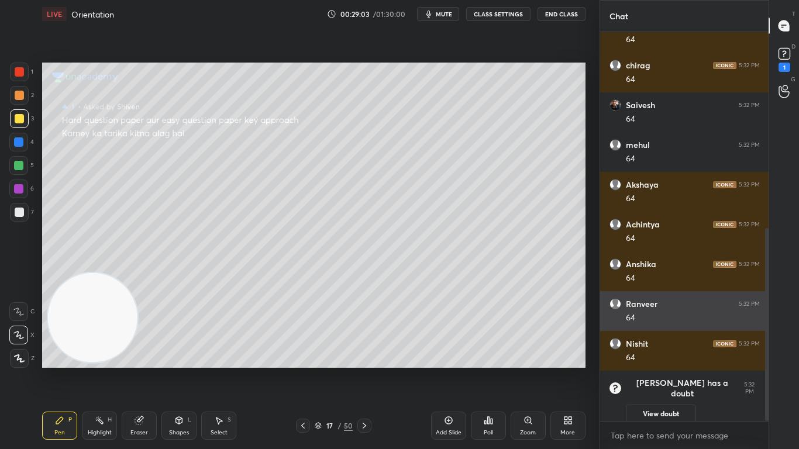
scroll to position [436, 0]
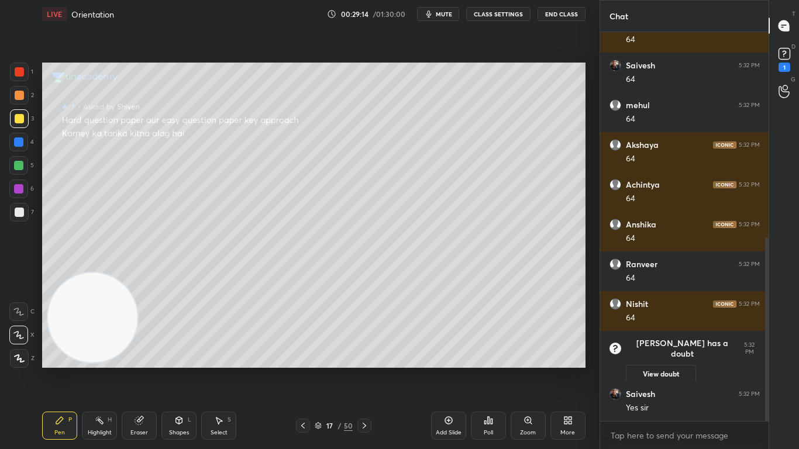
click at [370, 370] on div at bounding box center [364, 426] width 14 height 14
click at [368, 370] on icon at bounding box center [364, 425] width 9 height 9
click at [369, 370] on div at bounding box center [364, 426] width 14 height 14
click at [366, 370] on icon at bounding box center [364, 425] width 9 height 9
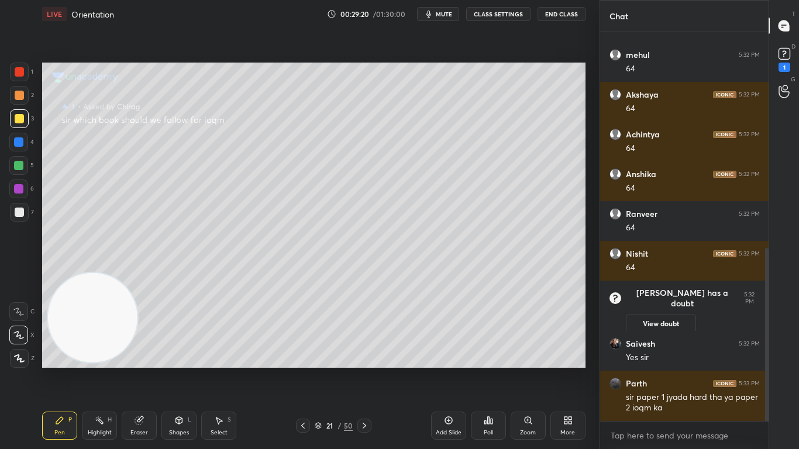
click at [366, 370] on icon at bounding box center [364, 425] width 9 height 9
click at [364, 370] on icon at bounding box center [364, 425] width 9 height 9
click at [787, 64] on div "1" at bounding box center [785, 67] width 12 height 9
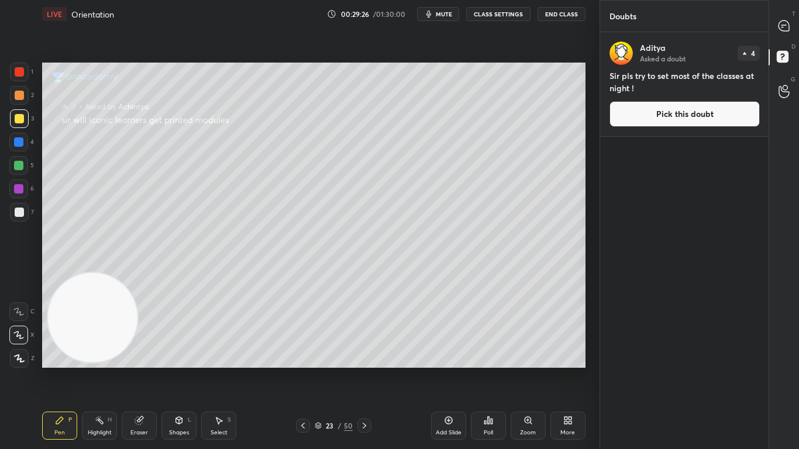
click at [722, 116] on button "Pick this doubt" at bounding box center [684, 114] width 150 height 26
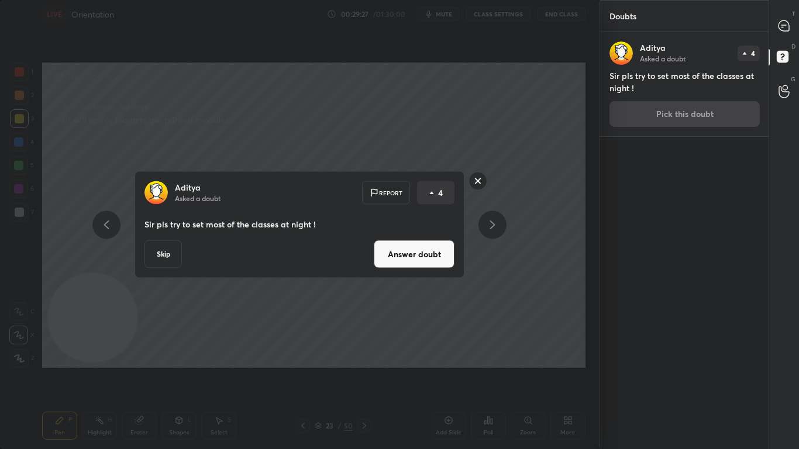
click at [443, 252] on button "Answer doubt" at bounding box center [414, 254] width 81 height 28
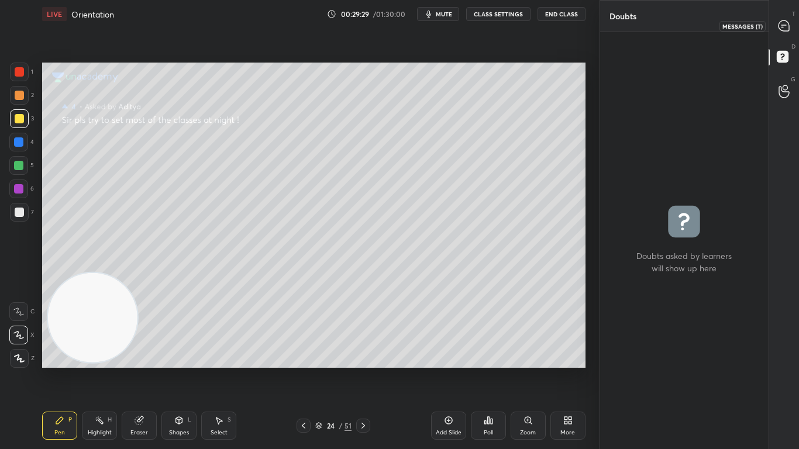
click at [781, 27] on icon at bounding box center [784, 25] width 11 height 11
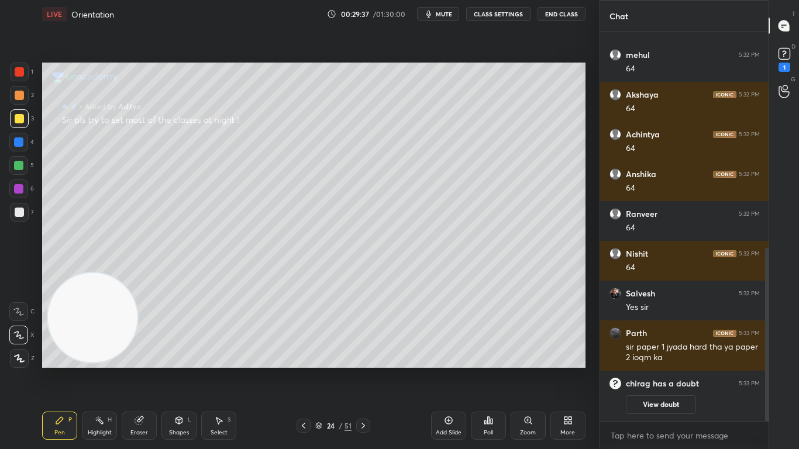
click at [653, 370] on button "View doubt" at bounding box center [661, 404] width 70 height 19
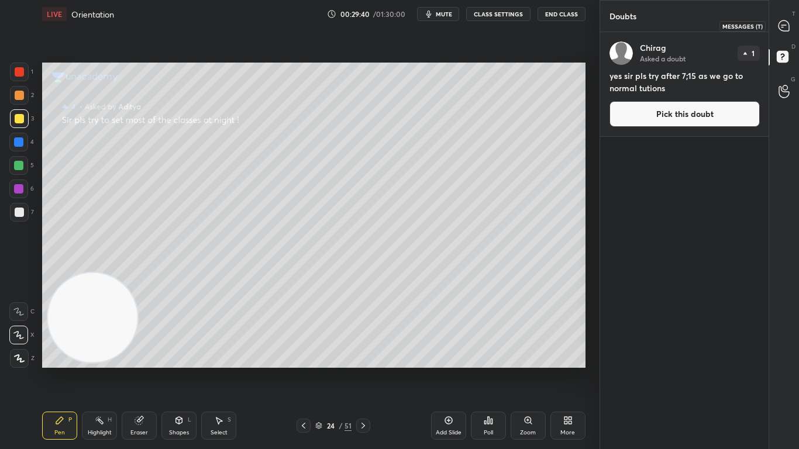
click at [787, 24] on icon at bounding box center [784, 25] width 11 height 11
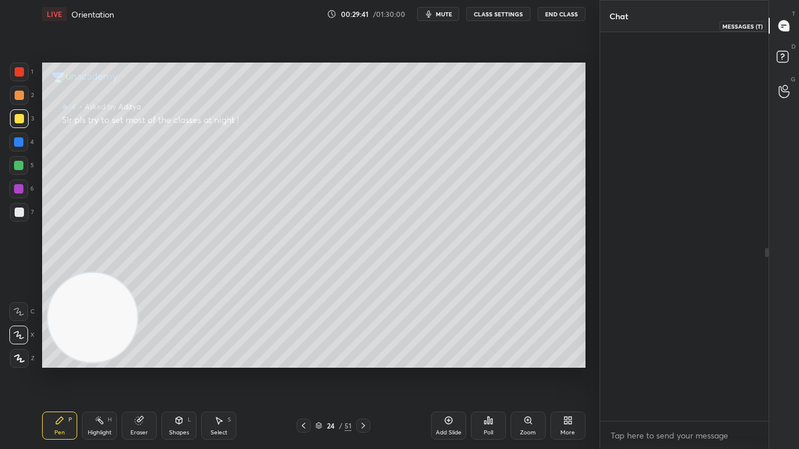
scroll to position [385, 165]
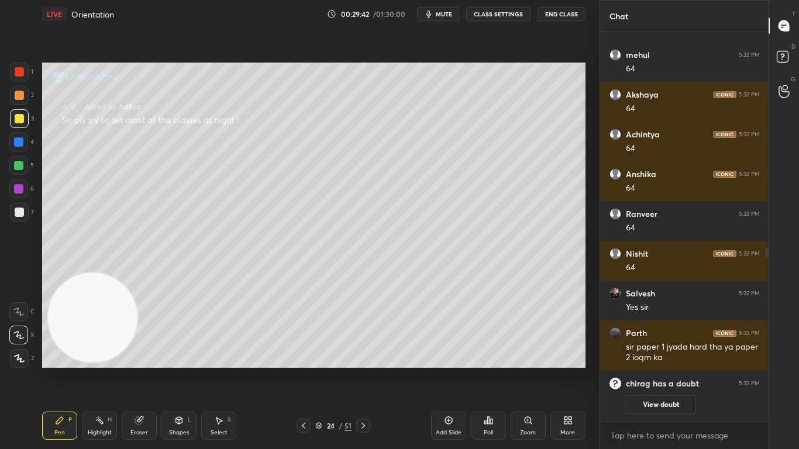
click at [668, 370] on button "View doubt" at bounding box center [661, 404] width 70 height 19
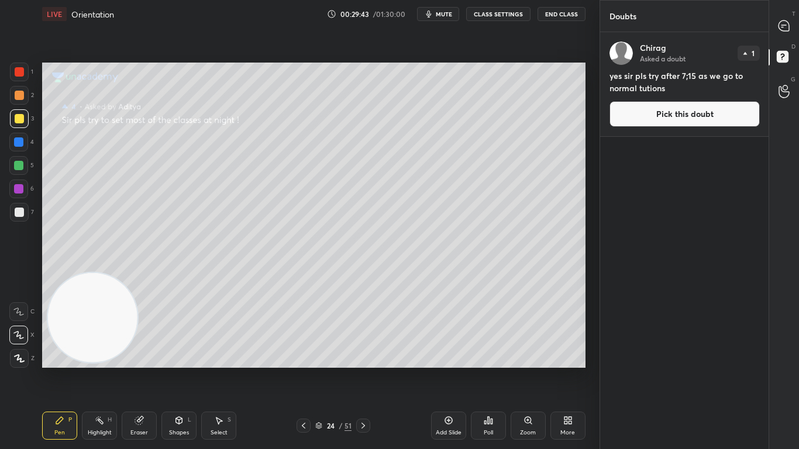
click at [690, 119] on button "Pick this doubt" at bounding box center [684, 114] width 150 height 26
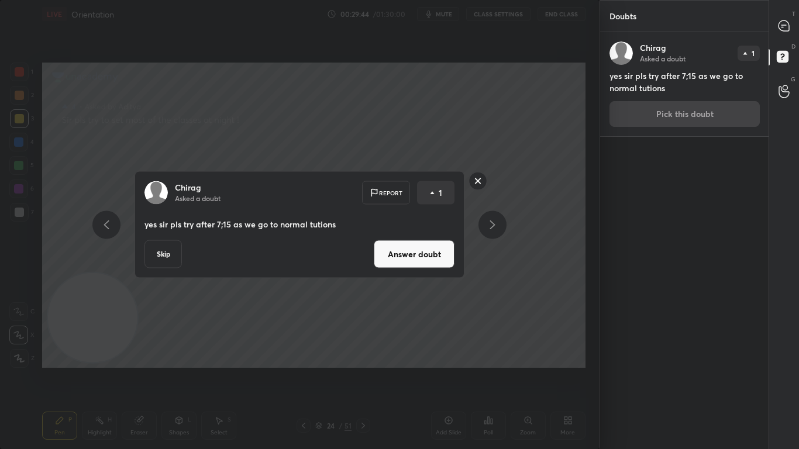
click at [412, 254] on button "Answer doubt" at bounding box center [414, 254] width 81 height 28
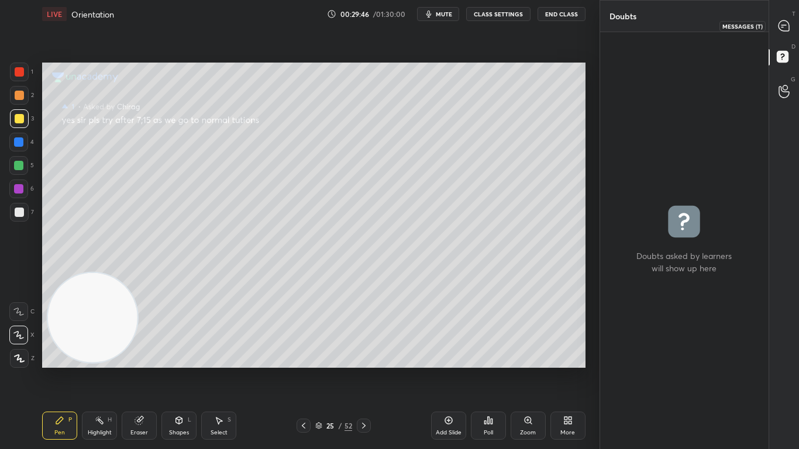
click at [783, 27] on icon at bounding box center [782, 27] width 2 height 0
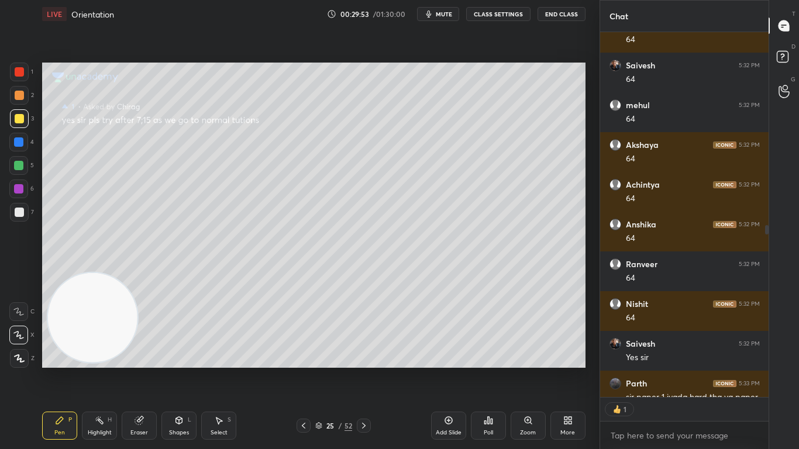
scroll to position [500, 0]
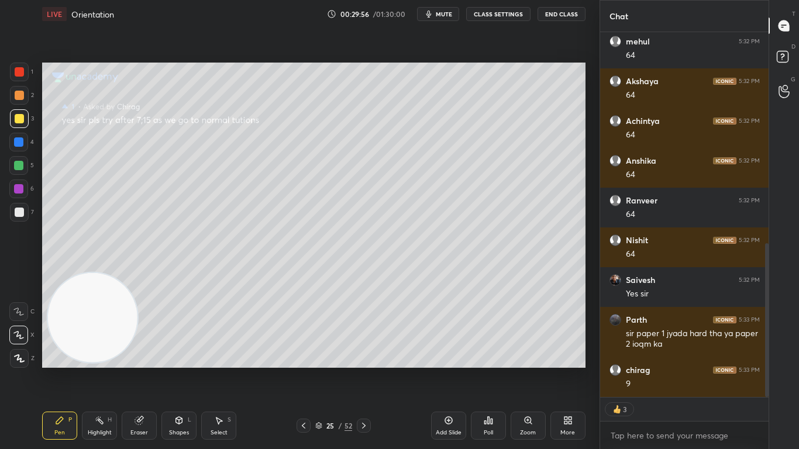
click at [318, 370] on icon at bounding box center [318, 425] width 7 height 7
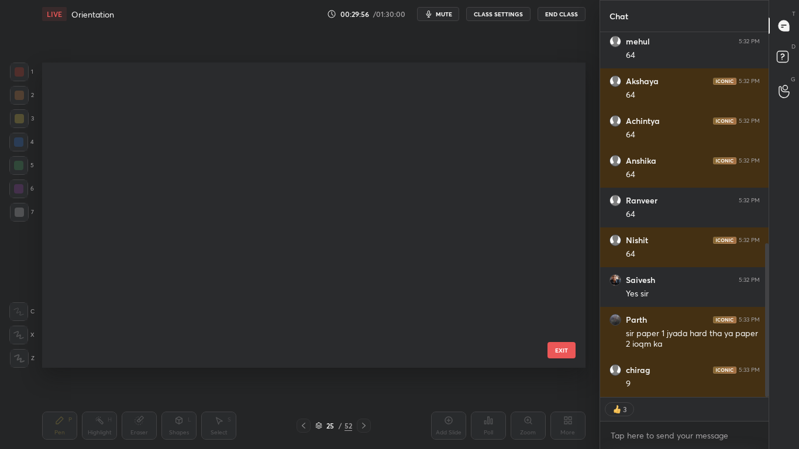
scroll to position [302, 537]
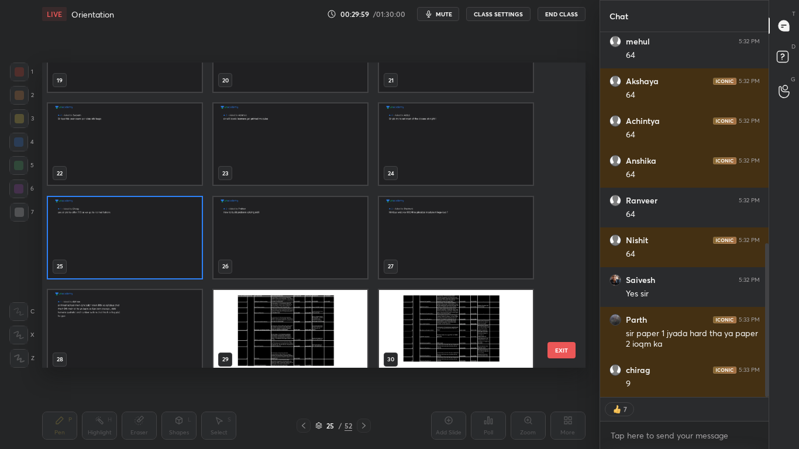
click at [146, 312] on img "grid" at bounding box center [125, 330] width 154 height 81
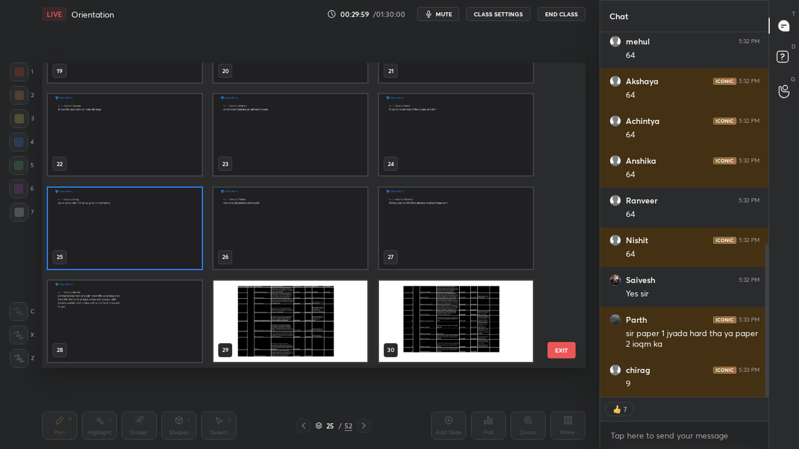
click at [148, 314] on div "19 20 21 22 23 24 25 26 27 28 29 30 31 32 33" at bounding box center [303, 215] width 523 height 305
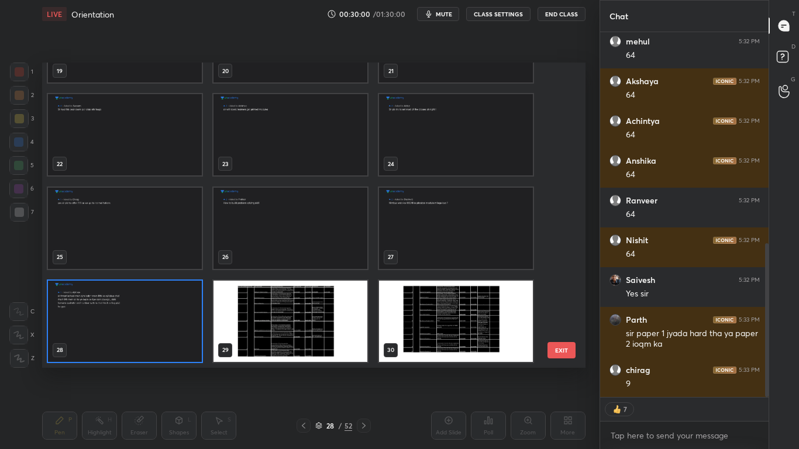
click at [155, 314] on img "grid" at bounding box center [125, 321] width 154 height 81
click at [155, 315] on img "grid" at bounding box center [125, 321] width 154 height 81
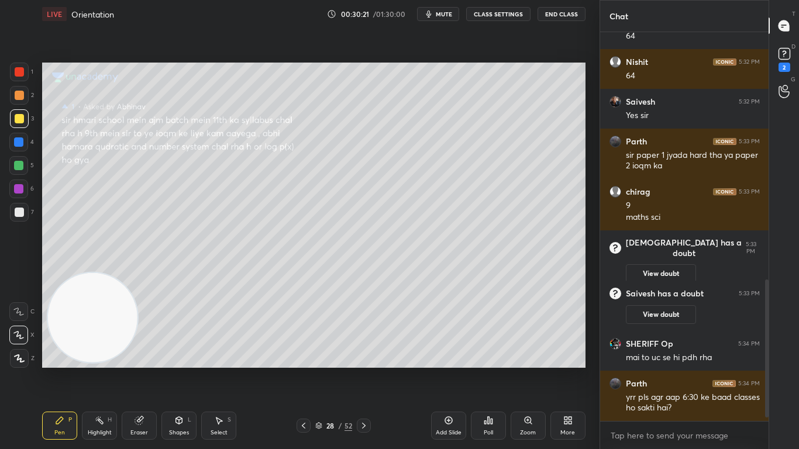
scroll to position [718, 0]
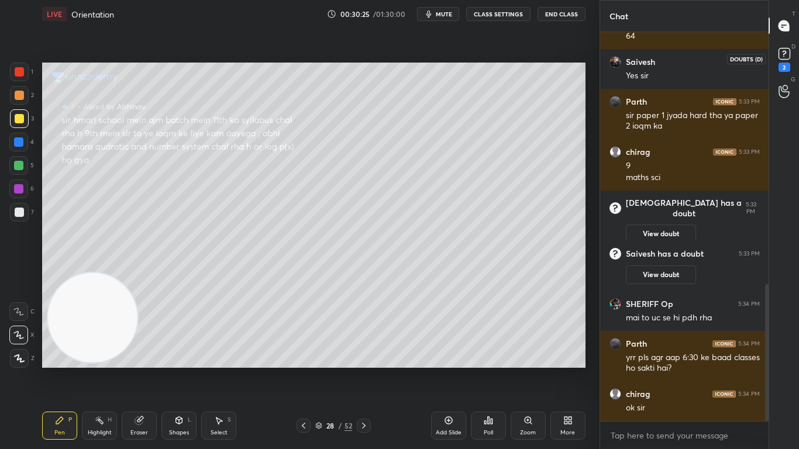
click at [787, 54] on rect at bounding box center [784, 54] width 11 height 11
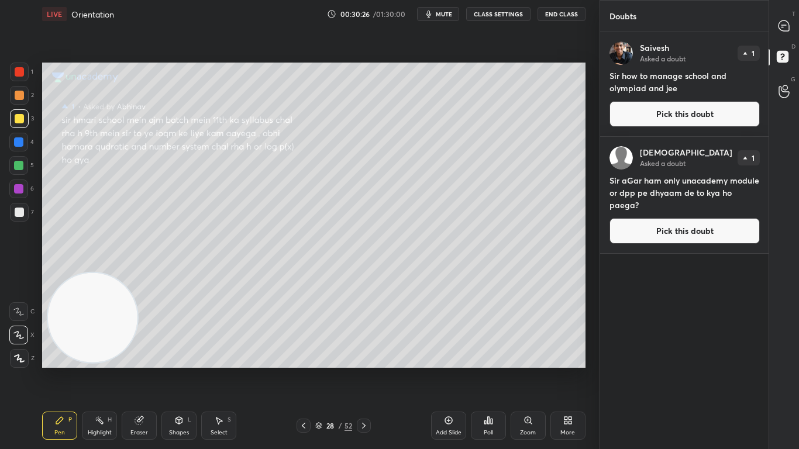
click at [692, 113] on button "Pick this doubt" at bounding box center [684, 114] width 150 height 26
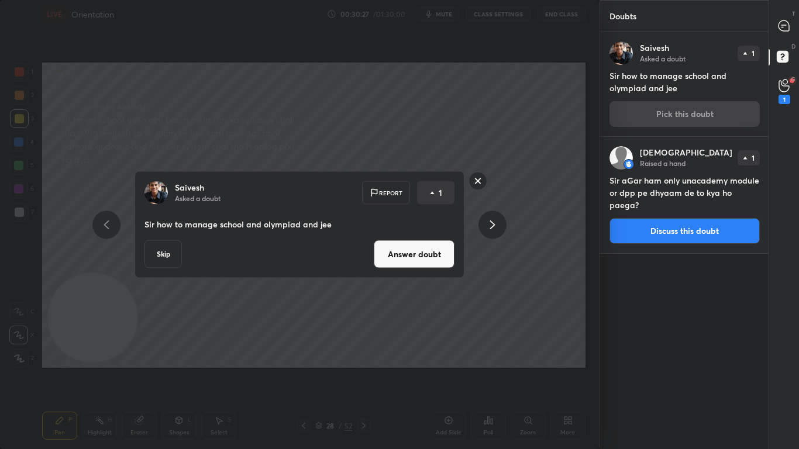
click at [386, 259] on button "Answer doubt" at bounding box center [414, 254] width 81 height 28
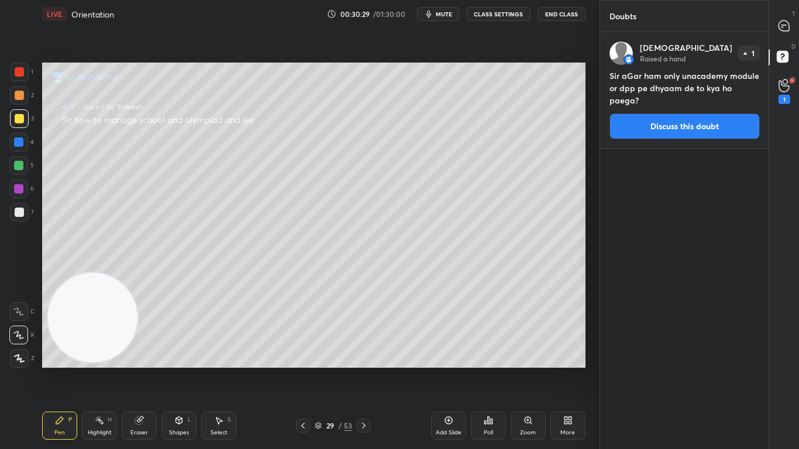
click at [664, 123] on button "Discuss this doubt" at bounding box center [684, 126] width 150 height 26
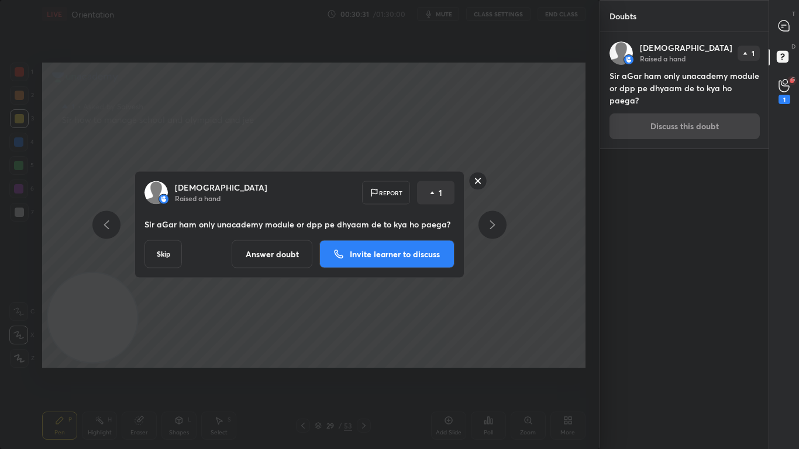
click at [259, 261] on button "Answer doubt" at bounding box center [272, 254] width 81 height 28
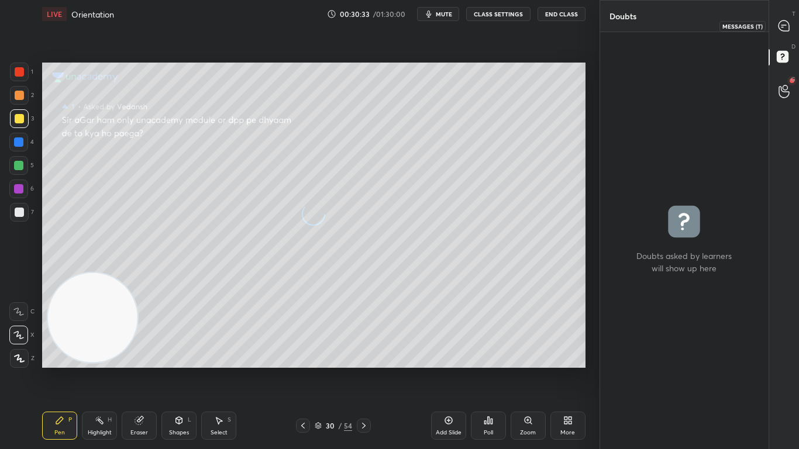
click at [784, 27] on icon at bounding box center [784, 25] width 11 height 11
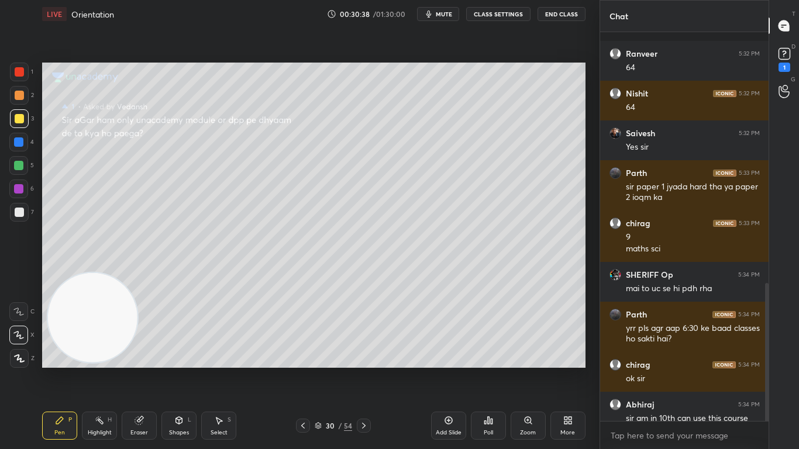
scroll to position [707, 0]
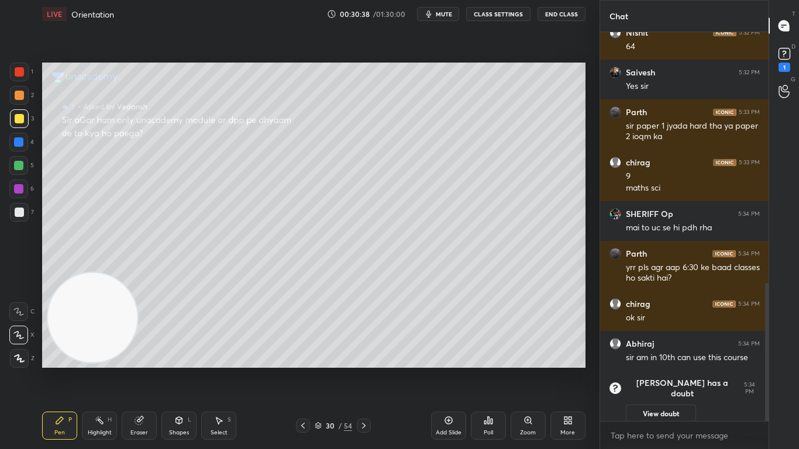
click at [301, 370] on icon at bounding box center [302, 425] width 9 height 9
click at [303, 370] on icon at bounding box center [302, 425] width 9 height 9
click at [365, 370] on icon at bounding box center [363, 425] width 9 height 9
click at [788, 70] on div "D Doubts (D) 1" at bounding box center [784, 58] width 30 height 33
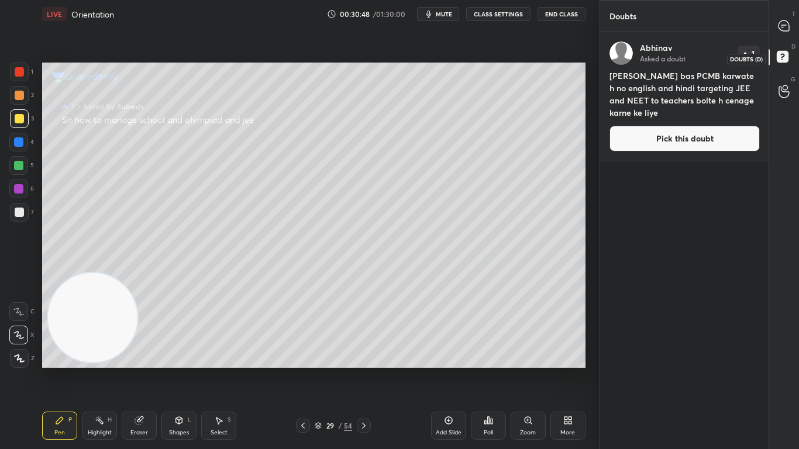
click at [721, 138] on button "Pick this doubt" at bounding box center [684, 139] width 150 height 26
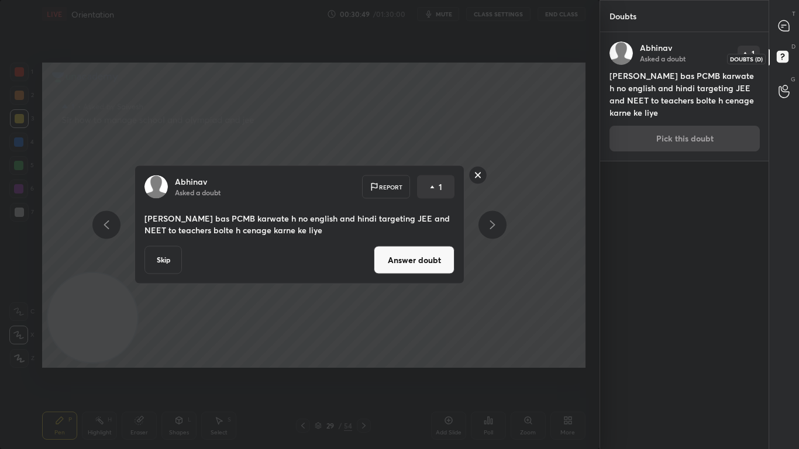
click at [423, 259] on button "Answer doubt" at bounding box center [414, 260] width 81 height 28
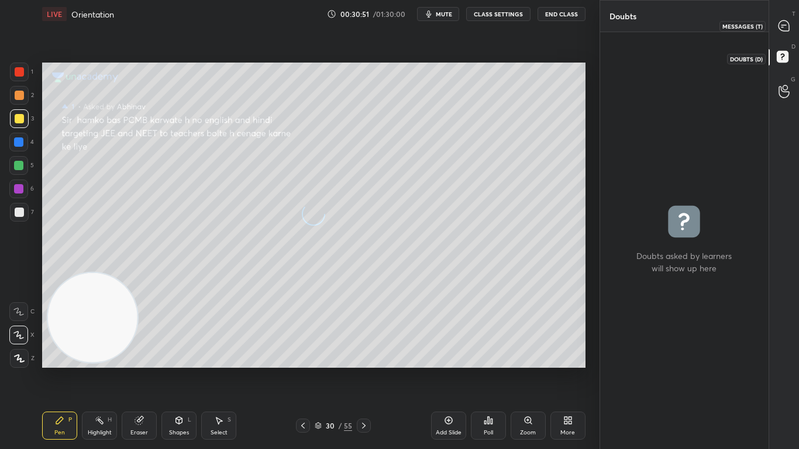
click at [784, 26] on icon at bounding box center [784, 25] width 11 height 11
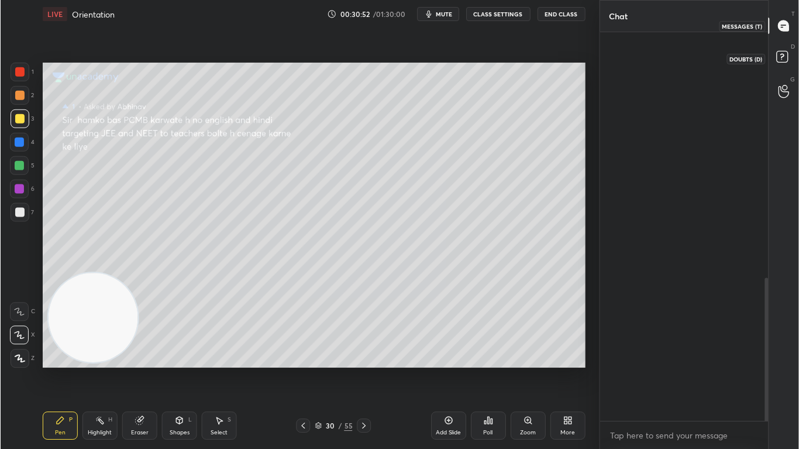
scroll to position [385, 165]
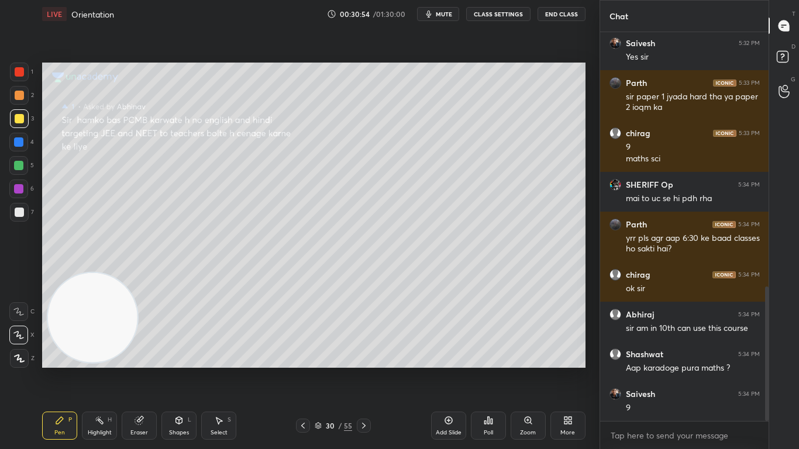
click at [299, 370] on icon at bounding box center [302, 425] width 9 height 9
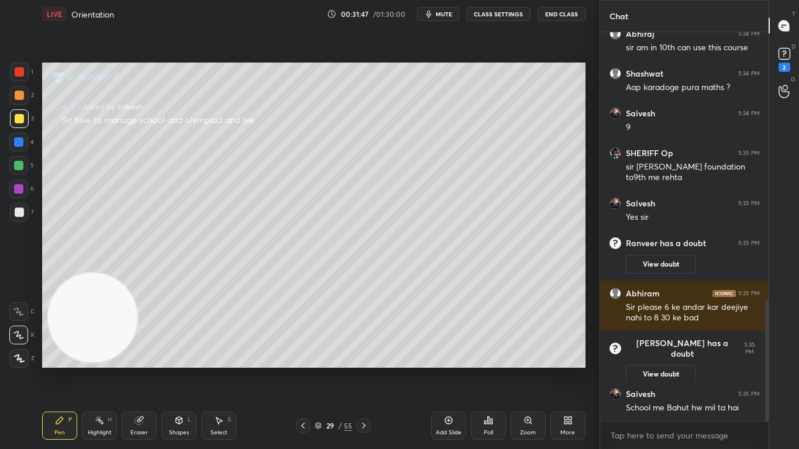
scroll to position [904, 0]
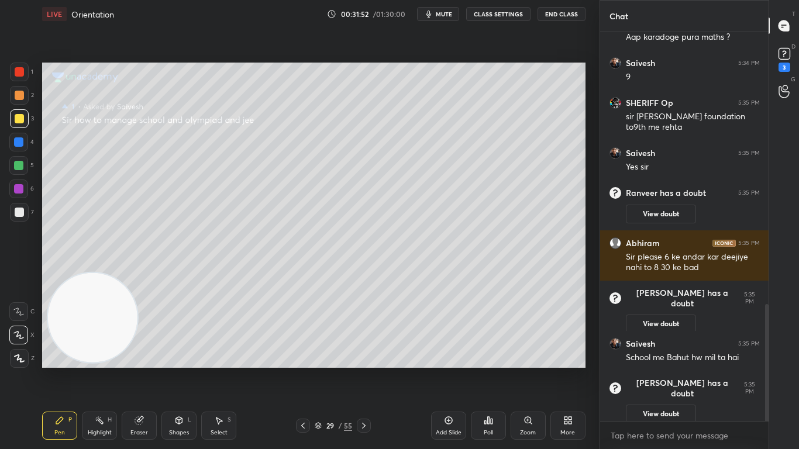
click at [364, 370] on icon at bounding box center [363, 425] width 9 height 9
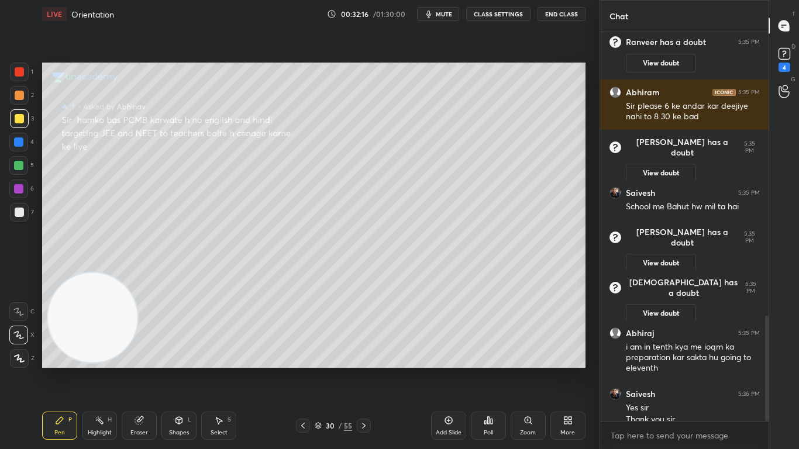
scroll to position [1045, 0]
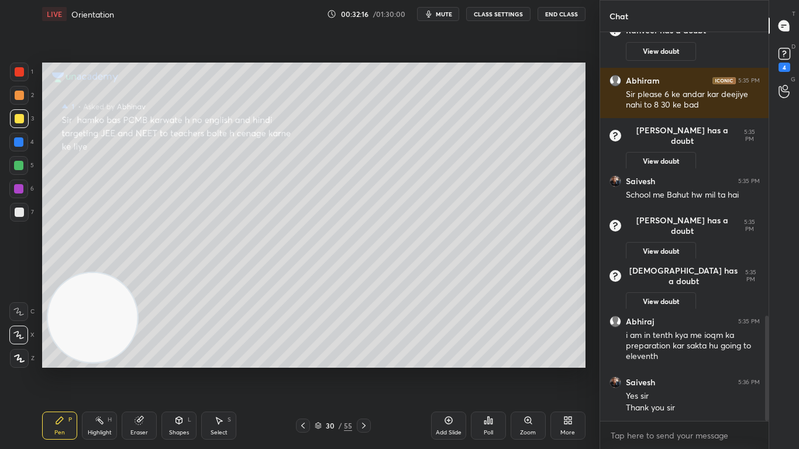
click at [361, 370] on icon at bounding box center [363, 425] width 9 height 9
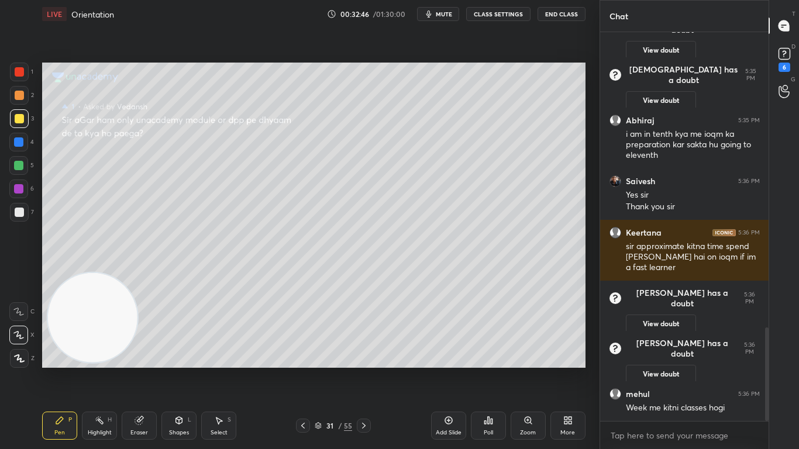
scroll to position [1223, 0]
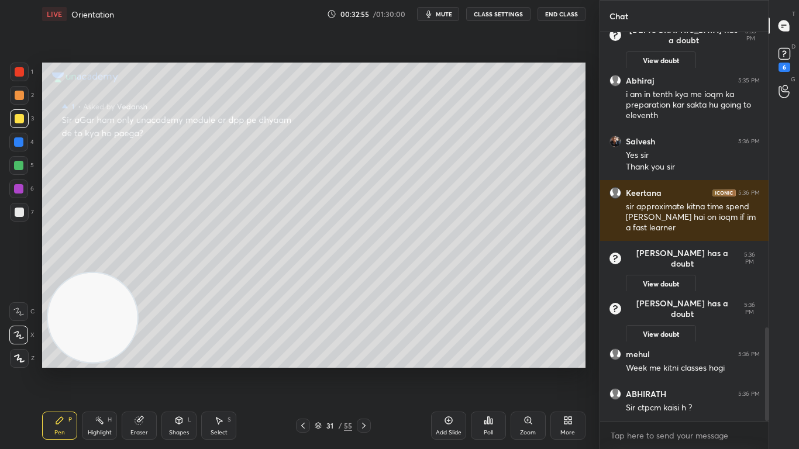
click at [447, 370] on div "Add Slide" at bounding box center [448, 426] width 35 height 28
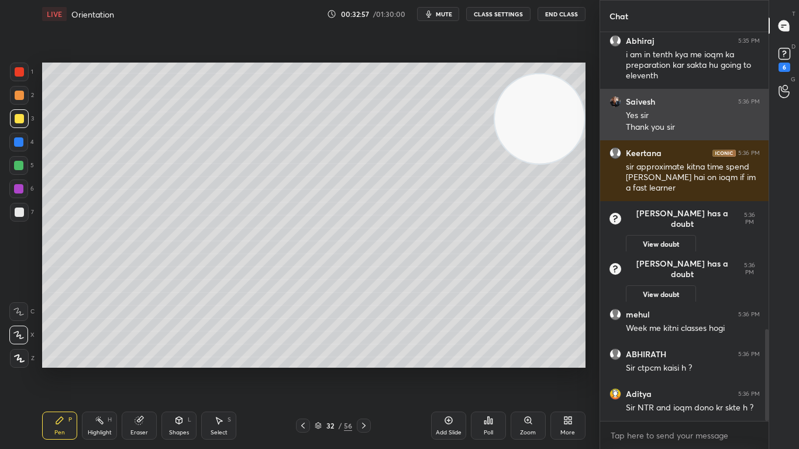
drag, startPoint x: 98, startPoint y: 326, endPoint x: 678, endPoint y: 98, distance: 622.9
click at [681, 98] on div "1 2 3 4 5 6 7 C X Z C X Z E E Erase all H H LIVE Orientation 00:32:57 / 01:30:0…" at bounding box center [399, 224] width 799 height 449
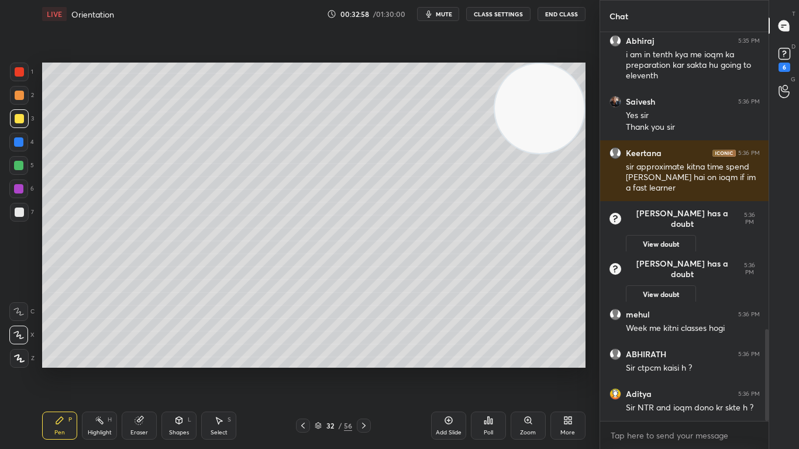
drag, startPoint x: 543, startPoint y: 107, endPoint x: 553, endPoint y: 91, distance: 18.7
click at [553, 91] on video at bounding box center [539, 108] width 89 height 89
click at [22, 163] on div at bounding box center [18, 165] width 9 height 9
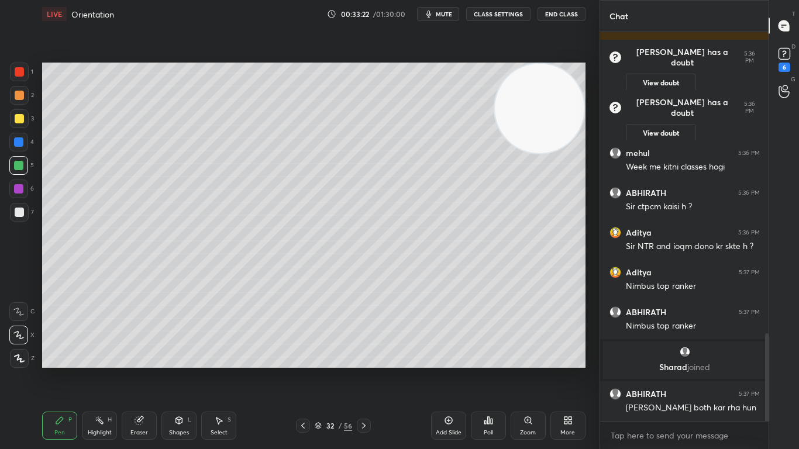
scroll to position [1339, 0]
click at [21, 120] on div at bounding box center [19, 118] width 9 height 9
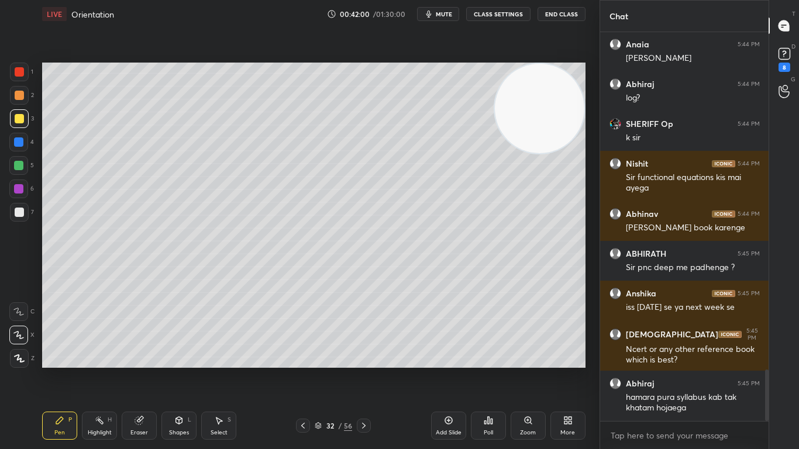
scroll to position [2550, 0]
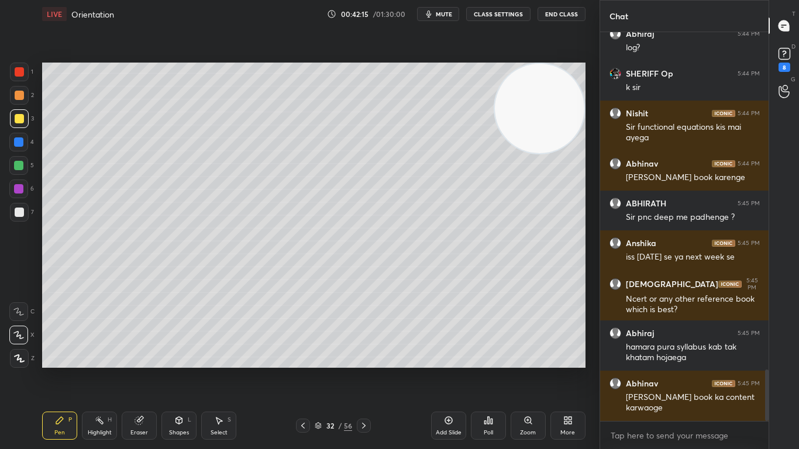
click at [445, 370] on div "Add Slide" at bounding box center [448, 426] width 35 height 28
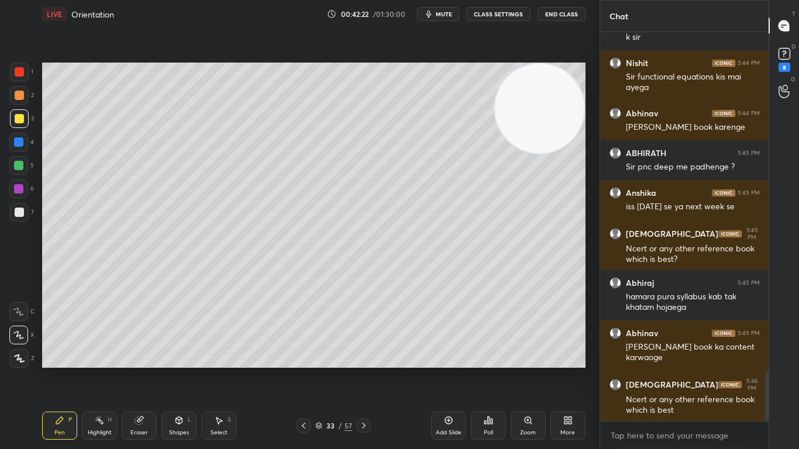
scroll to position [2650, 0]
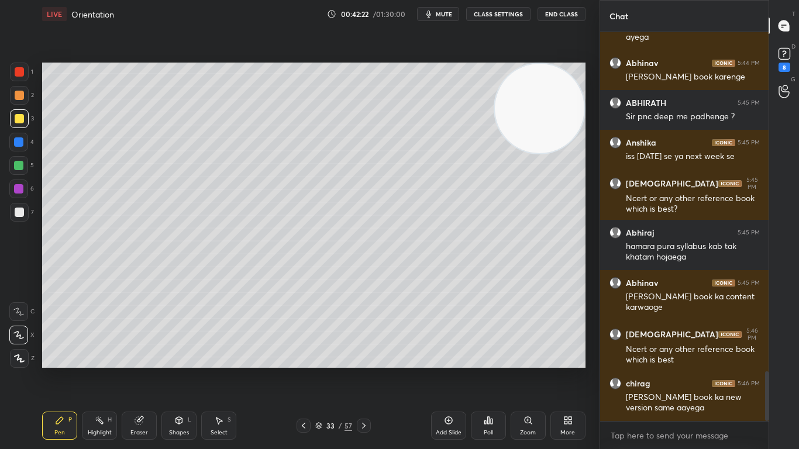
click at [16, 98] on div at bounding box center [19, 95] width 9 height 9
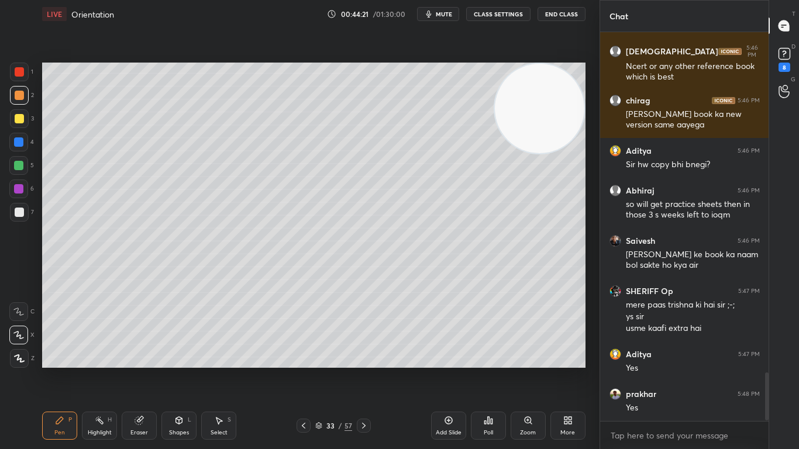
scroll to position [2781, 0]
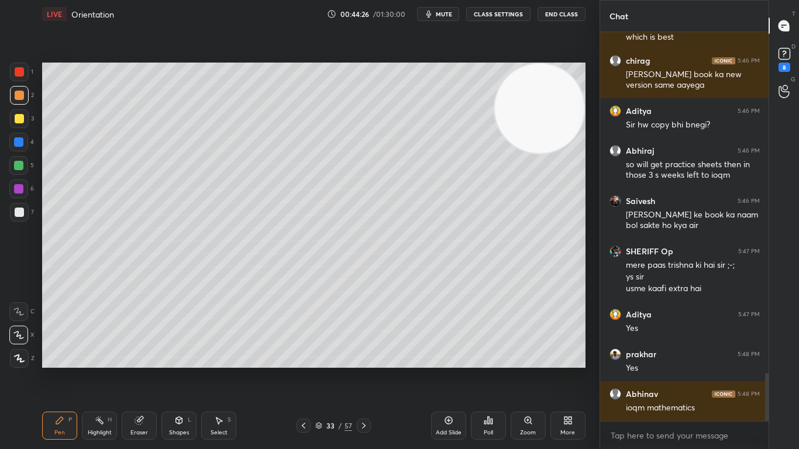
click at [26, 190] on div at bounding box center [18, 189] width 19 height 19
click at [25, 190] on div at bounding box center [18, 189] width 19 height 19
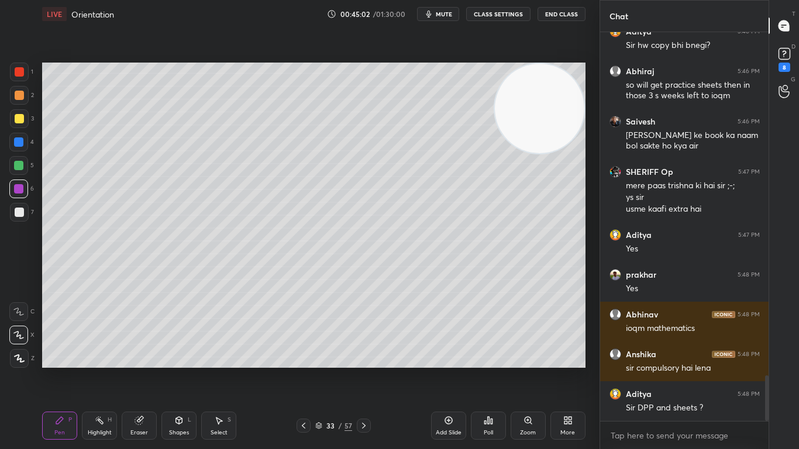
scroll to position [2911, 0]
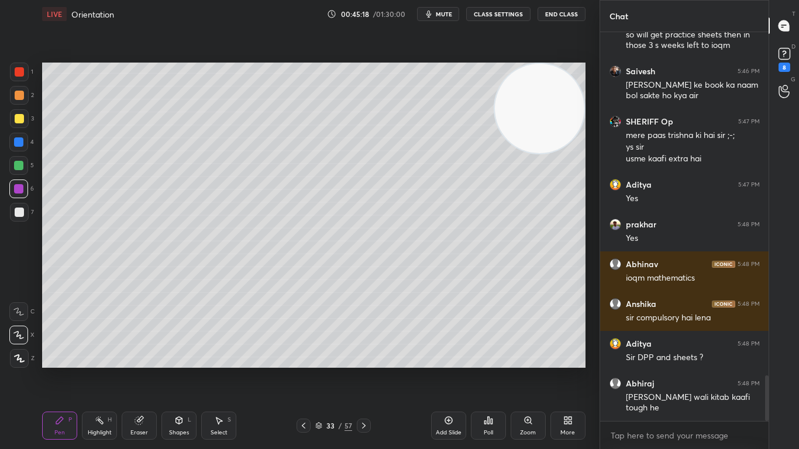
click at [446, 370] on icon at bounding box center [448, 420] width 9 height 9
click at [16, 119] on div at bounding box center [19, 118] width 9 height 9
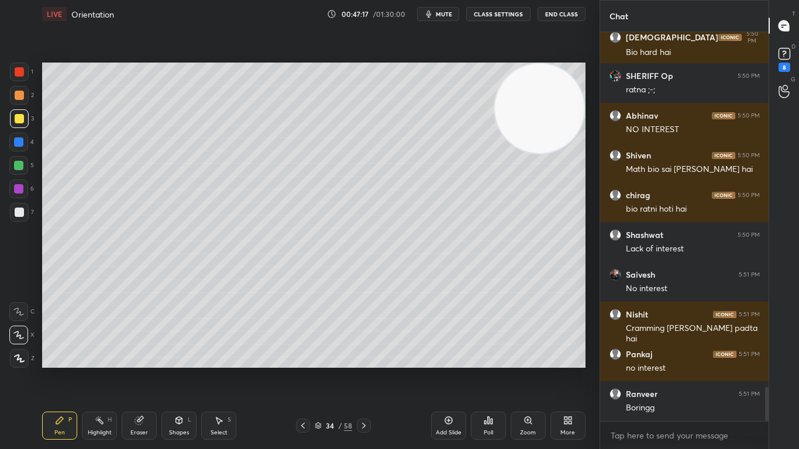
scroll to position [4136, 0]
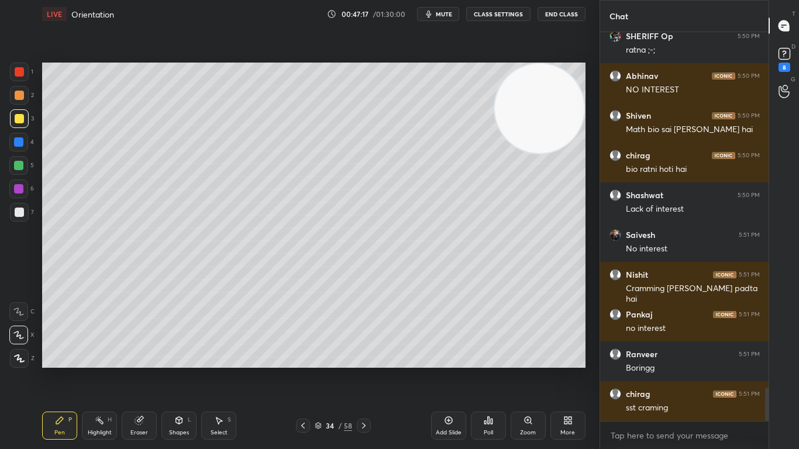
click at [140, 370] on div "Eraser" at bounding box center [139, 433] width 18 height 6
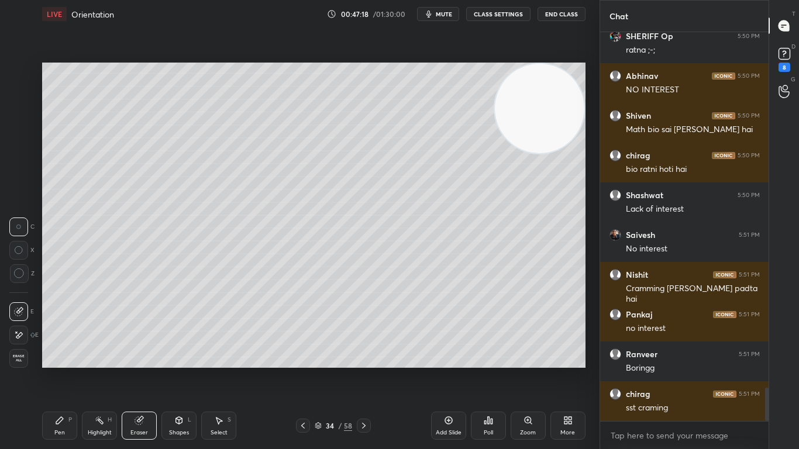
scroll to position [4176, 0]
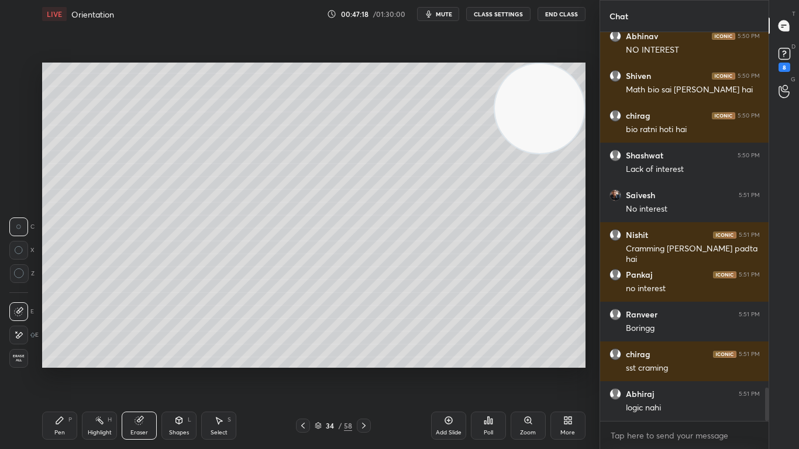
click at [21, 359] on span "Erase all" at bounding box center [19, 358] width 18 height 8
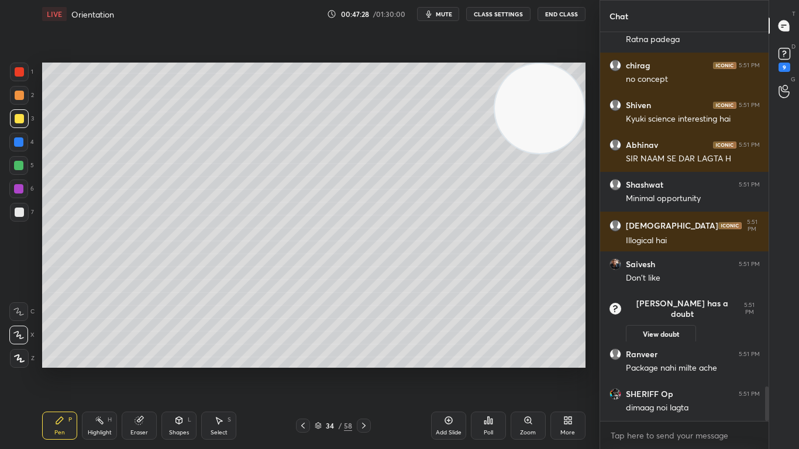
scroll to position [4017, 0]
click at [20, 165] on div at bounding box center [18, 165] width 9 height 9
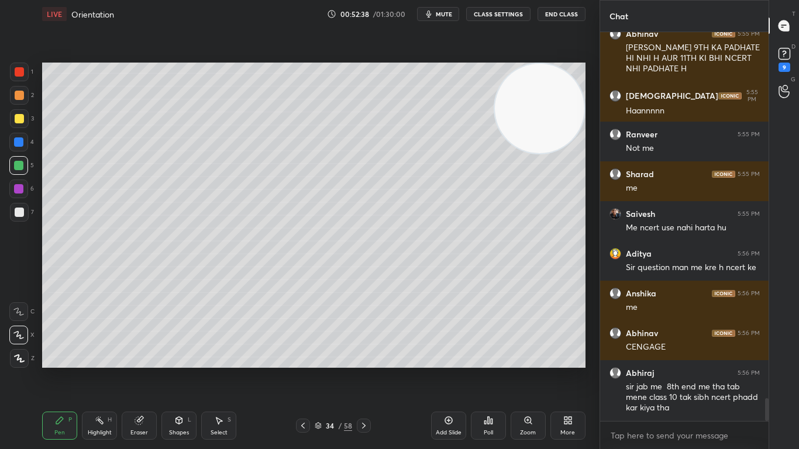
scroll to position [6175, 0]
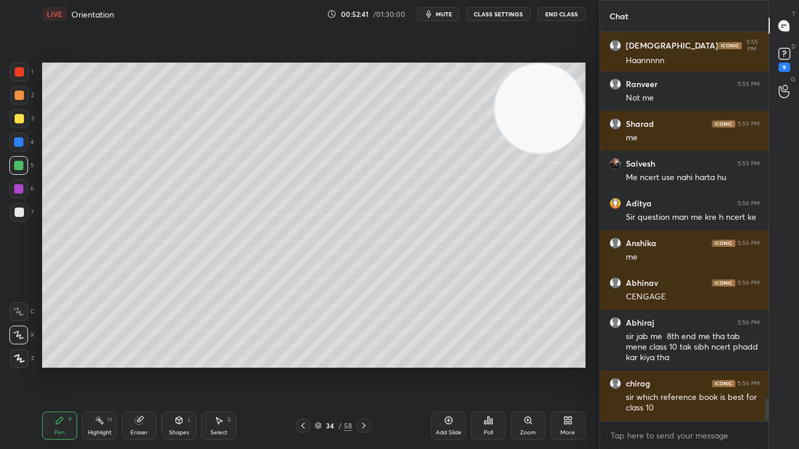
click at [447, 370] on icon at bounding box center [449, 421] width 8 height 8
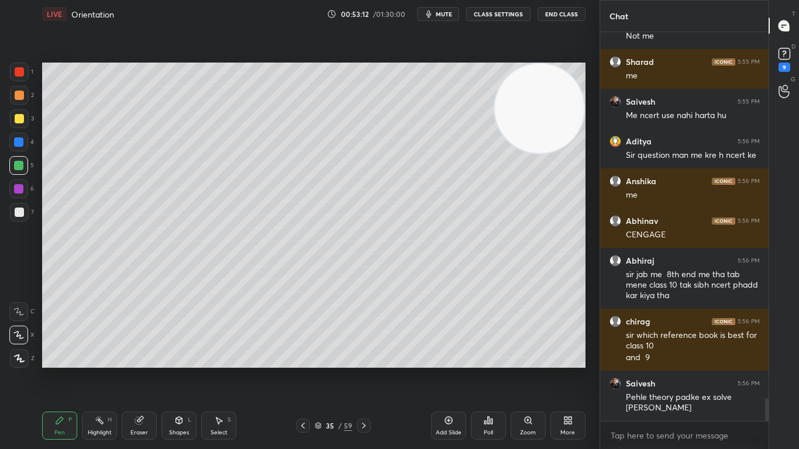
scroll to position [6277, 0]
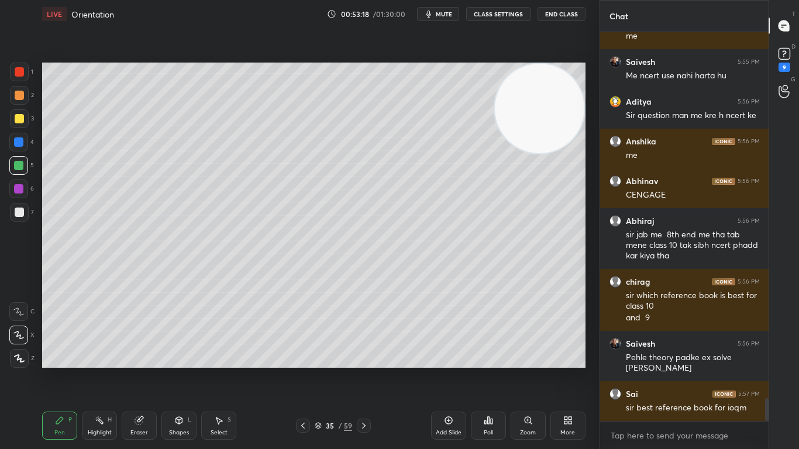
click at [489, 370] on icon at bounding box center [488, 420] width 9 height 9
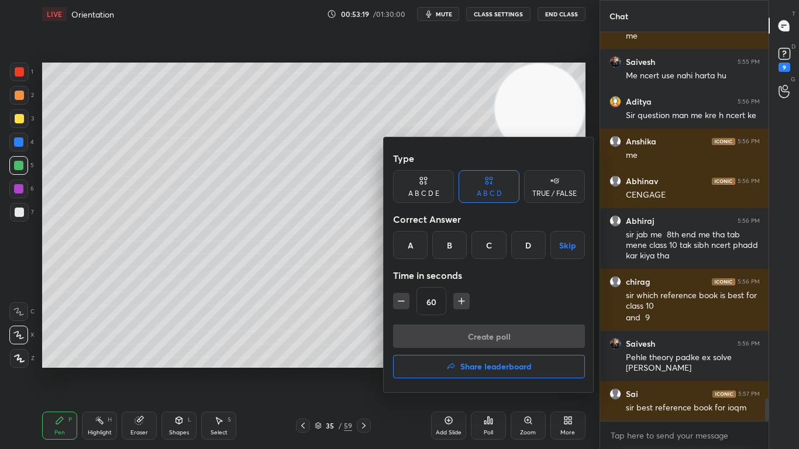
drag, startPoint x: 521, startPoint y: 247, endPoint x: 503, endPoint y: 275, distance: 32.9
click at [522, 247] on div "D" at bounding box center [528, 245] width 35 height 28
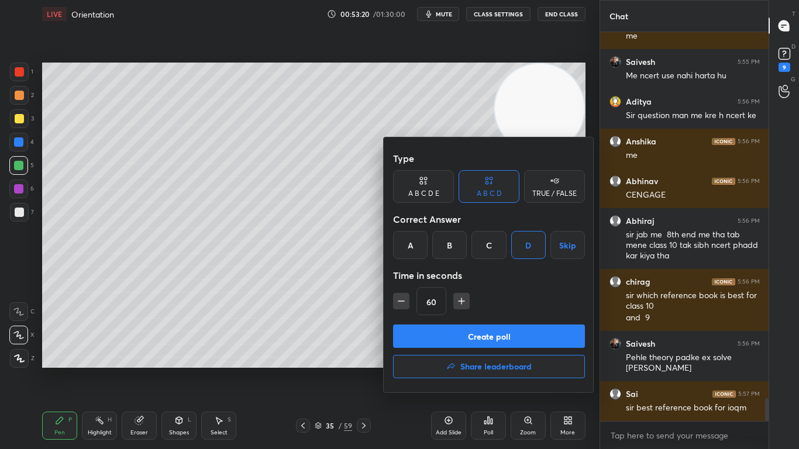
click at [482, 338] on button "Create poll" at bounding box center [489, 336] width 192 height 23
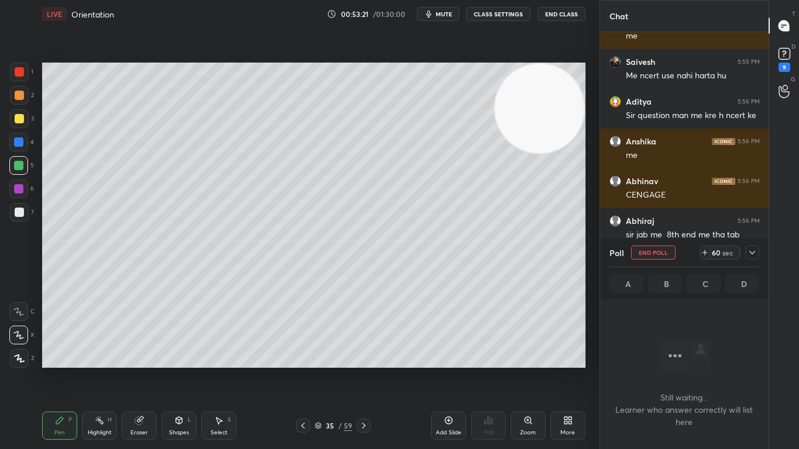
scroll to position [353, 165]
click at [752, 256] on icon at bounding box center [752, 252] width 9 height 9
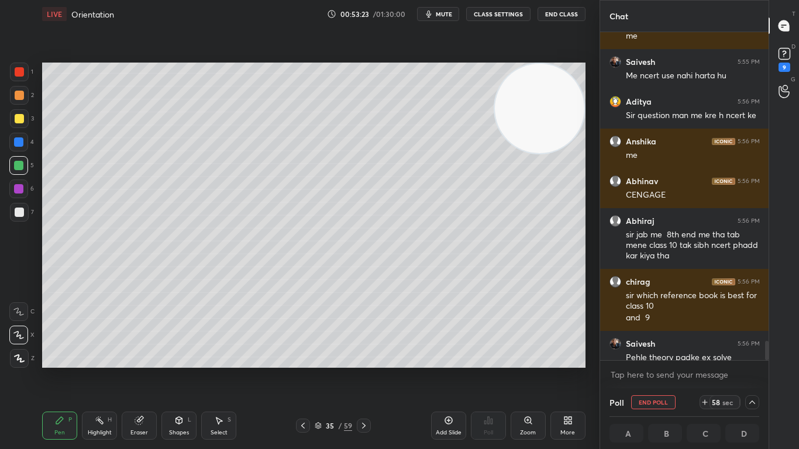
scroll to position [1, 4]
drag, startPoint x: 769, startPoint y: 354, endPoint x: 767, endPoint y: 362, distance: 7.7
click at [767, 362] on div "Chat Ranveer 5:55 PM Not me Sharad 5:55 PM me Saivesh 5:55 PM Me ncert use nahi…" at bounding box center [700, 224] width 200 height 449
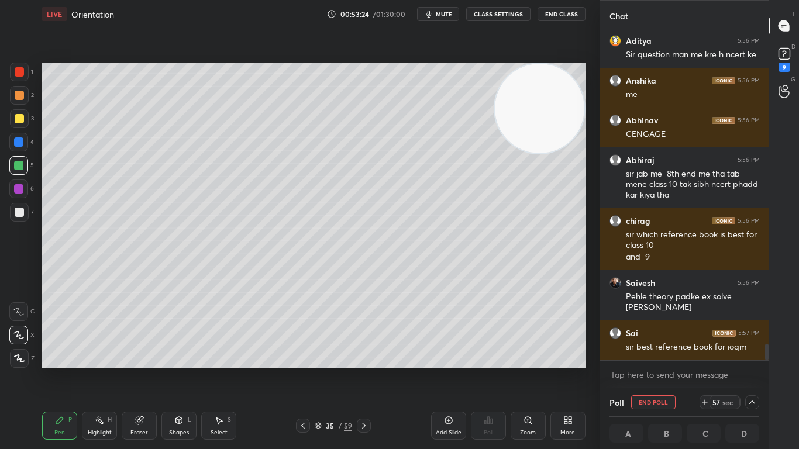
drag, startPoint x: 767, startPoint y: 352, endPoint x: 767, endPoint y: 361, distance: 8.8
click at [767, 361] on div "Saivesh 5:55 PM Me ncert use nahi harta hu Aditya 5:56 PM Sir question man me k…" at bounding box center [684, 210] width 169 height 356
click at [756, 370] on icon at bounding box center [752, 402] width 9 height 9
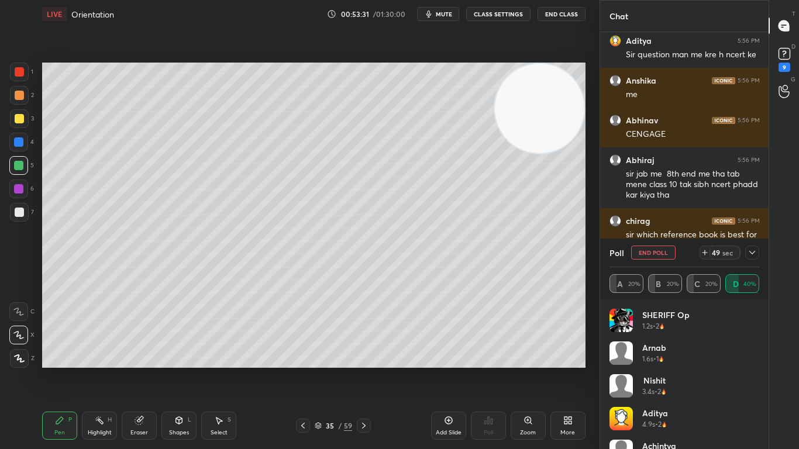
scroll to position [137, 146]
drag, startPoint x: 755, startPoint y: 358, endPoint x: 753, endPoint y: 385, distance: 26.9
click at [753, 370] on div "SHERIFF Op 1.2s • 2 Arnab 1.6s • 1 Nishit 3.4s • 2 Aditya 4.9s • 2 Achintya 7.8…" at bounding box center [684, 391] width 150 height 164
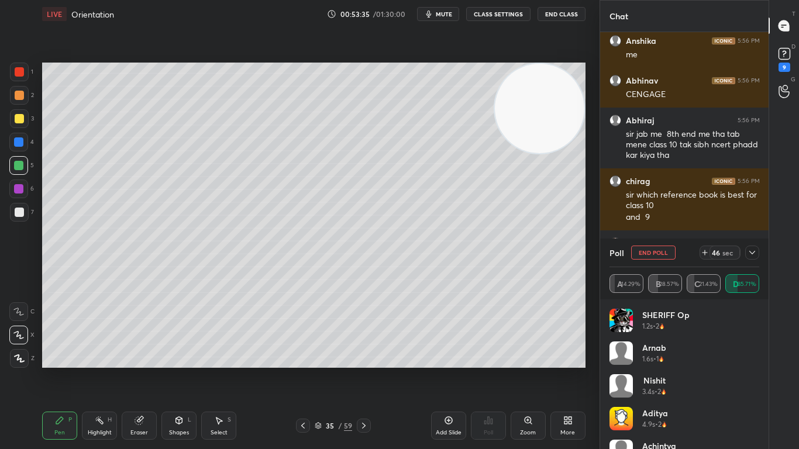
drag, startPoint x: 756, startPoint y: 380, endPoint x: 757, endPoint y: 394, distance: 14.1
click at [757, 370] on div "SHERIFF Op 1.2s • 2 Arnab 1.6s • 1 Nishit 3.4s • 2 Aditya 4.9s • 2 Achintya 7.8…" at bounding box center [684, 379] width 150 height 140
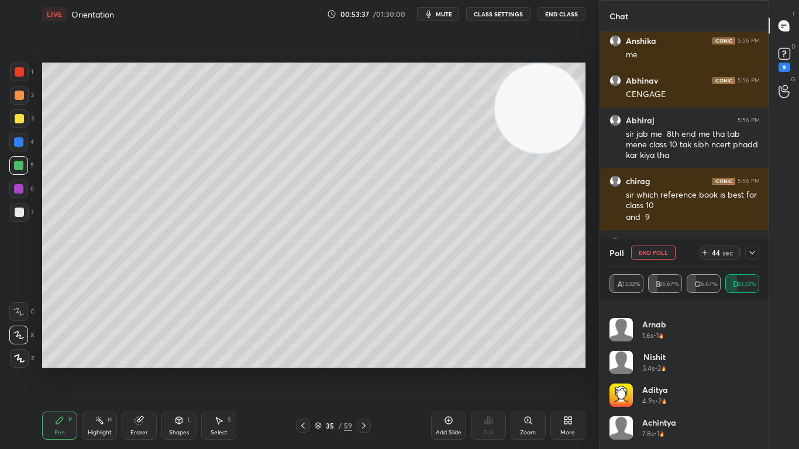
click at [753, 252] on icon at bounding box center [752, 252] width 9 height 9
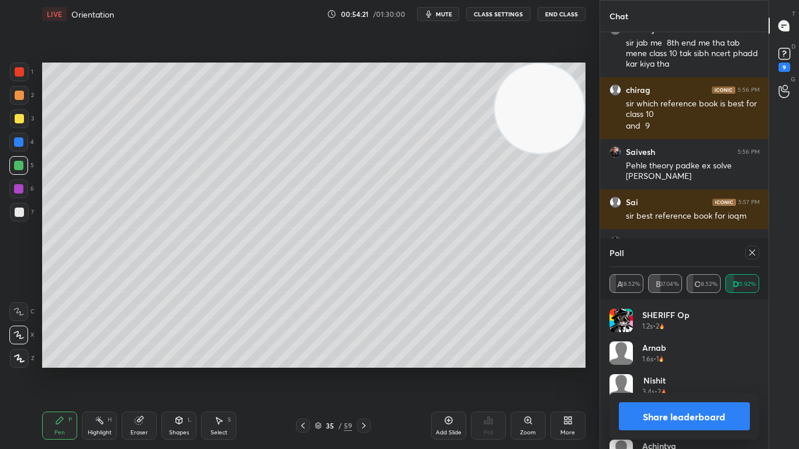
scroll to position [137, 146]
click at [753, 252] on icon at bounding box center [752, 252] width 9 height 9
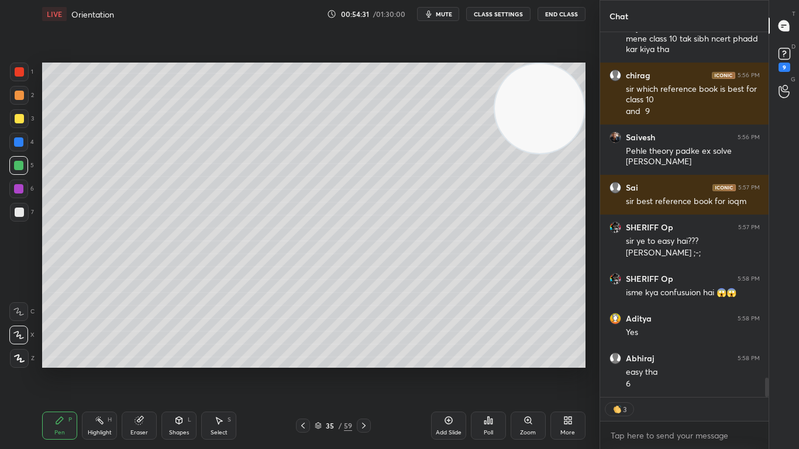
scroll to position [385, 165]
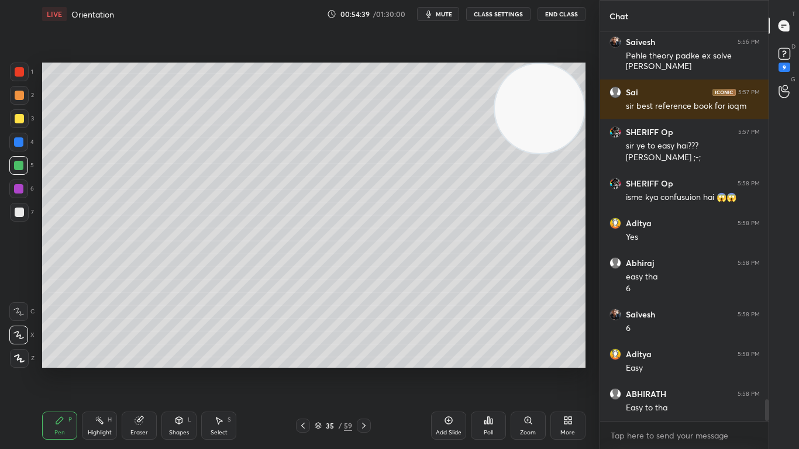
click at [20, 89] on div at bounding box center [19, 95] width 19 height 19
click at [20, 68] on div at bounding box center [19, 71] width 9 height 9
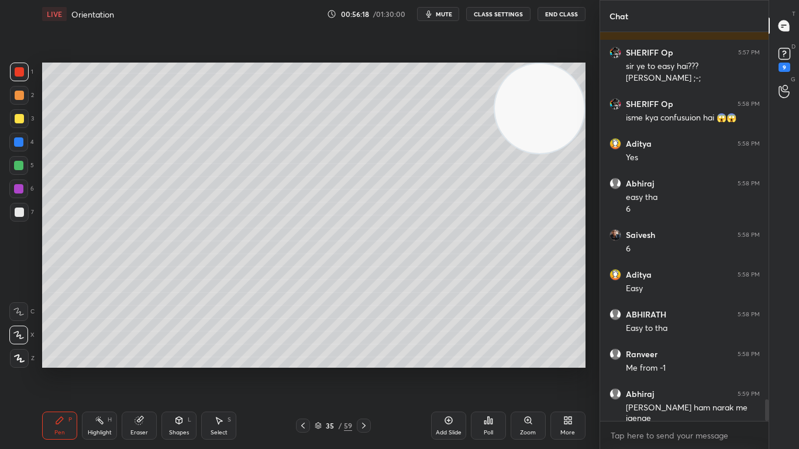
drag, startPoint x: 141, startPoint y: 429, endPoint x: 149, endPoint y: 430, distance: 8.2
click at [139, 370] on div "Eraser" at bounding box center [139, 433] width 18 height 6
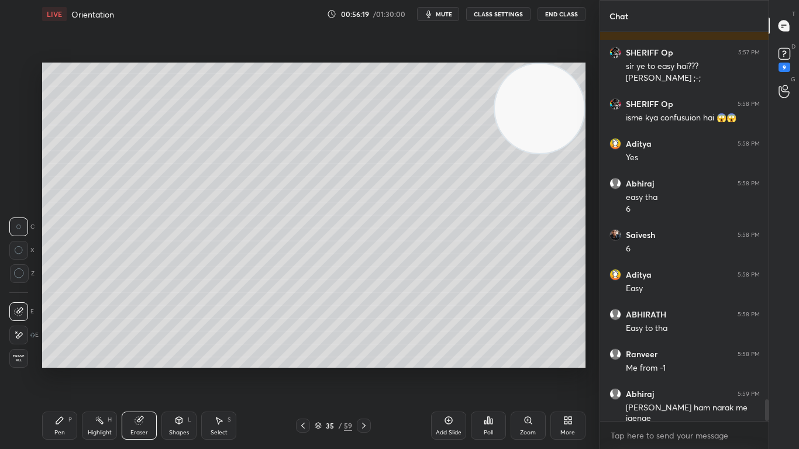
click at [15, 335] on icon at bounding box center [18, 335] width 9 height 10
click at [450, 370] on icon at bounding box center [448, 420] width 9 height 9
click at [61, 370] on div "Pen" at bounding box center [59, 433] width 11 height 6
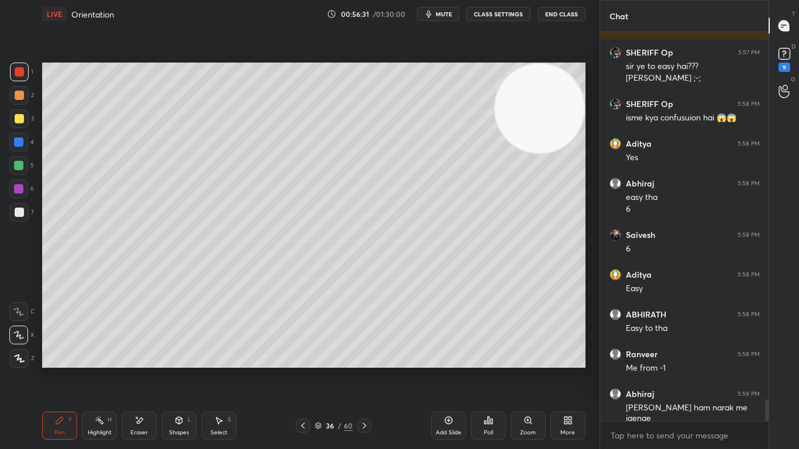
click at [20, 118] on div at bounding box center [19, 118] width 9 height 9
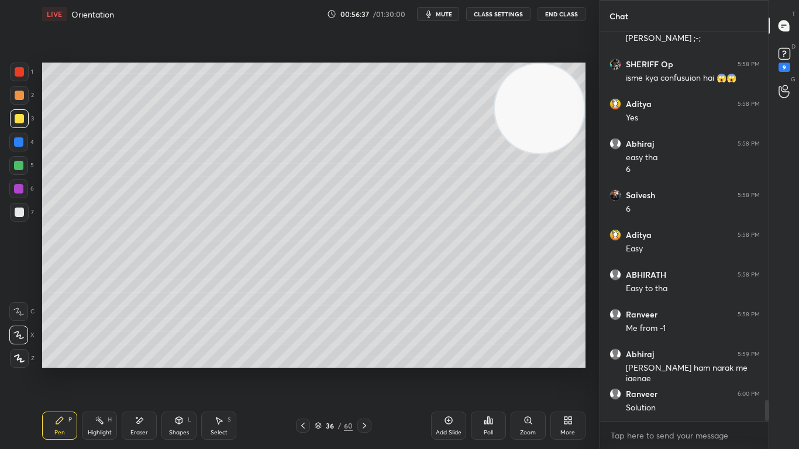
scroll to position [6748, 0]
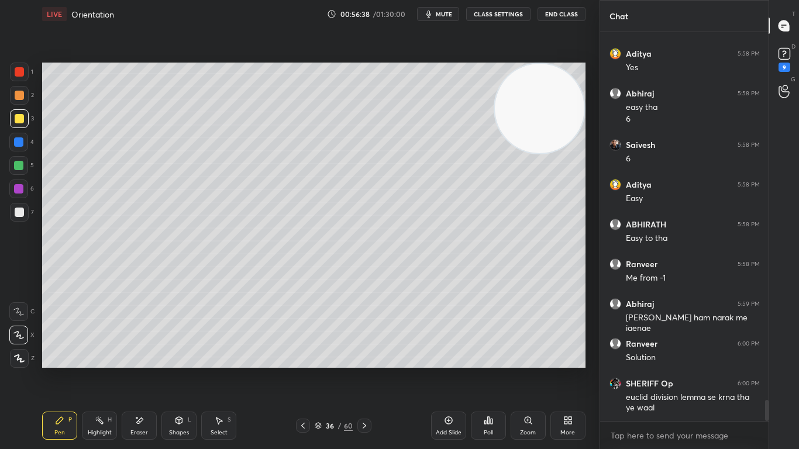
click at [306, 370] on icon at bounding box center [302, 425] width 9 height 9
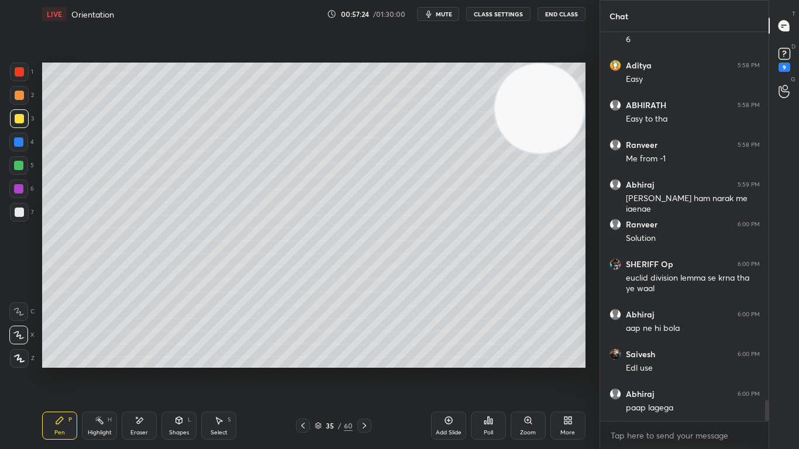
scroll to position [6907, 0]
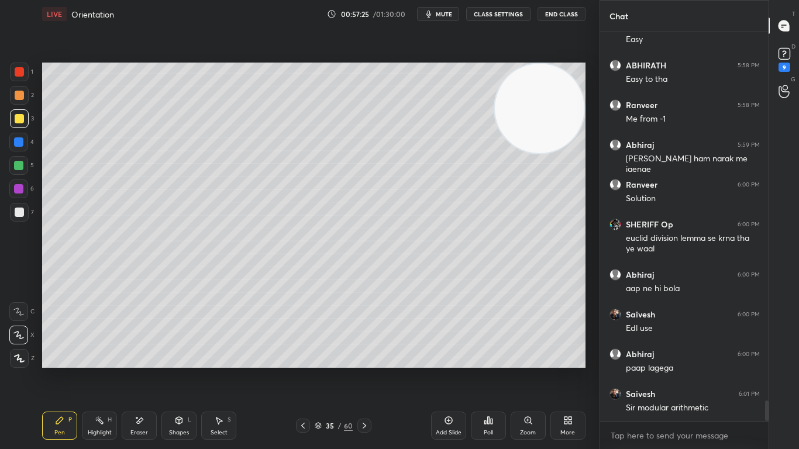
click at [22, 212] on div at bounding box center [19, 212] width 9 height 9
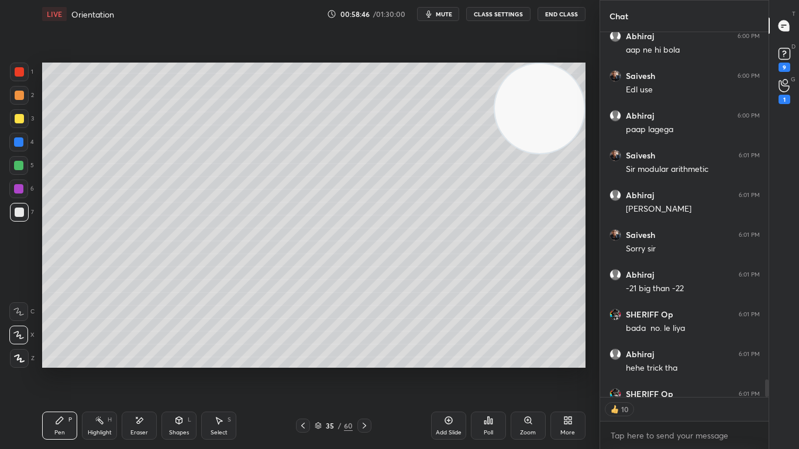
scroll to position [7210, 0]
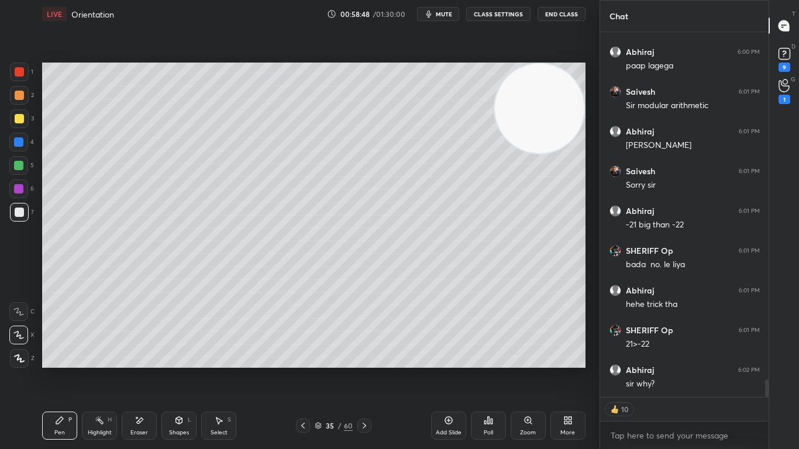
click at [450, 370] on icon at bounding box center [448, 420] width 9 height 9
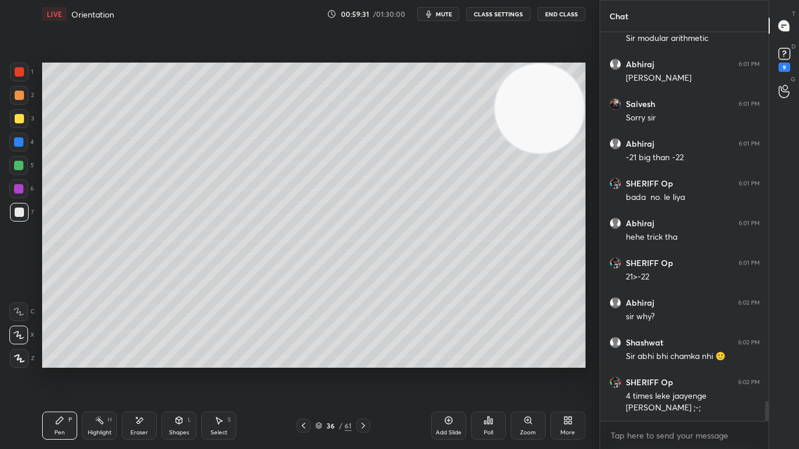
scroll to position [7317, 0]
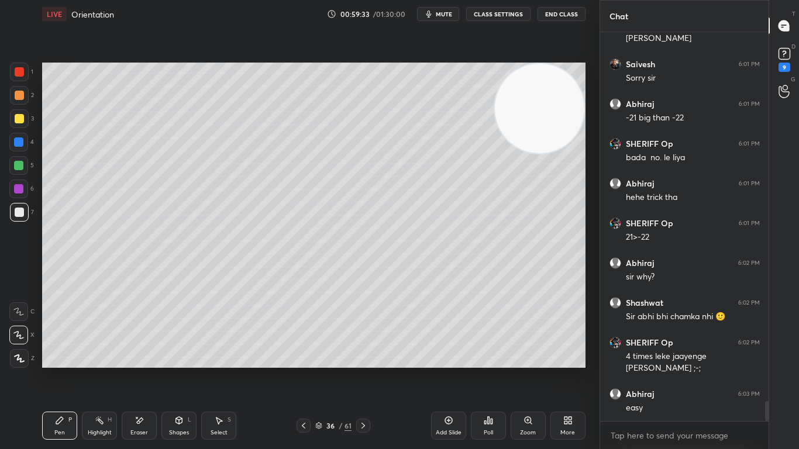
click at [493, 370] on icon at bounding box center [488, 420] width 9 height 9
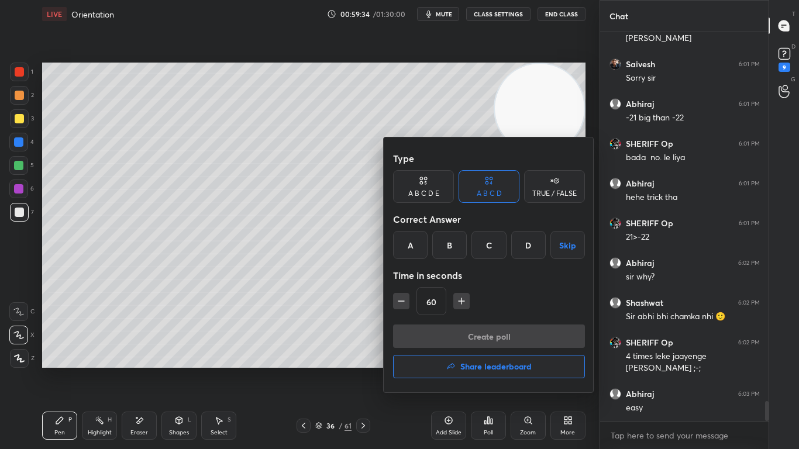
drag, startPoint x: 530, startPoint y: 245, endPoint x: 524, endPoint y: 276, distance: 31.5
click at [530, 245] on div "D" at bounding box center [528, 245] width 35 height 28
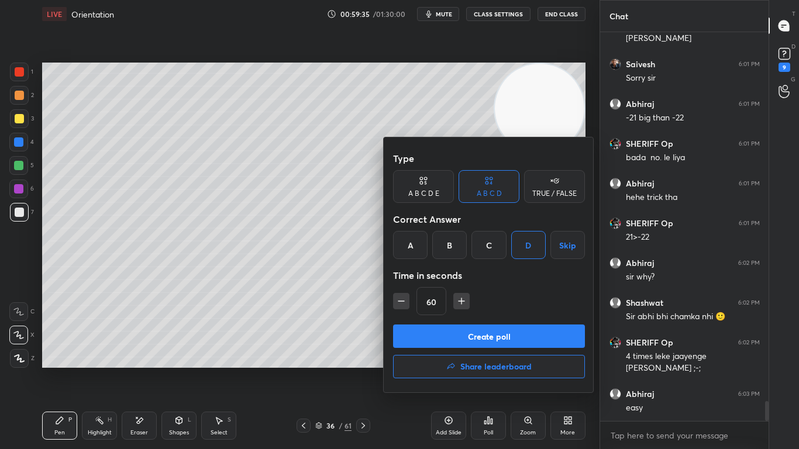
click at [505, 332] on button "Create poll" at bounding box center [489, 336] width 192 height 23
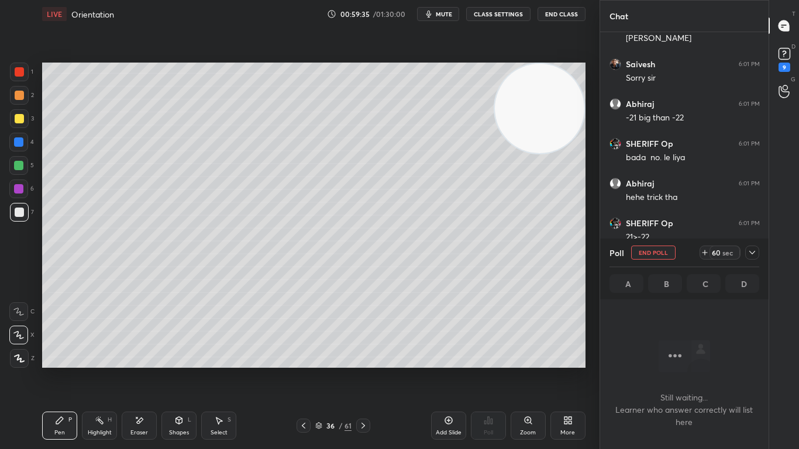
scroll to position [353, 165]
click at [704, 252] on icon at bounding box center [704, 252] width 9 height 9
click at [751, 251] on icon at bounding box center [752, 252] width 9 height 9
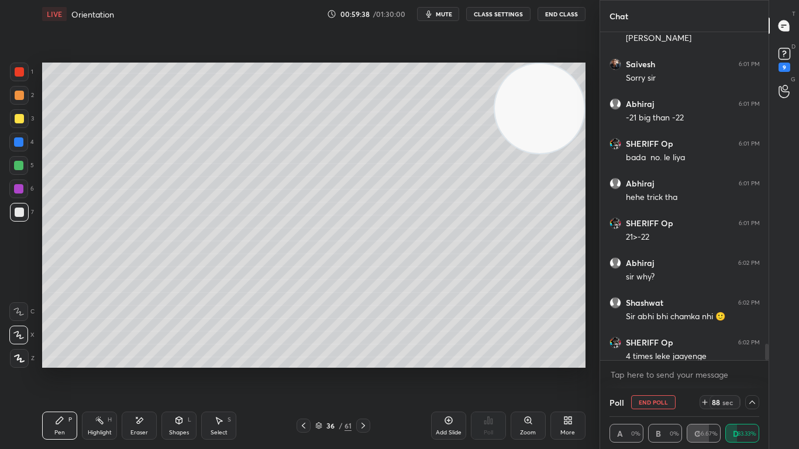
scroll to position [7377, 0]
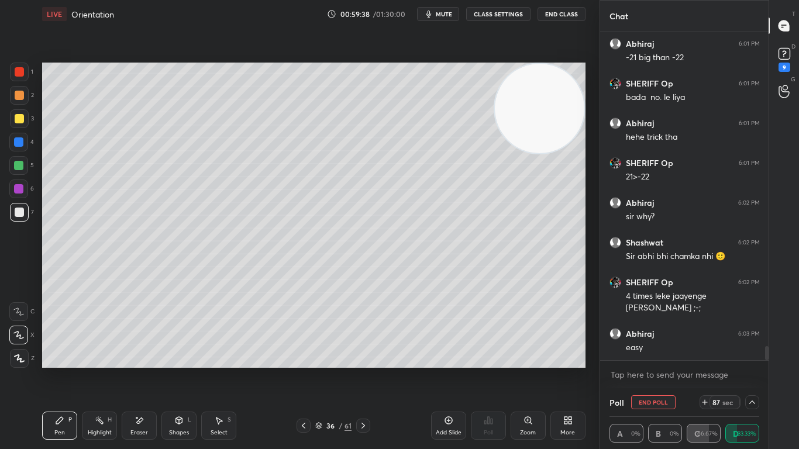
drag, startPoint x: 765, startPoint y: 353, endPoint x: 765, endPoint y: 364, distance: 11.7
click at [765, 364] on div "Saivesh 6:01 PM Sorry [PERSON_NAME] 6:01 PM -21 big than -22 SHERIFF Op 6:01 PM…" at bounding box center [684, 210] width 169 height 356
click at [755, 370] on icon at bounding box center [752, 402] width 9 height 9
click at [755, 370] on div "Poll End Poll 87 sec A 0% B 0% C 66.67% D 33.33%" at bounding box center [684, 418] width 169 height 61
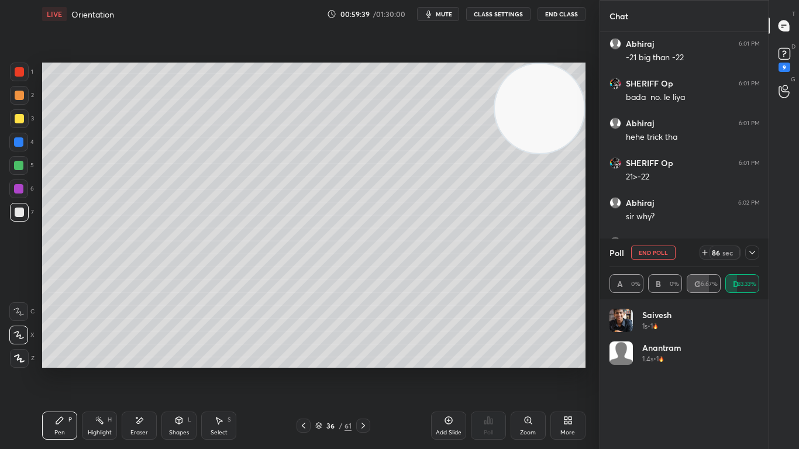
click at [754, 370] on div "Saivesh 1s • 1 Anantram 1.4s • 1" at bounding box center [684, 371] width 150 height 125
click at [753, 256] on icon at bounding box center [752, 252] width 9 height 9
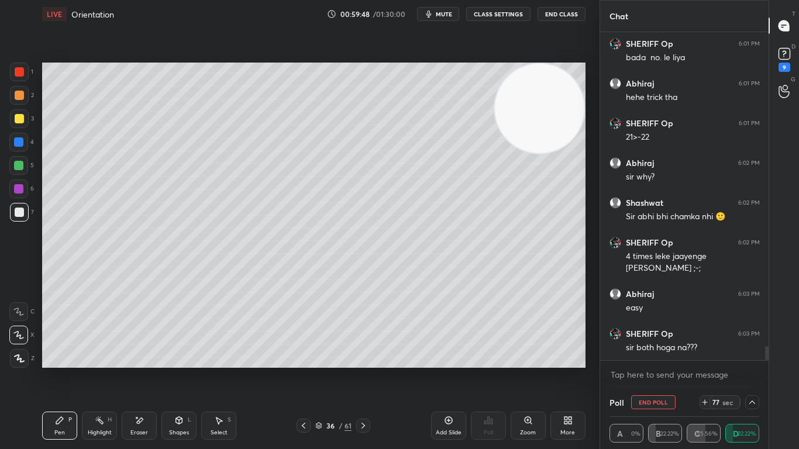
scroll to position [7457, 0]
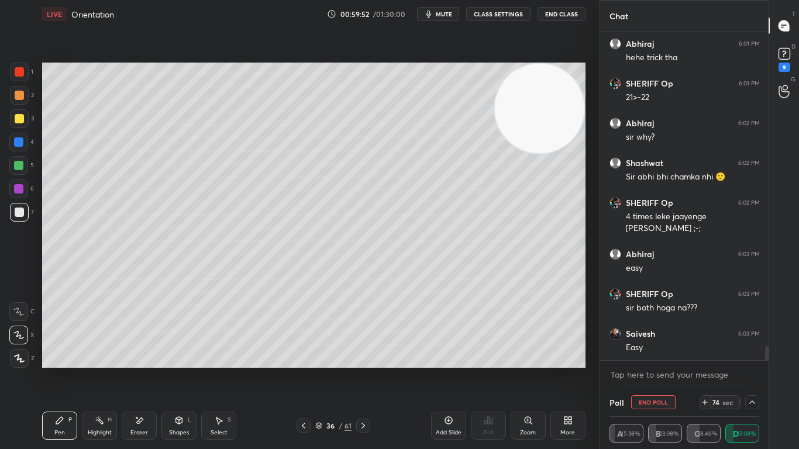
click at [753, 370] on icon at bounding box center [752, 402] width 9 height 9
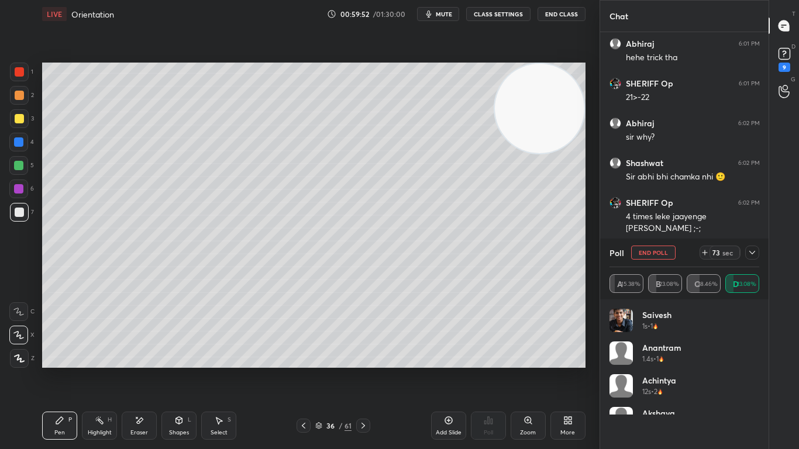
scroll to position [137, 146]
click at [752, 254] on icon at bounding box center [752, 252] width 9 height 9
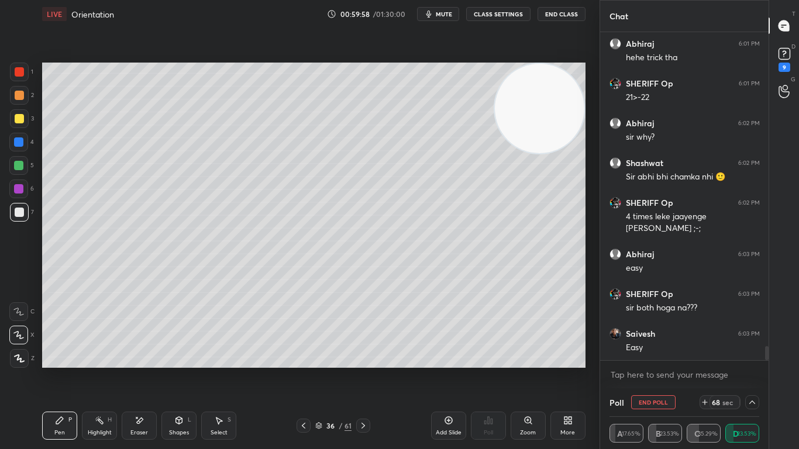
scroll to position [1, 4]
click at [753, 370] on icon at bounding box center [752, 402] width 9 height 9
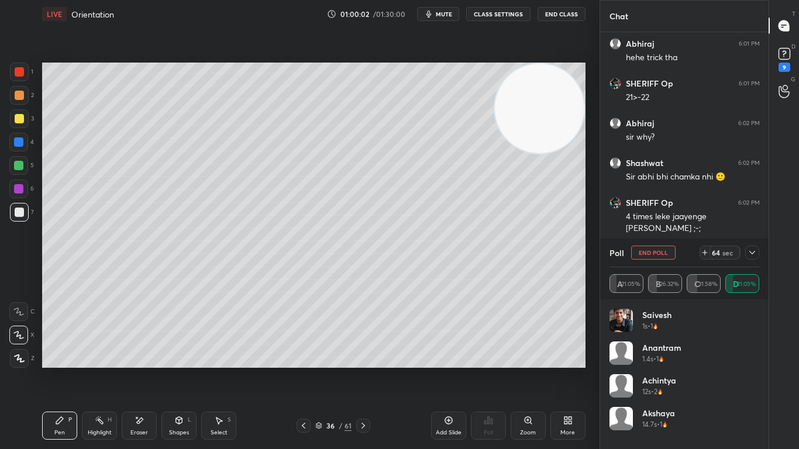
click at [755, 251] on div at bounding box center [752, 253] width 14 height 14
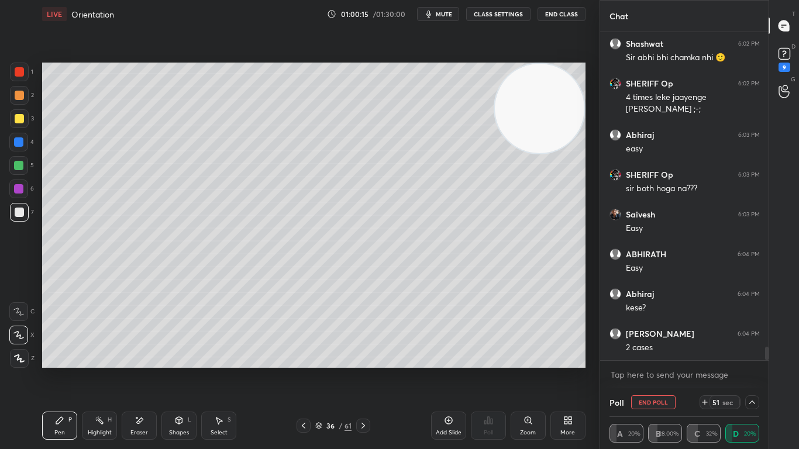
click at [755, 370] on icon at bounding box center [752, 402] width 9 height 9
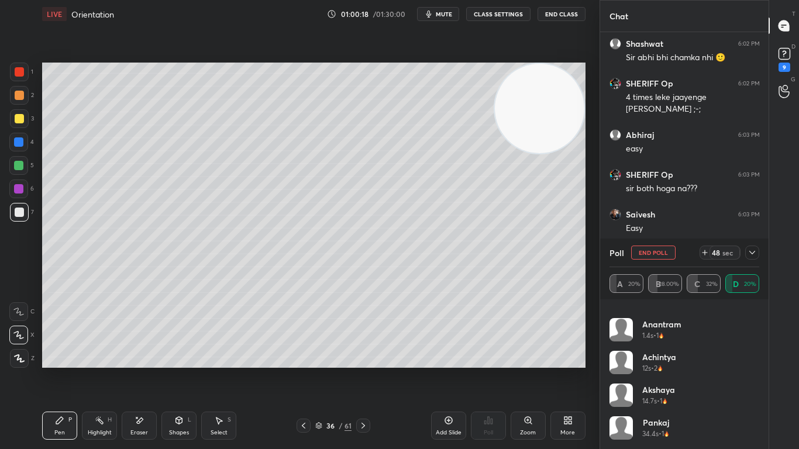
click at [757, 255] on div at bounding box center [752, 253] width 14 height 14
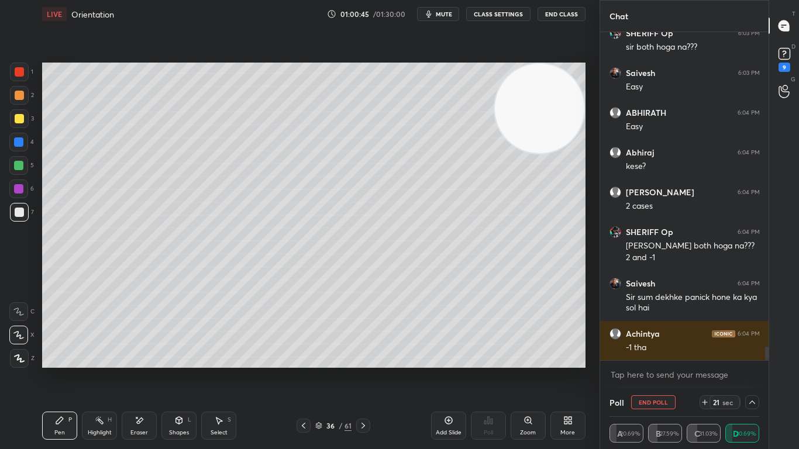
click at [756, 370] on icon at bounding box center [752, 402] width 9 height 9
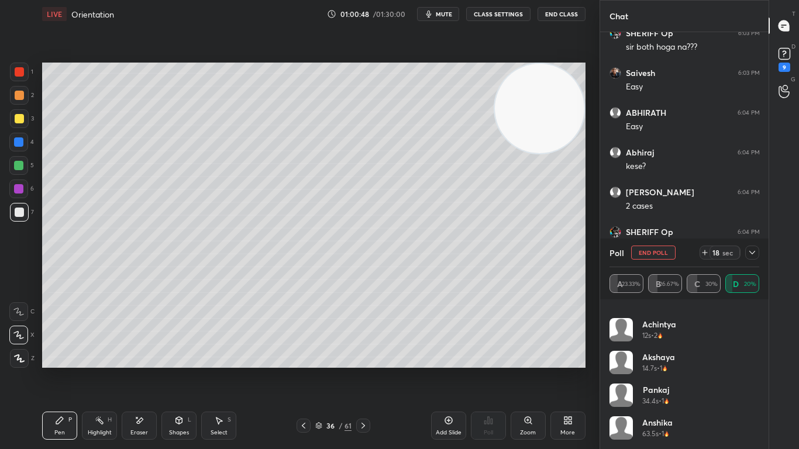
click at [754, 253] on icon at bounding box center [752, 252] width 9 height 9
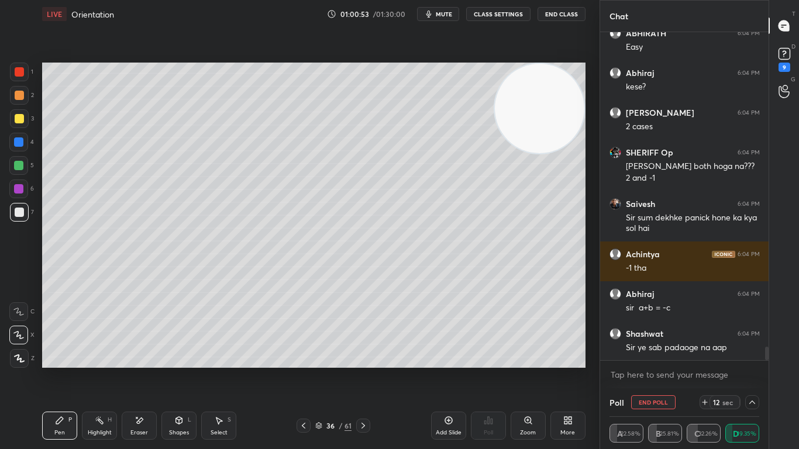
click at [659, 370] on button "End Poll" at bounding box center [653, 402] width 44 height 14
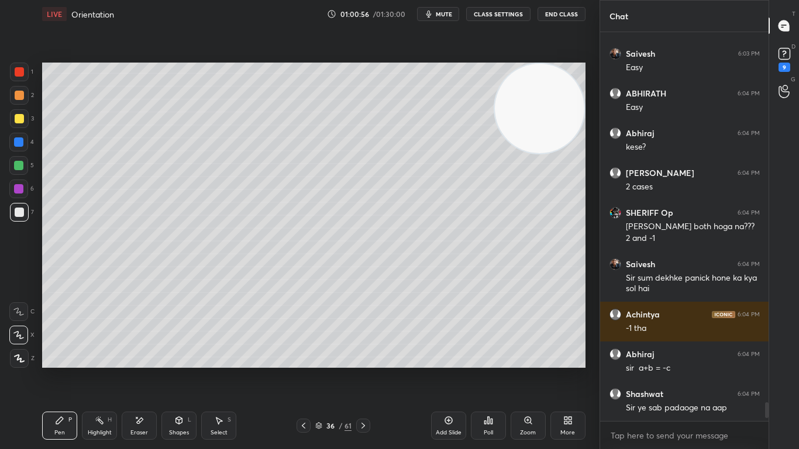
click at [17, 123] on div at bounding box center [19, 118] width 19 height 19
click at [494, 370] on div "Poll" at bounding box center [488, 426] width 35 height 28
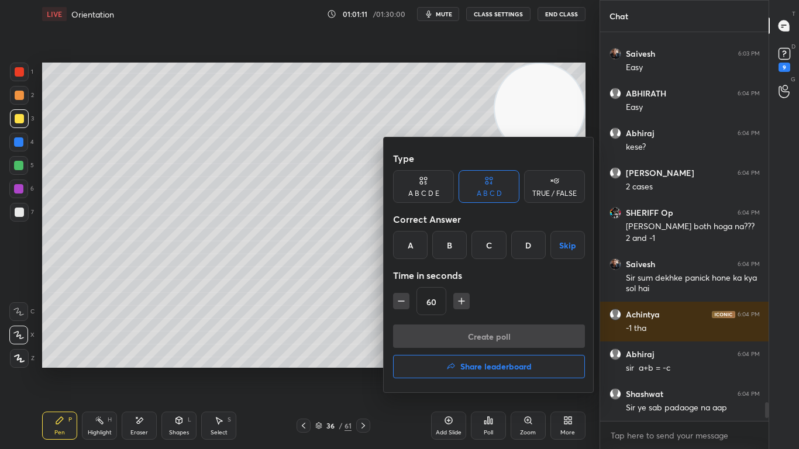
click at [450, 249] on div "B" at bounding box center [449, 245] width 35 height 28
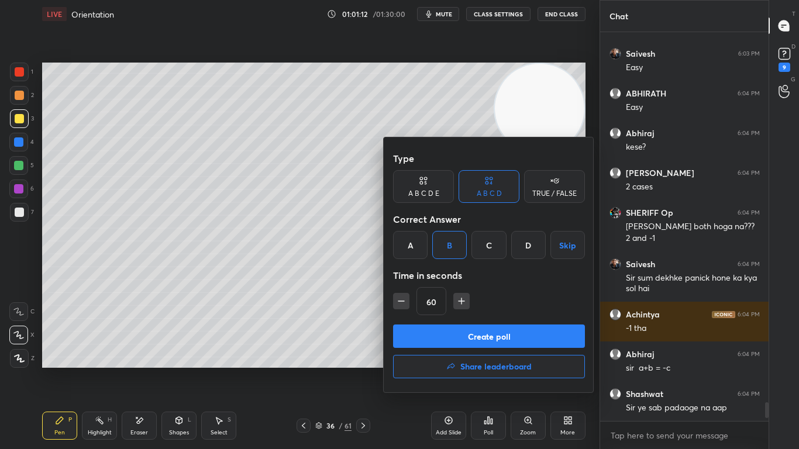
click at [477, 338] on button "Create poll" at bounding box center [489, 336] width 192 height 23
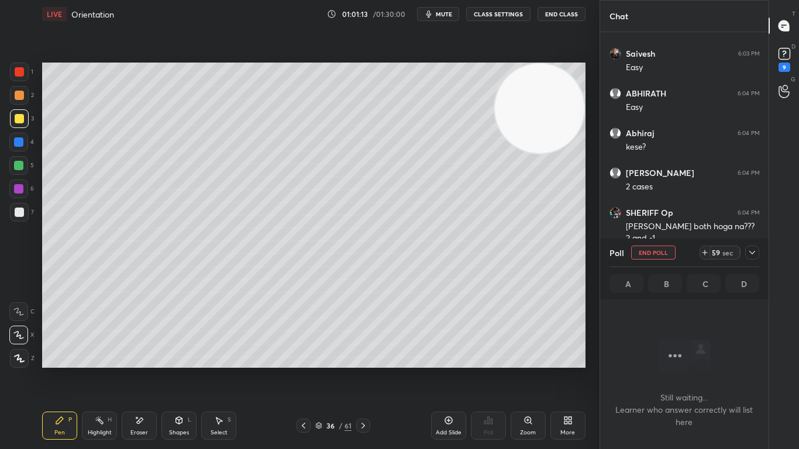
click at [755, 253] on icon at bounding box center [752, 252] width 9 height 9
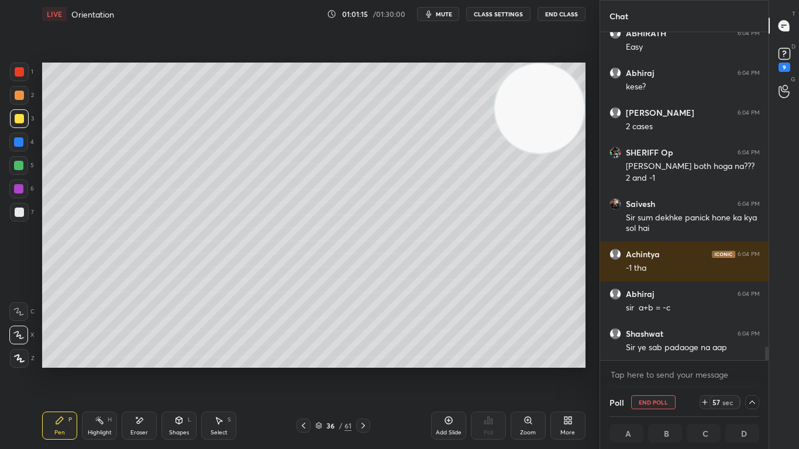
drag, startPoint x: 767, startPoint y: 352, endPoint x: 766, endPoint y: 360, distance: 7.7
click at [766, 360] on div at bounding box center [767, 353] width 4 height 13
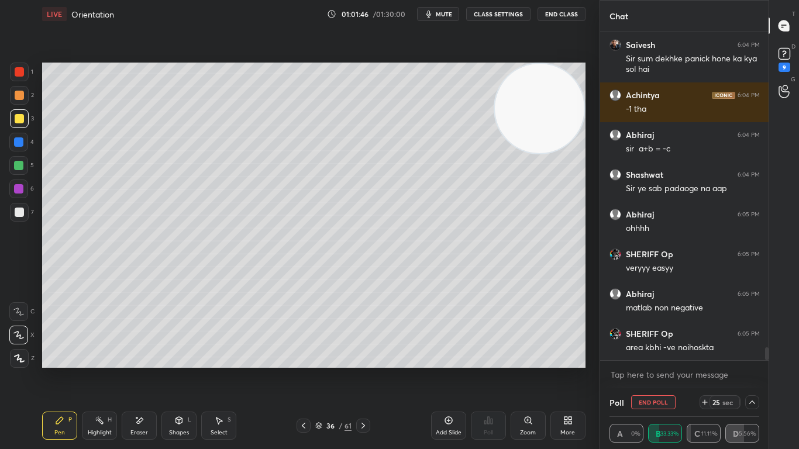
click at [755, 370] on icon at bounding box center [752, 402] width 9 height 9
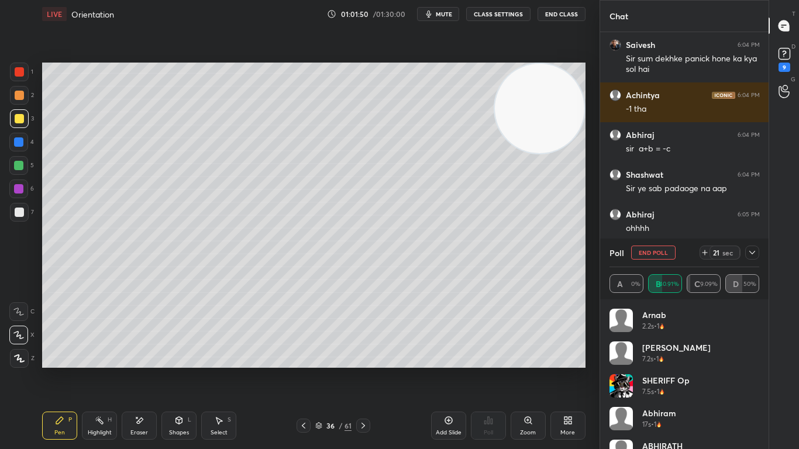
click at [754, 256] on icon at bounding box center [752, 252] width 9 height 9
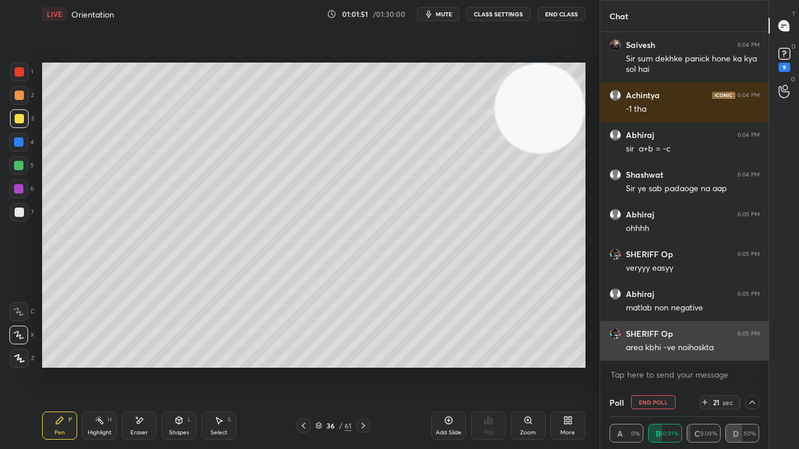
scroll to position [1, 4]
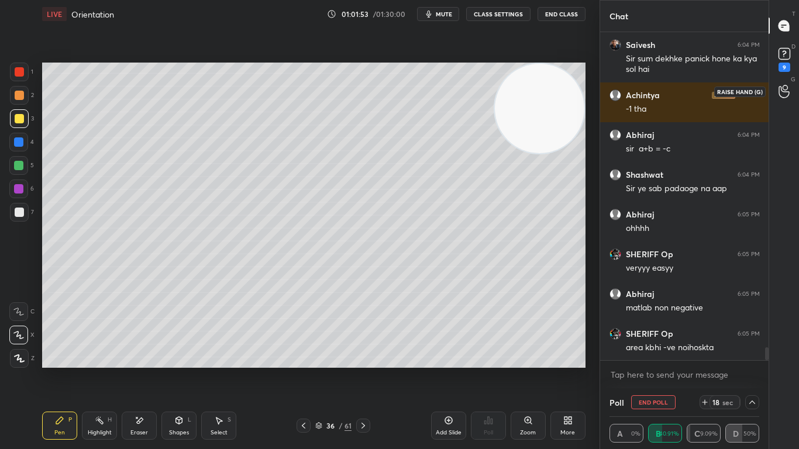
click at [789, 91] on icon at bounding box center [784, 91] width 11 height 13
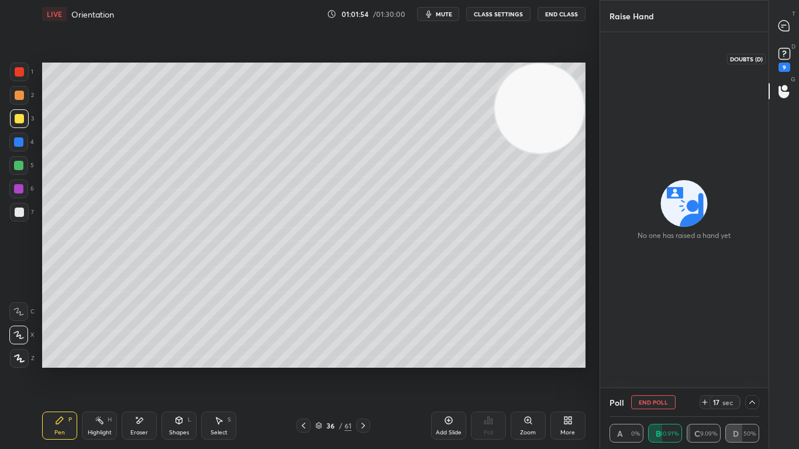
click at [782, 53] on rect at bounding box center [784, 54] width 11 height 11
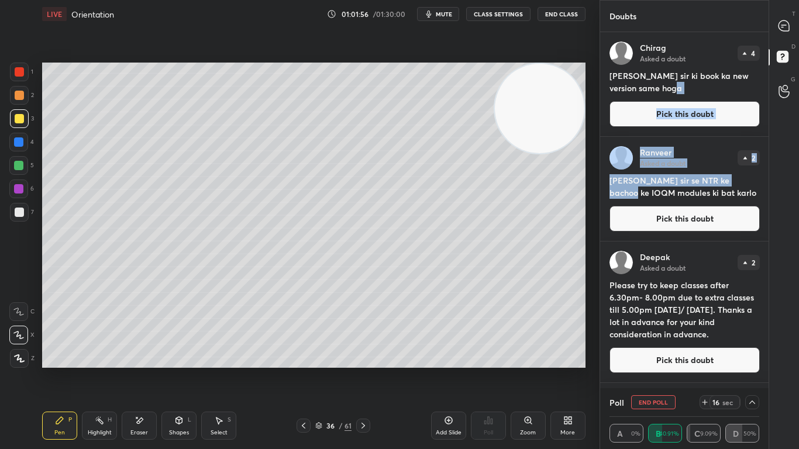
drag, startPoint x: 743, startPoint y: 111, endPoint x: 738, endPoint y: 42, distance: 69.3
drag, startPoint x: 768, startPoint y: 151, endPoint x: 773, endPoint y: 175, distance: 24.0
click at [773, 175] on div "T Messages (T) D Doubts (D) G Raise Hand (G)" at bounding box center [784, 224] width 30 height 449
click at [774, 184] on div "T Messages (T) D Doubts (D) G Raise Hand (G)" at bounding box center [784, 224] width 30 height 449
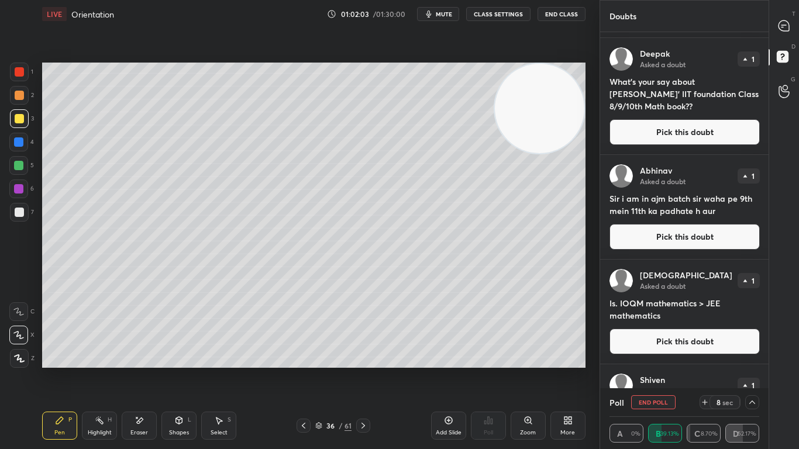
scroll to position [423, 0]
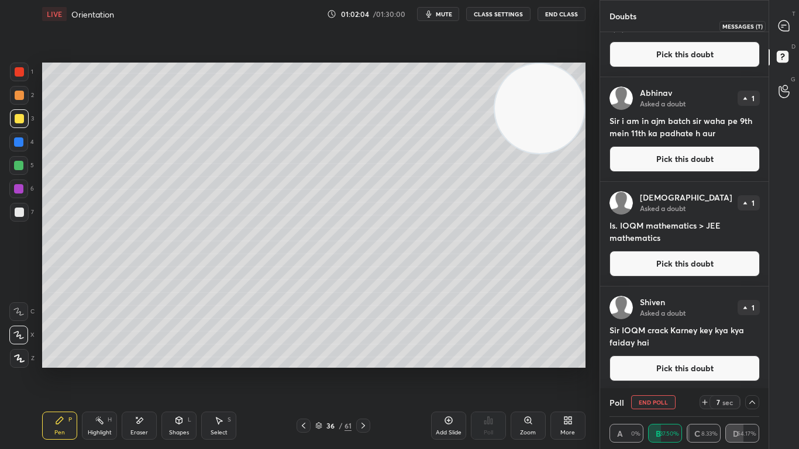
click at [781, 27] on icon at bounding box center [782, 27] width 2 height 0
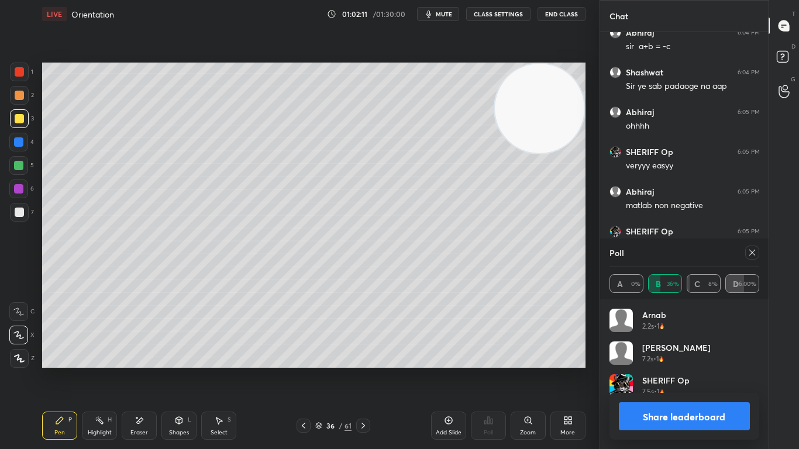
scroll to position [4, 4]
click at [755, 252] on icon at bounding box center [752, 252] width 9 height 9
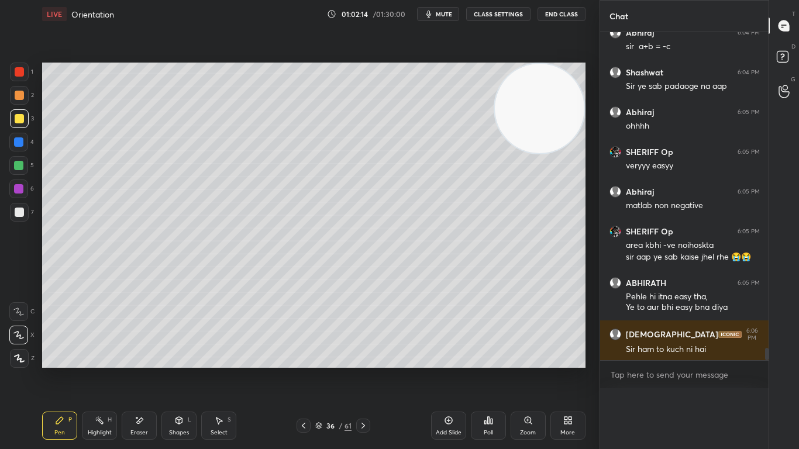
scroll to position [339, 165]
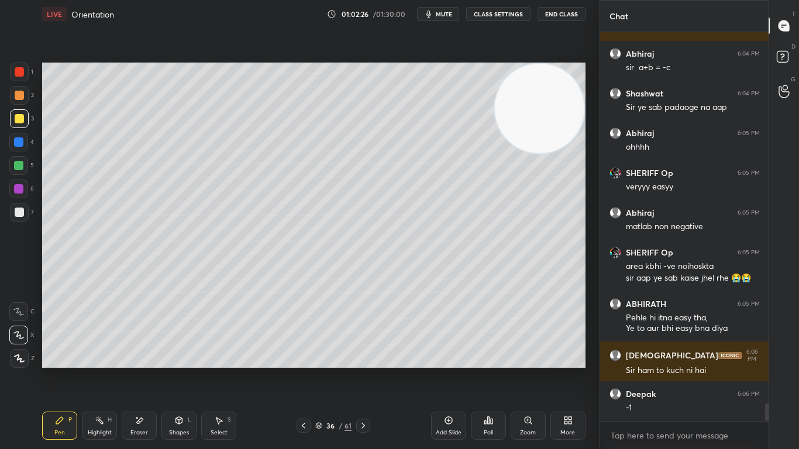
click at [144, 370] on div "Eraser" at bounding box center [139, 433] width 18 height 6
drag, startPoint x: 60, startPoint y: 435, endPoint x: 61, endPoint y: 429, distance: 6.0
click at [60, 370] on div "Pen" at bounding box center [59, 433] width 11 height 6
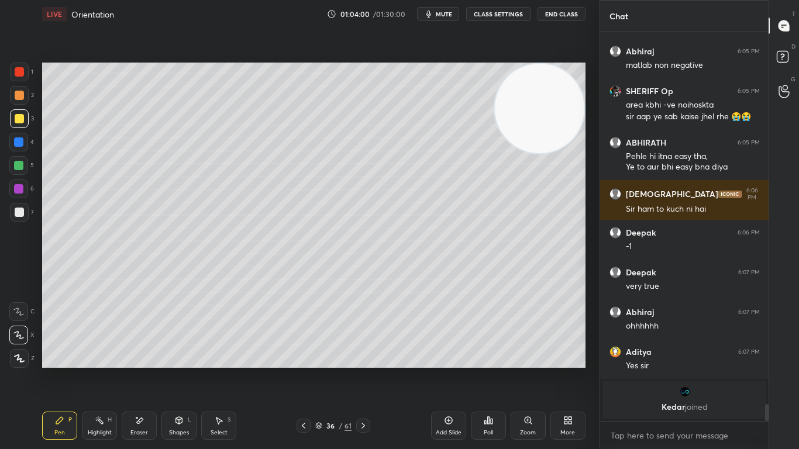
scroll to position [6977, 0]
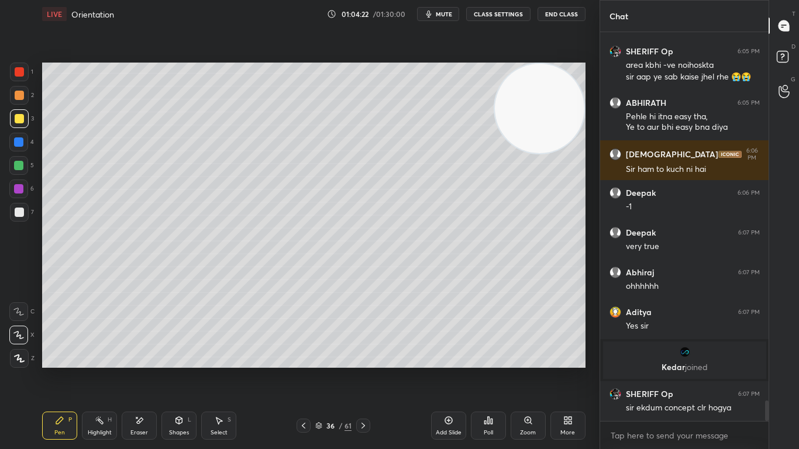
click at [361, 370] on icon at bounding box center [363, 425] width 9 height 9
click at [362, 370] on icon at bounding box center [363, 425] width 9 height 9
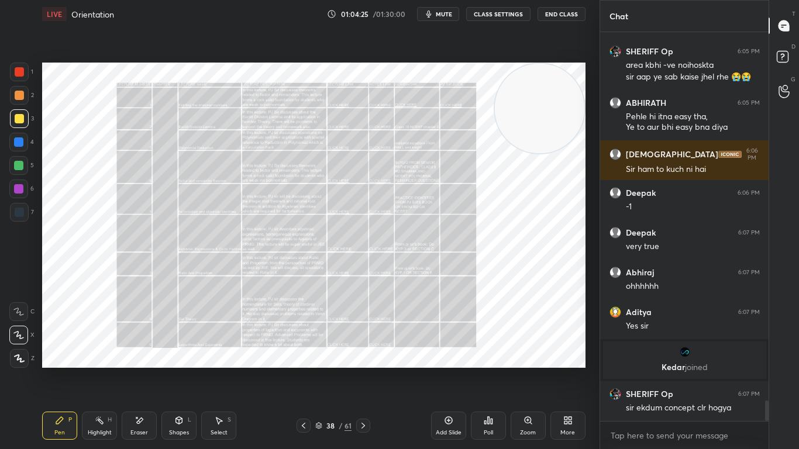
click at [528, 370] on div "Zoom" at bounding box center [528, 426] width 35 height 28
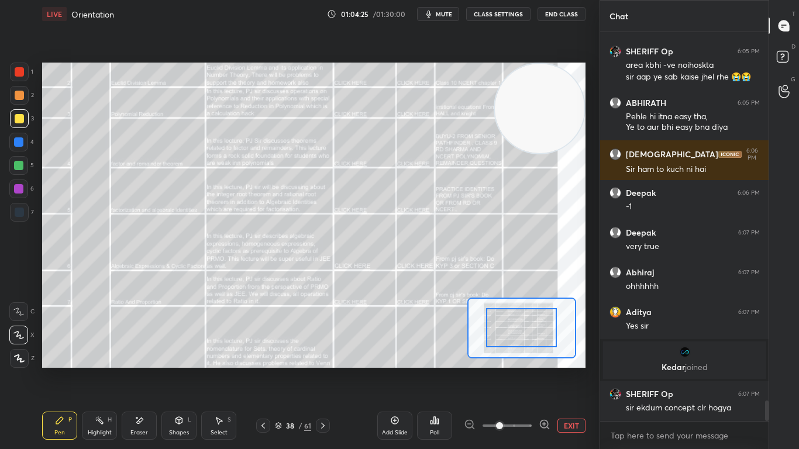
scroll to position [7017, 0]
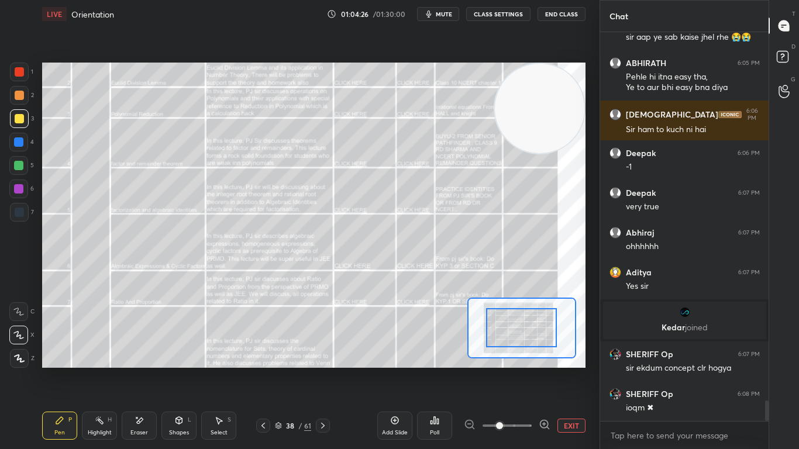
click at [543, 370] on icon at bounding box center [545, 425] width 12 height 12
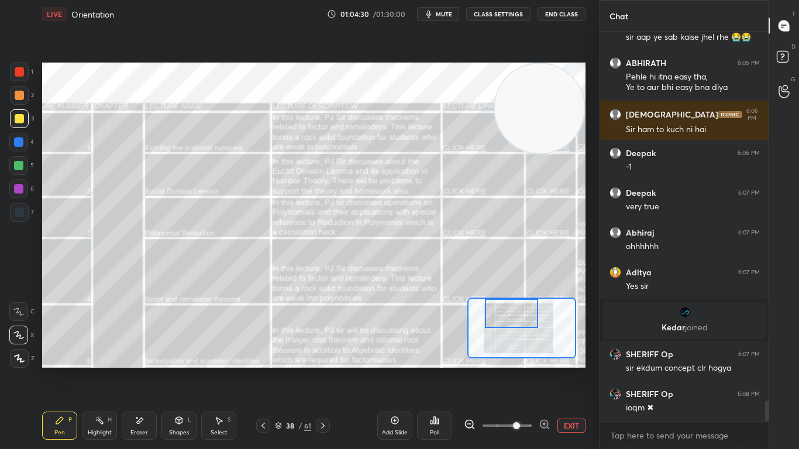
drag, startPoint x: 527, startPoint y: 333, endPoint x: 517, endPoint y: 311, distance: 24.3
click at [517, 311] on div at bounding box center [511, 313] width 53 height 29
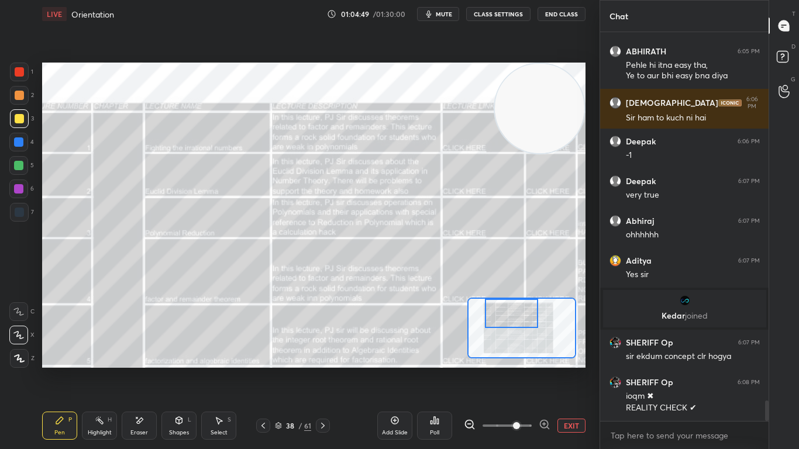
scroll to position [7069, 0]
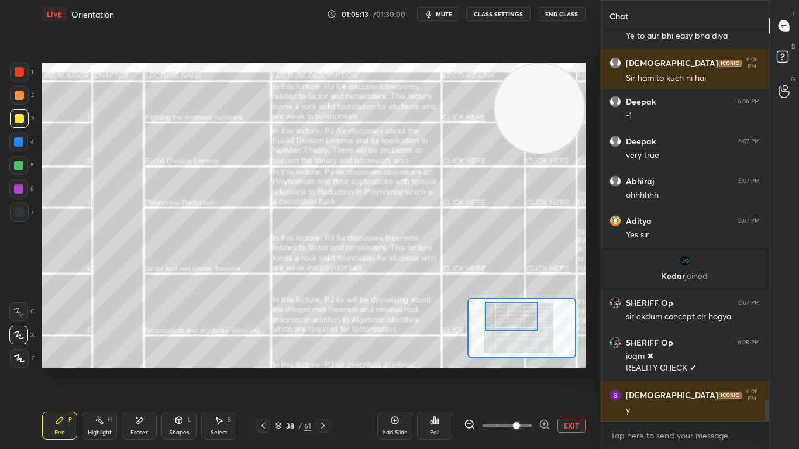
click at [521, 323] on div at bounding box center [511, 316] width 53 height 29
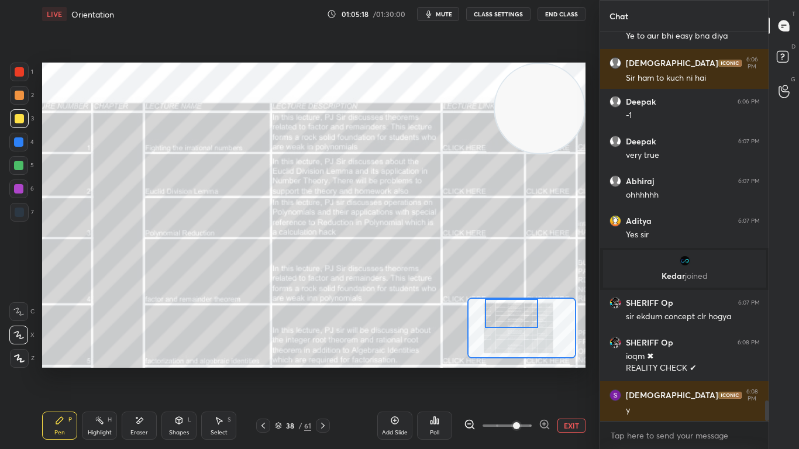
drag, startPoint x: 503, startPoint y: 314, endPoint x: 502, endPoint y: 306, distance: 7.1
click at [503, 309] on div at bounding box center [511, 313] width 53 height 29
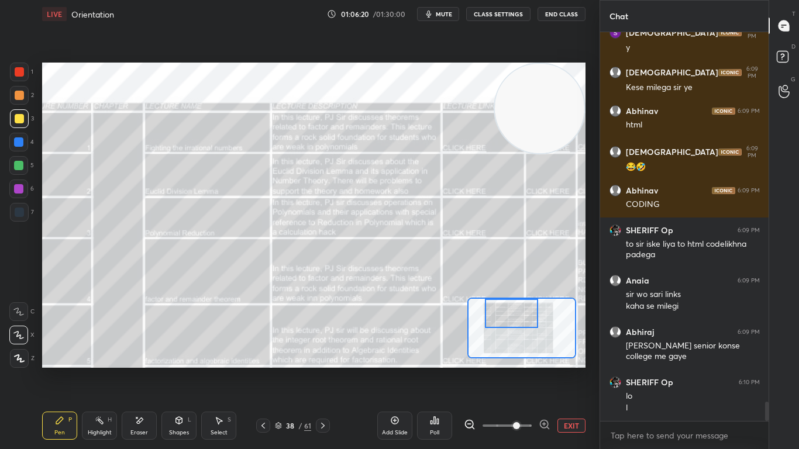
scroll to position [7482, 0]
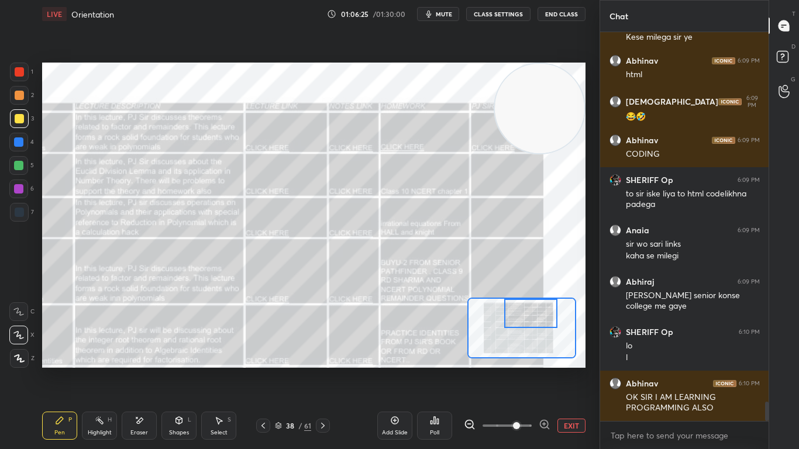
drag, startPoint x: 518, startPoint y: 316, endPoint x: 539, endPoint y: 312, distance: 21.6
click at [539, 312] on div at bounding box center [530, 313] width 53 height 29
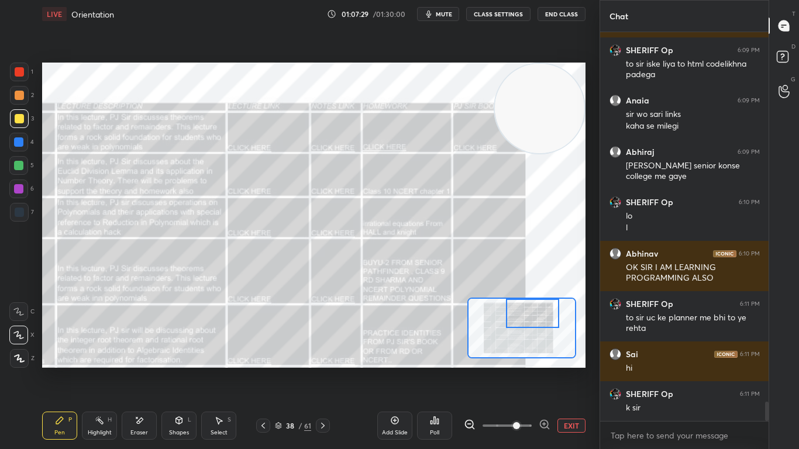
scroll to position [7492, 0]
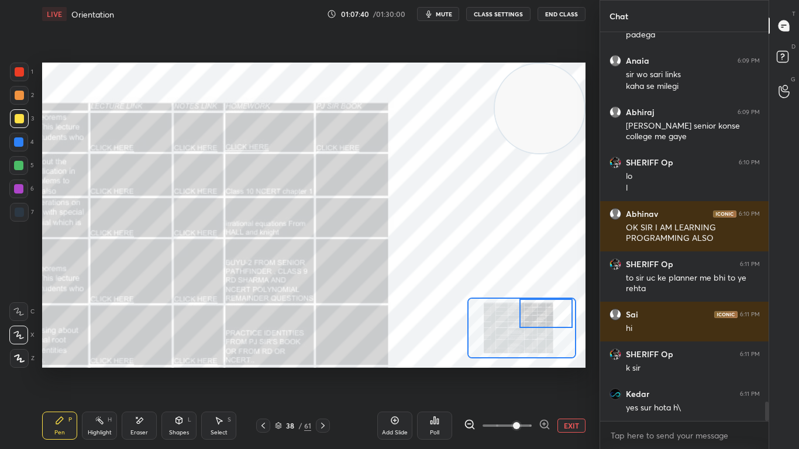
drag, startPoint x: 523, startPoint y: 315, endPoint x: 528, endPoint y: 297, distance: 18.9
click at [534, 313] on div at bounding box center [545, 313] width 53 height 29
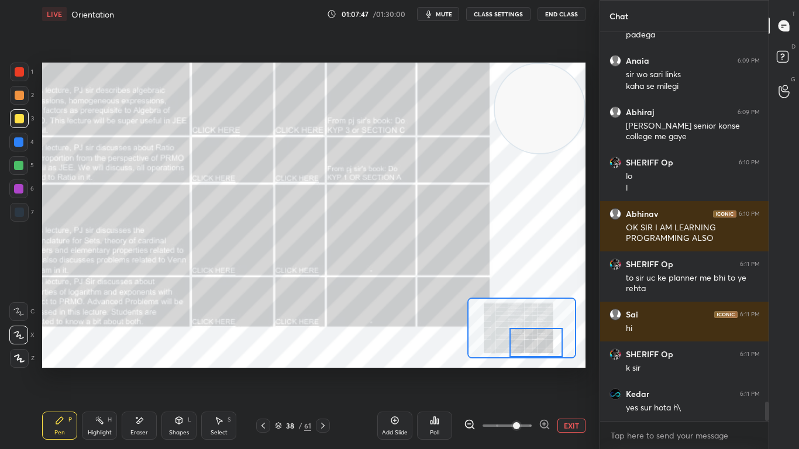
drag, startPoint x: 545, startPoint y: 312, endPoint x: 537, endPoint y: 343, distance: 32.5
click at [537, 343] on div at bounding box center [535, 342] width 53 height 29
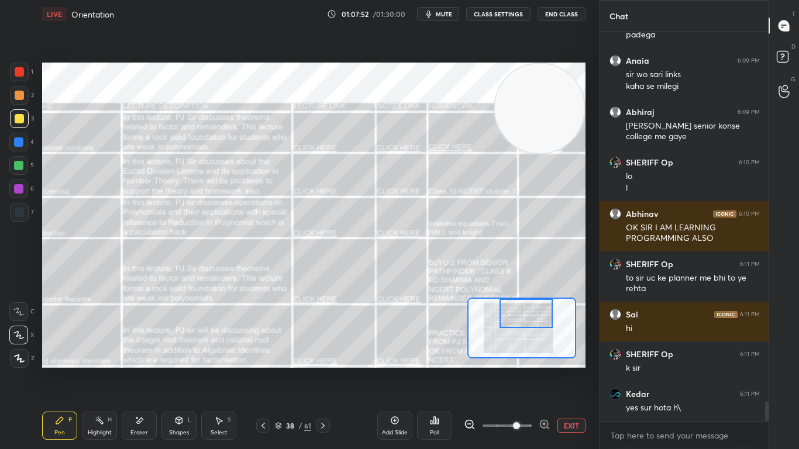
drag, startPoint x: 527, startPoint y: 343, endPoint x: 512, endPoint y: 309, distance: 37.2
click at [516, 310] on div at bounding box center [526, 313] width 53 height 29
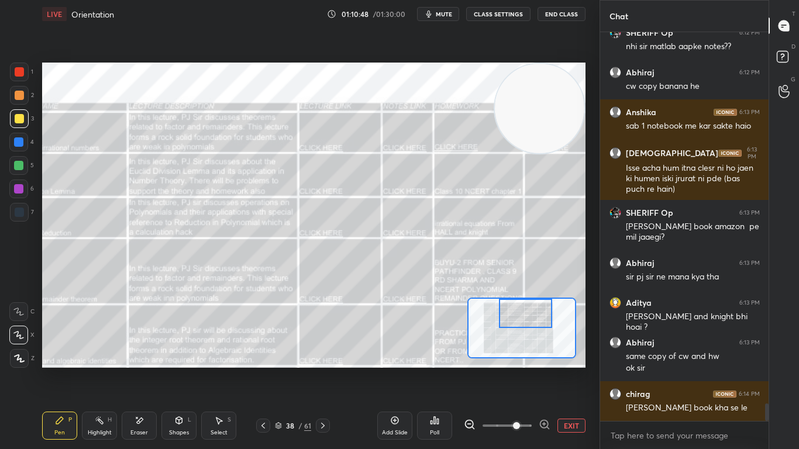
scroll to position [8222, 0]
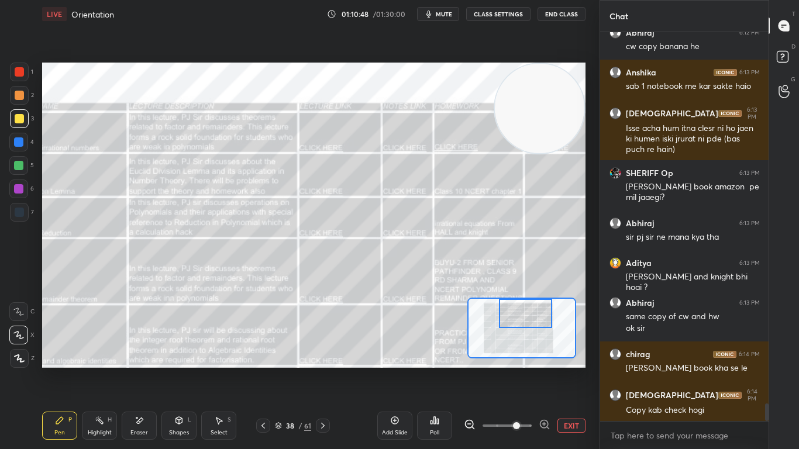
click at [394, 370] on icon at bounding box center [394, 421] width 4 height 4
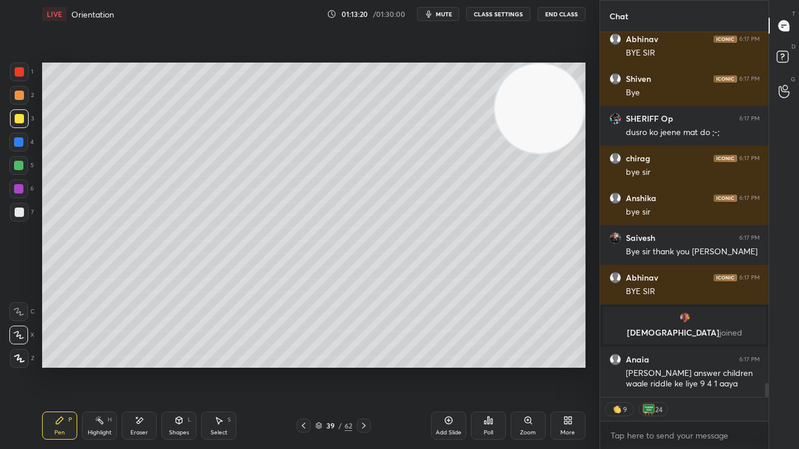
scroll to position [9173, 0]
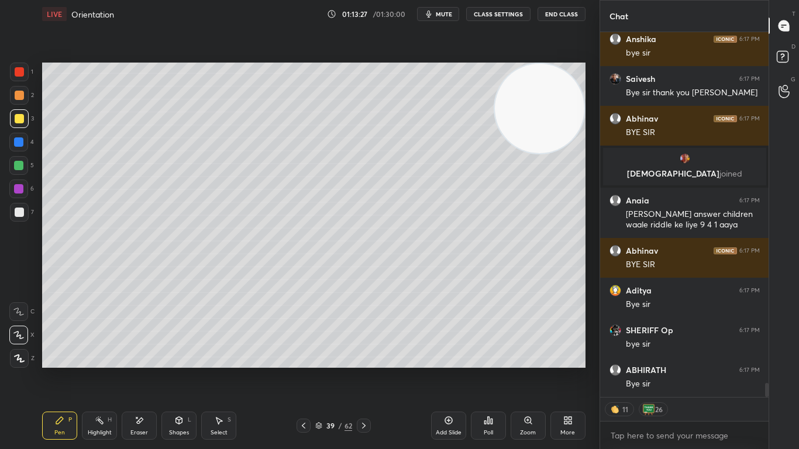
click at [574, 15] on button "End Class" at bounding box center [562, 14] width 48 height 14
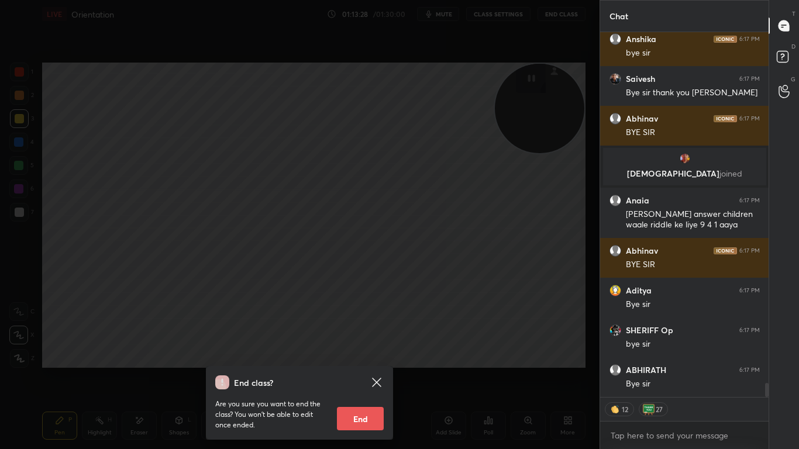
click at [370, 370] on button "End" at bounding box center [360, 418] width 47 height 23
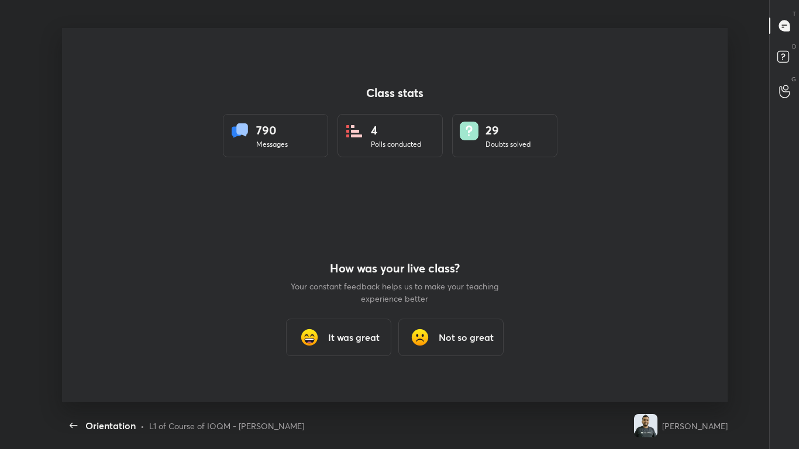
click at [349, 331] on h3 "It was great" at bounding box center [353, 337] width 51 height 14
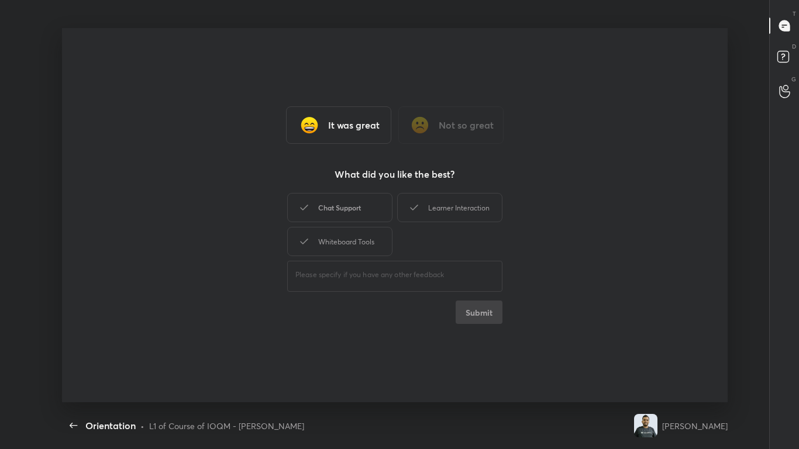
drag, startPoint x: 367, startPoint y: 247, endPoint x: 374, endPoint y: 219, distance: 28.4
click at [366, 246] on div "Whiteboard Tools" at bounding box center [339, 241] width 105 height 29
click at [374, 217] on div "Chat Support" at bounding box center [339, 207] width 105 height 29
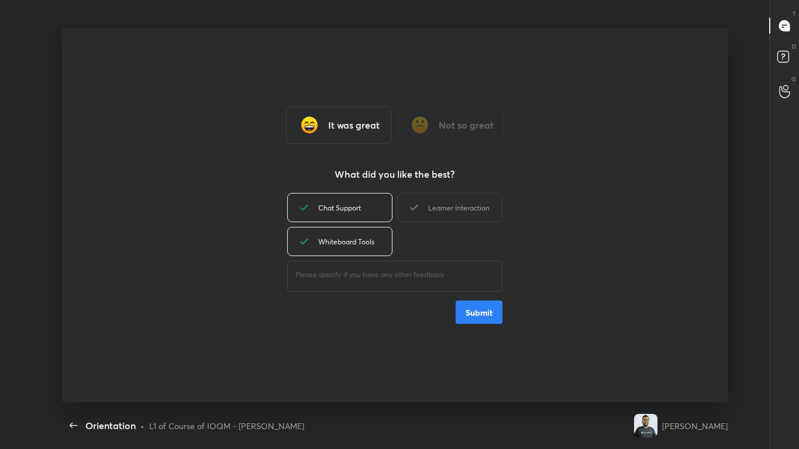
drag, startPoint x: 434, startPoint y: 206, endPoint x: 455, endPoint y: 263, distance: 60.5
click at [435, 206] on div "Learner Interaction" at bounding box center [449, 207] width 105 height 29
click at [465, 310] on button "Submit" at bounding box center [479, 312] width 47 height 23
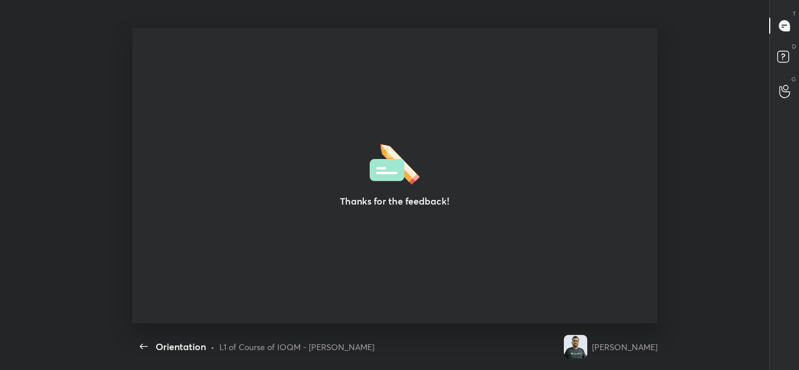
type textarea "x"
